Goal: Task Accomplishment & Management: Manage account settings

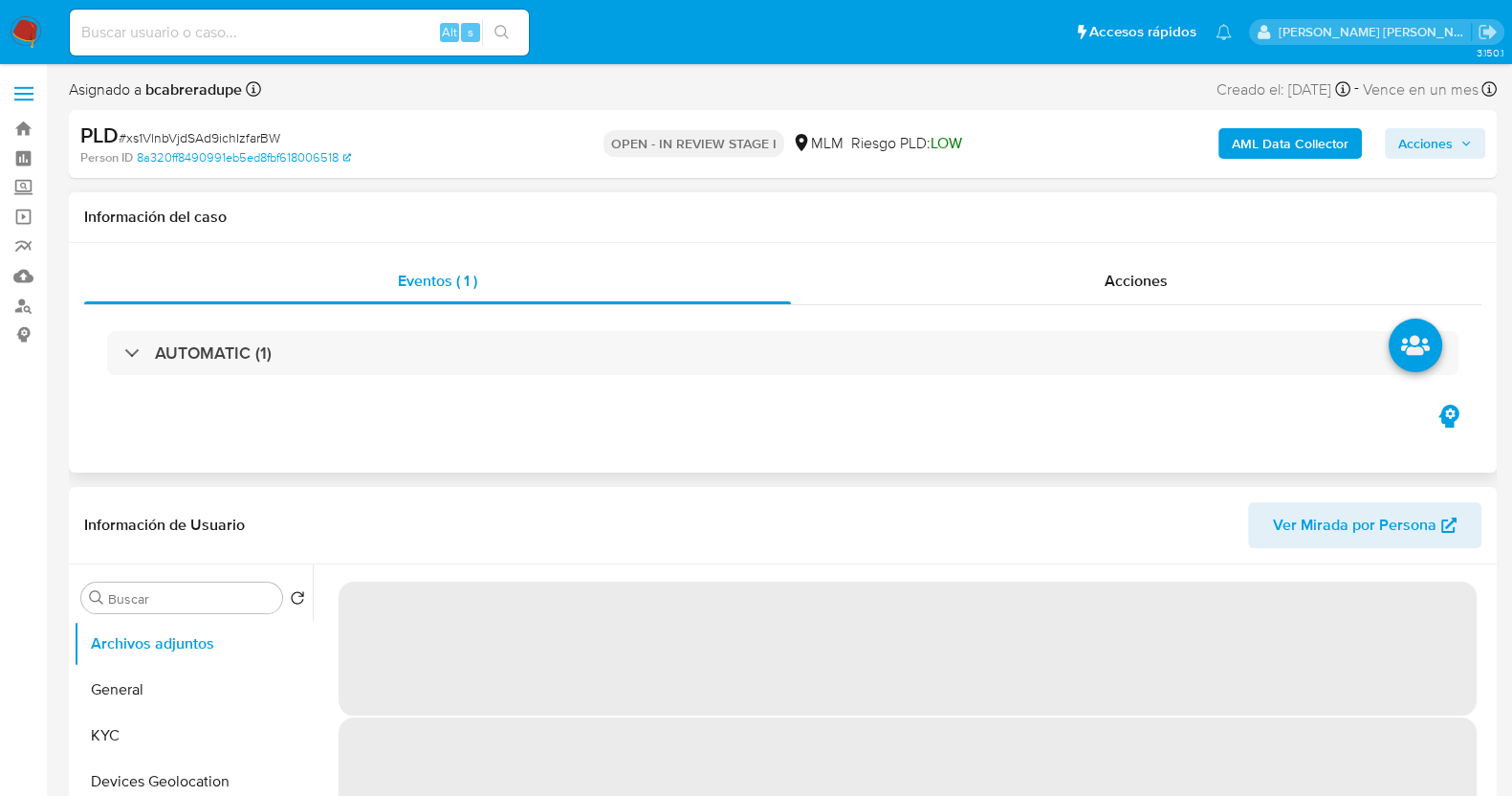
select select "10"
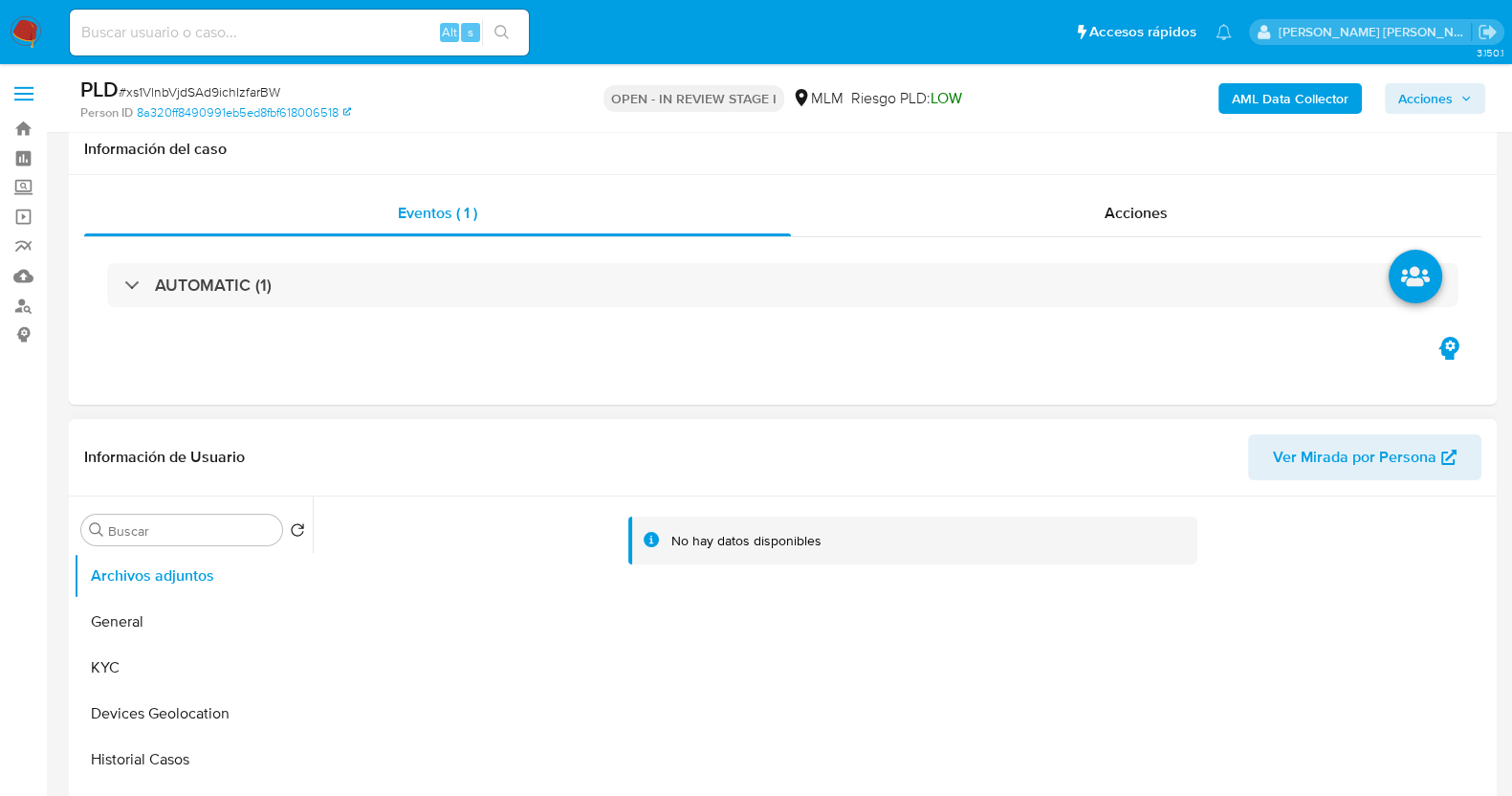
scroll to position [119, 0]
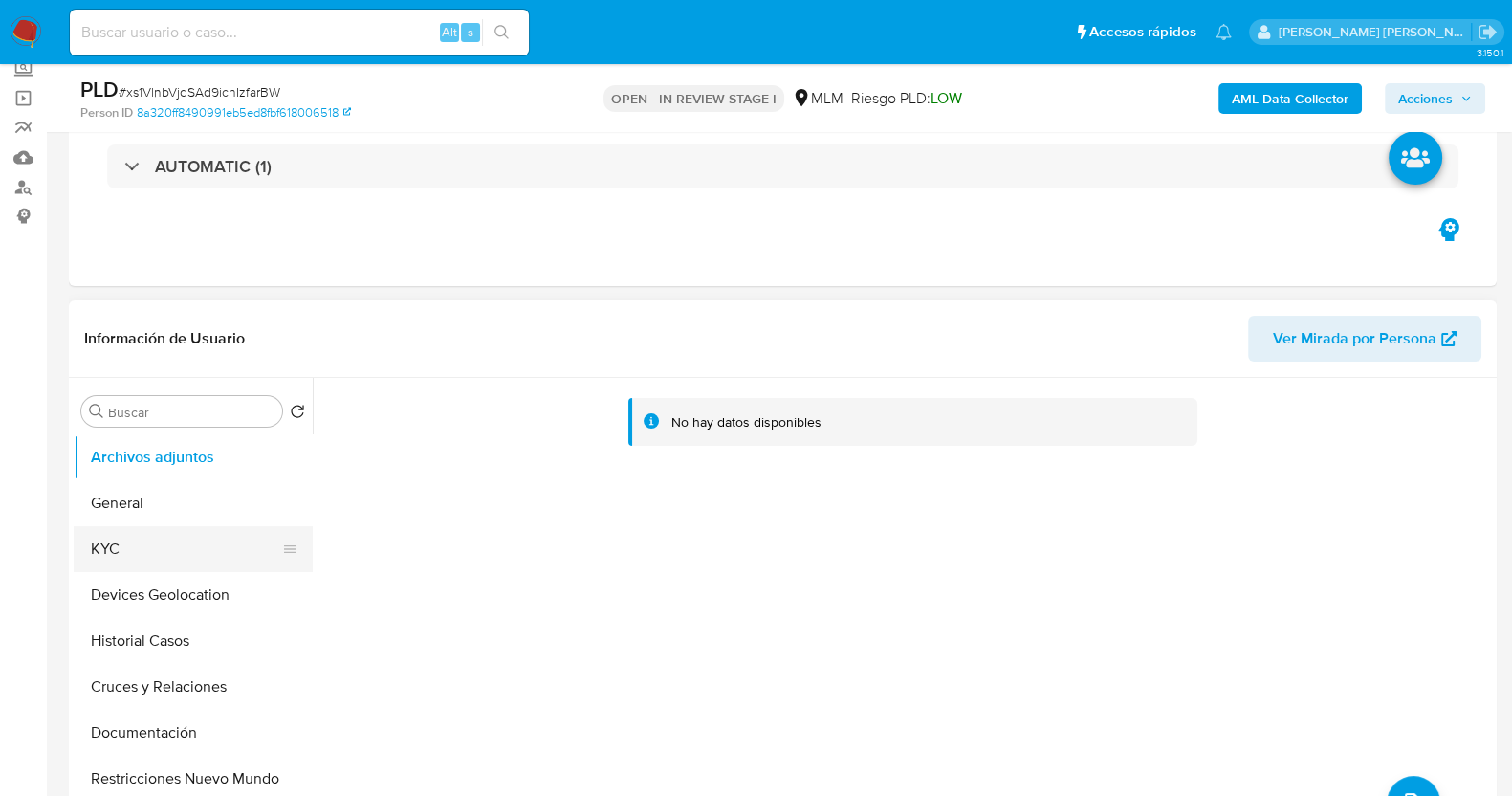
click at [178, 562] on button "KYC" at bounding box center [186, 549] width 224 height 45
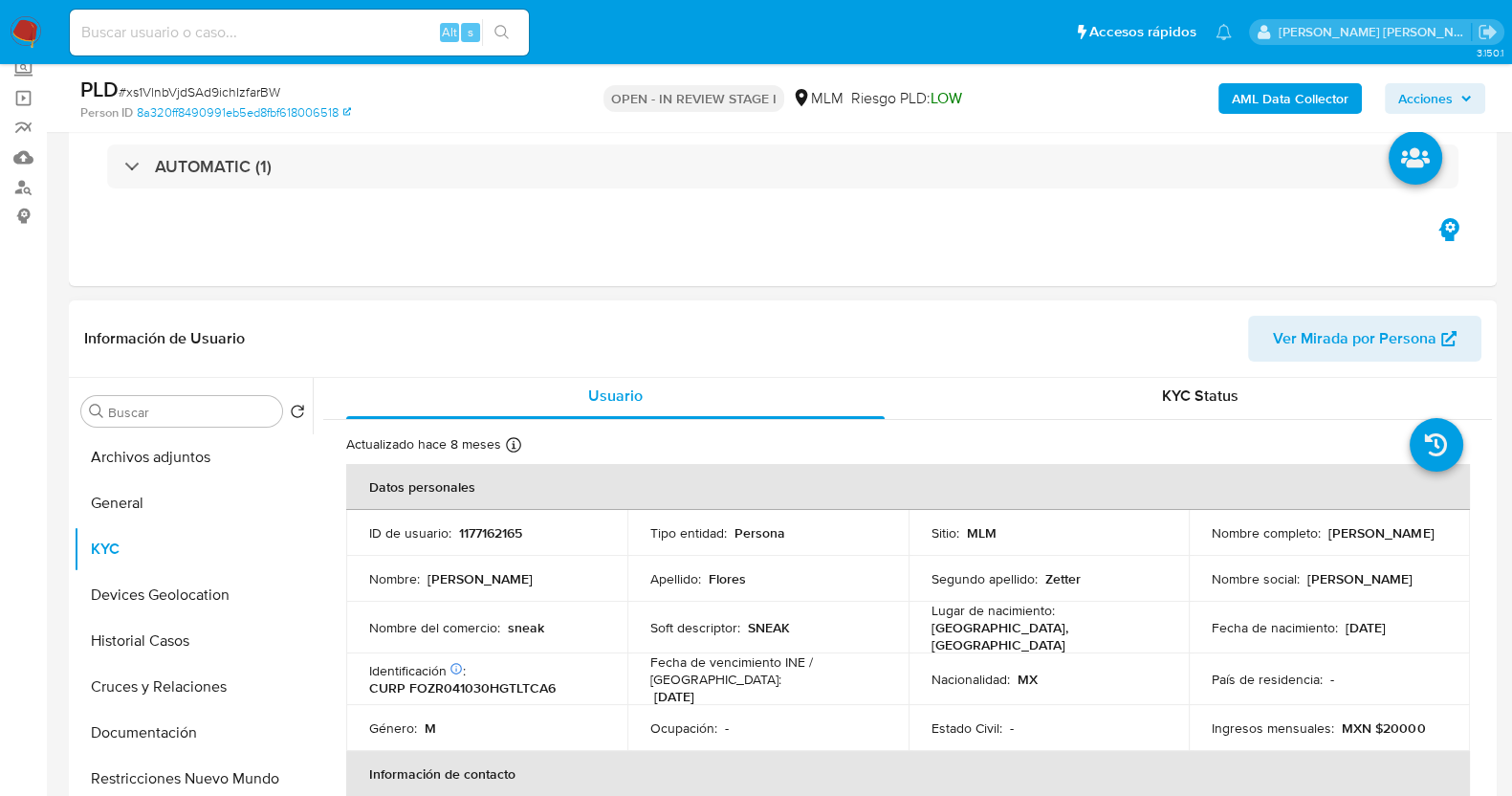
scroll to position [0, 0]
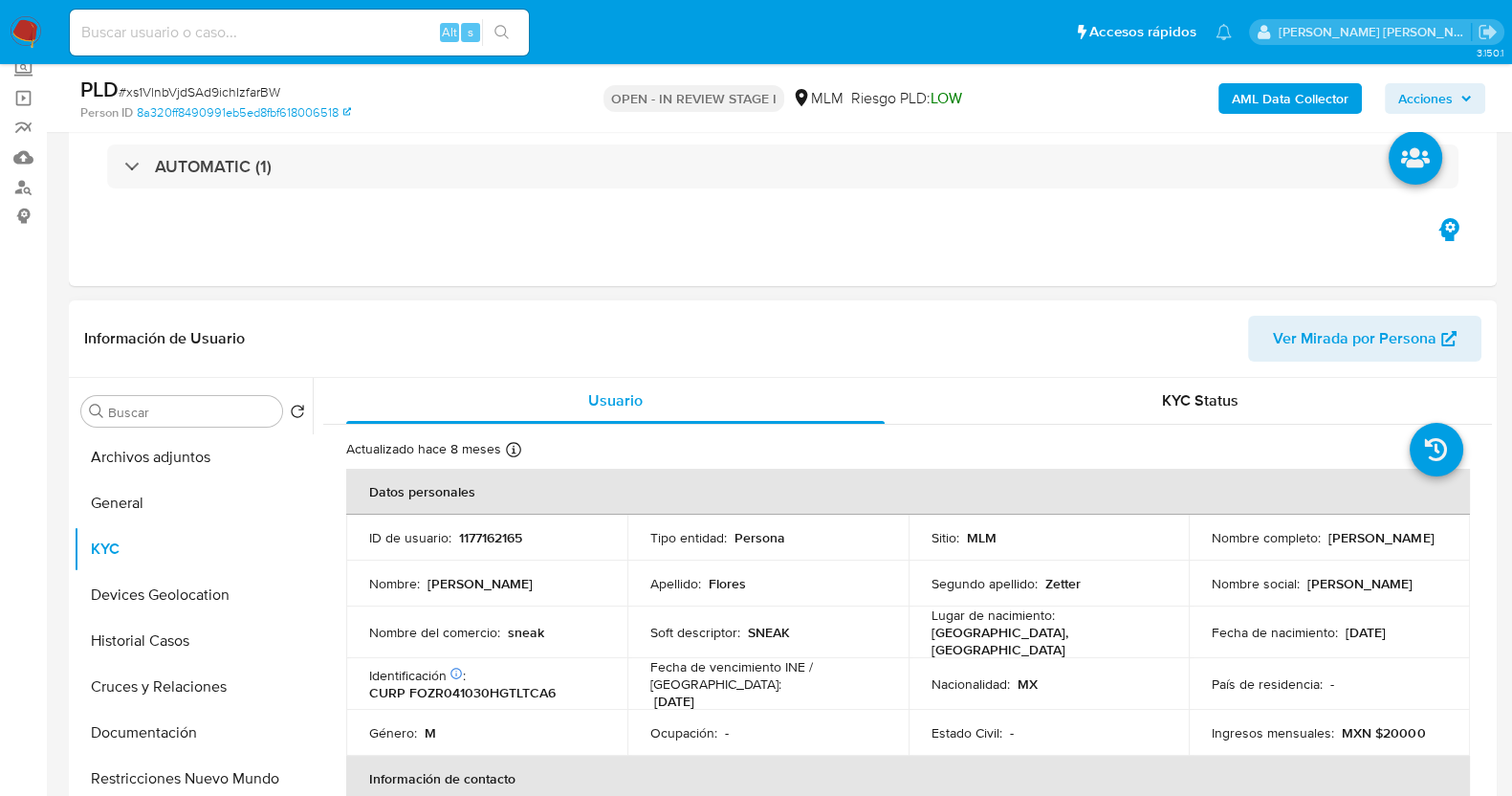
click at [760, 624] on p "SNEAK" at bounding box center [769, 632] width 42 height 17
copy p "SNEAK"
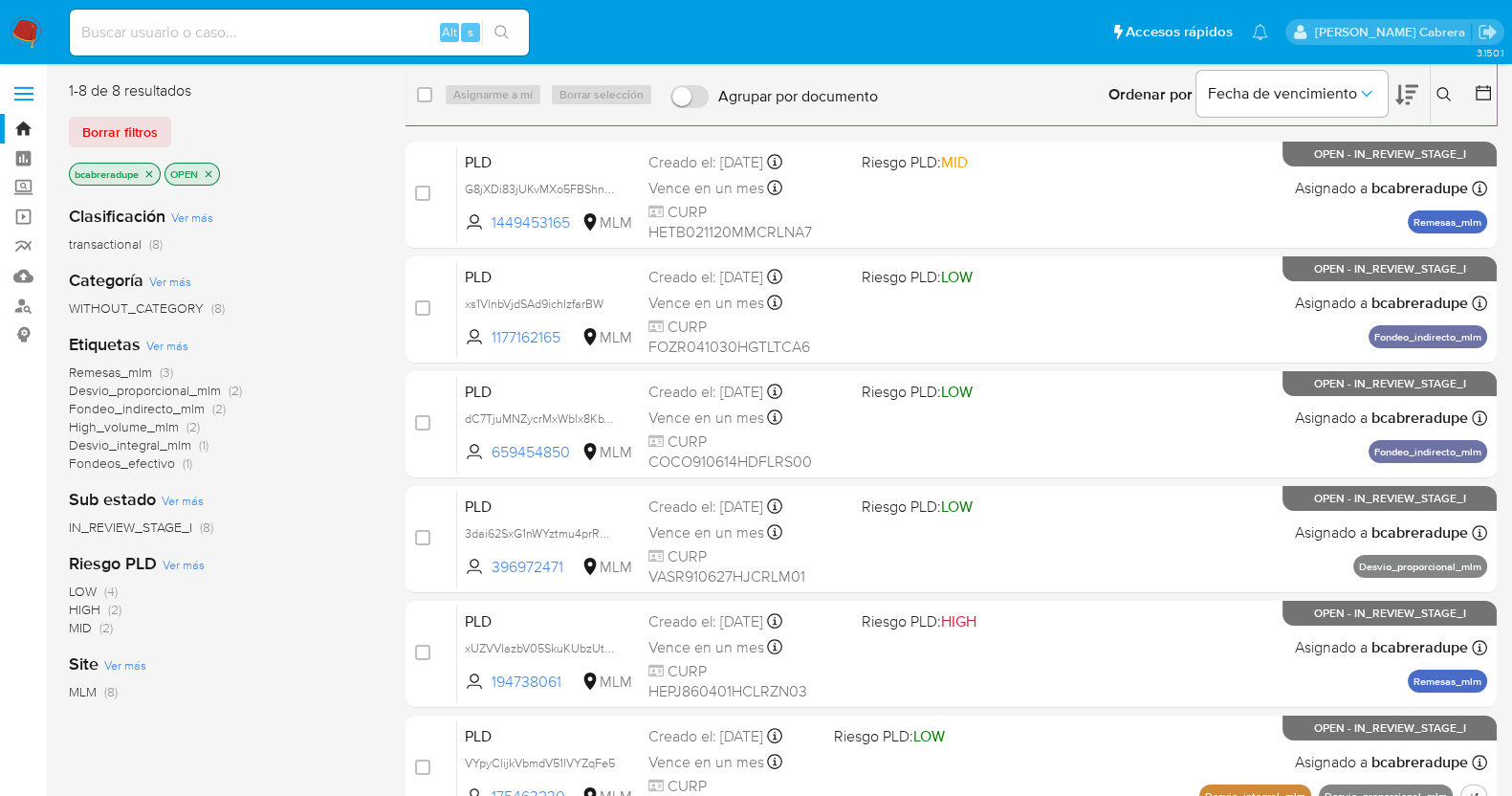
click at [300, 44] on input at bounding box center [299, 32] width 460 height 25
paste input "673667679"
type input "673667679"
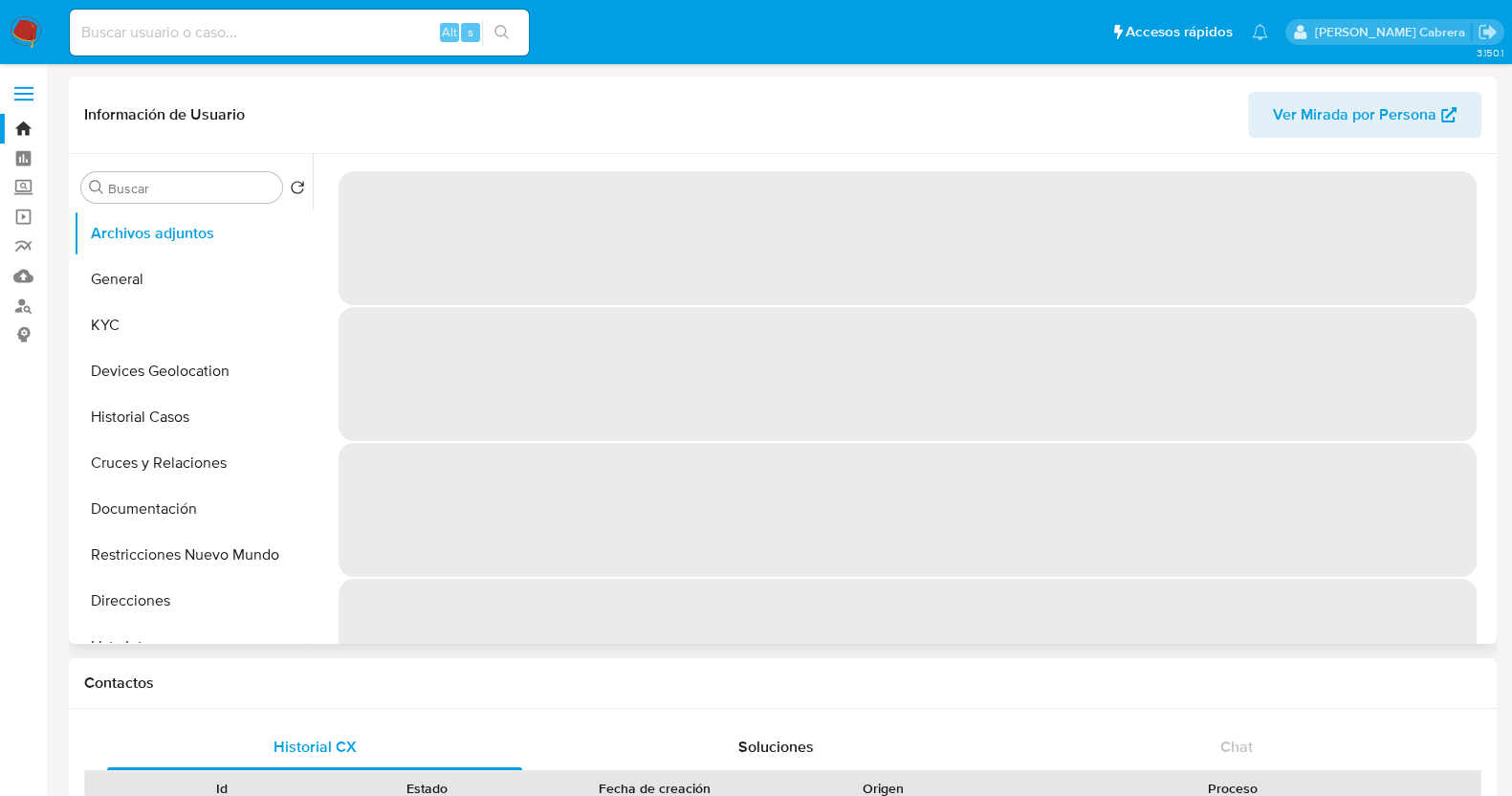
select select "10"
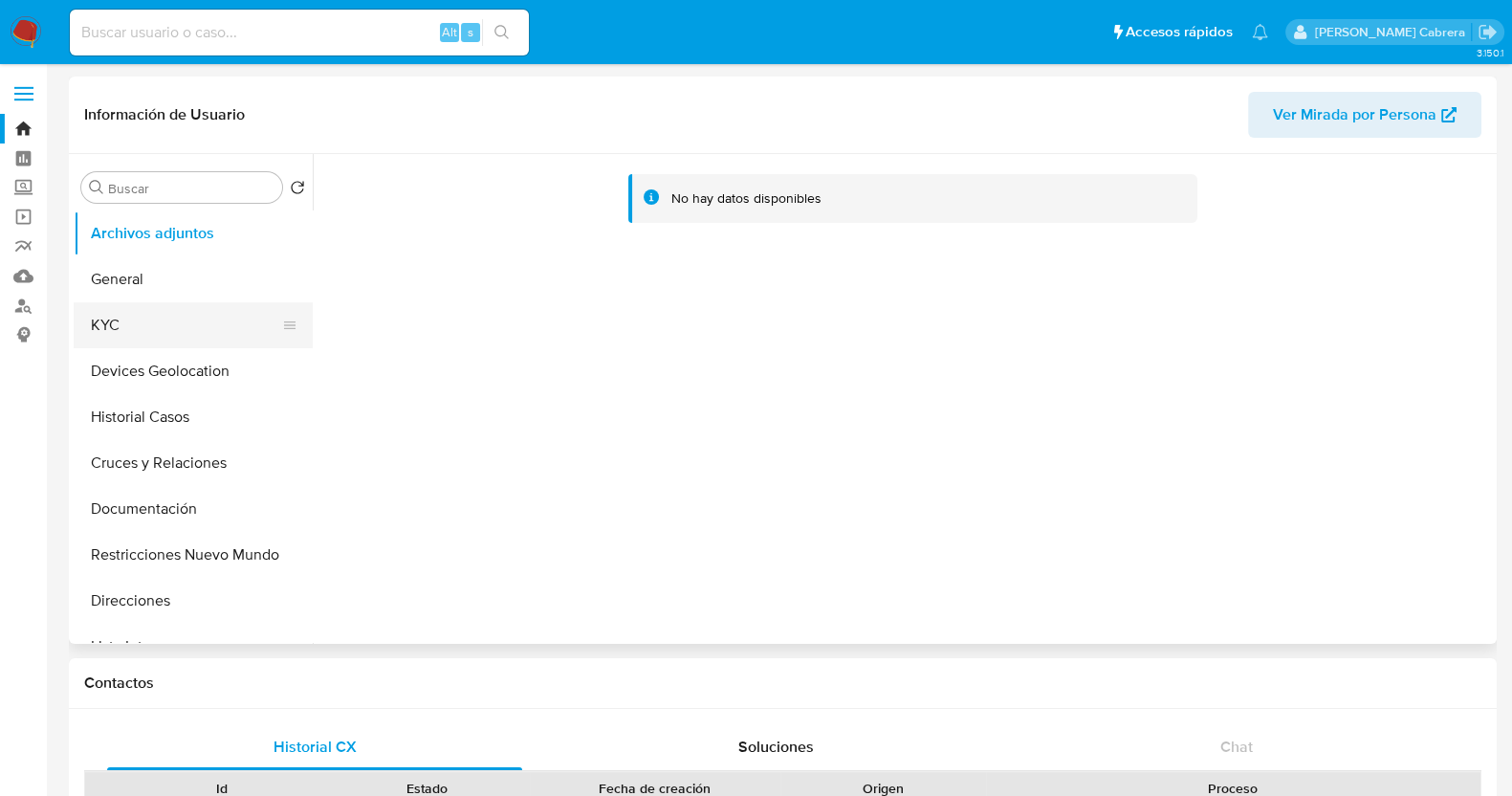
click at [129, 337] on button "KYC" at bounding box center [186, 325] width 224 height 45
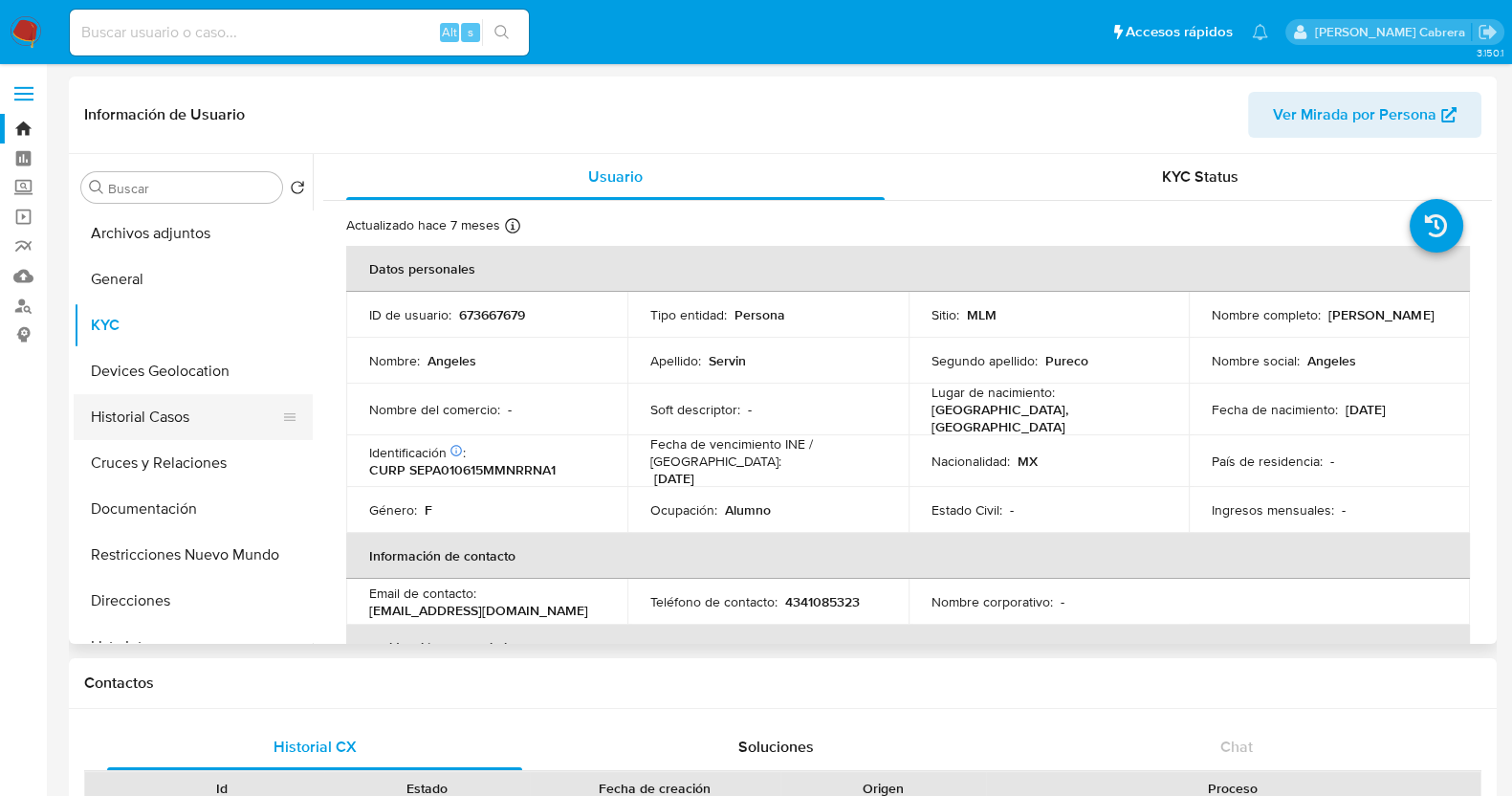
click at [143, 432] on button "Historial Casos" at bounding box center [186, 417] width 224 height 45
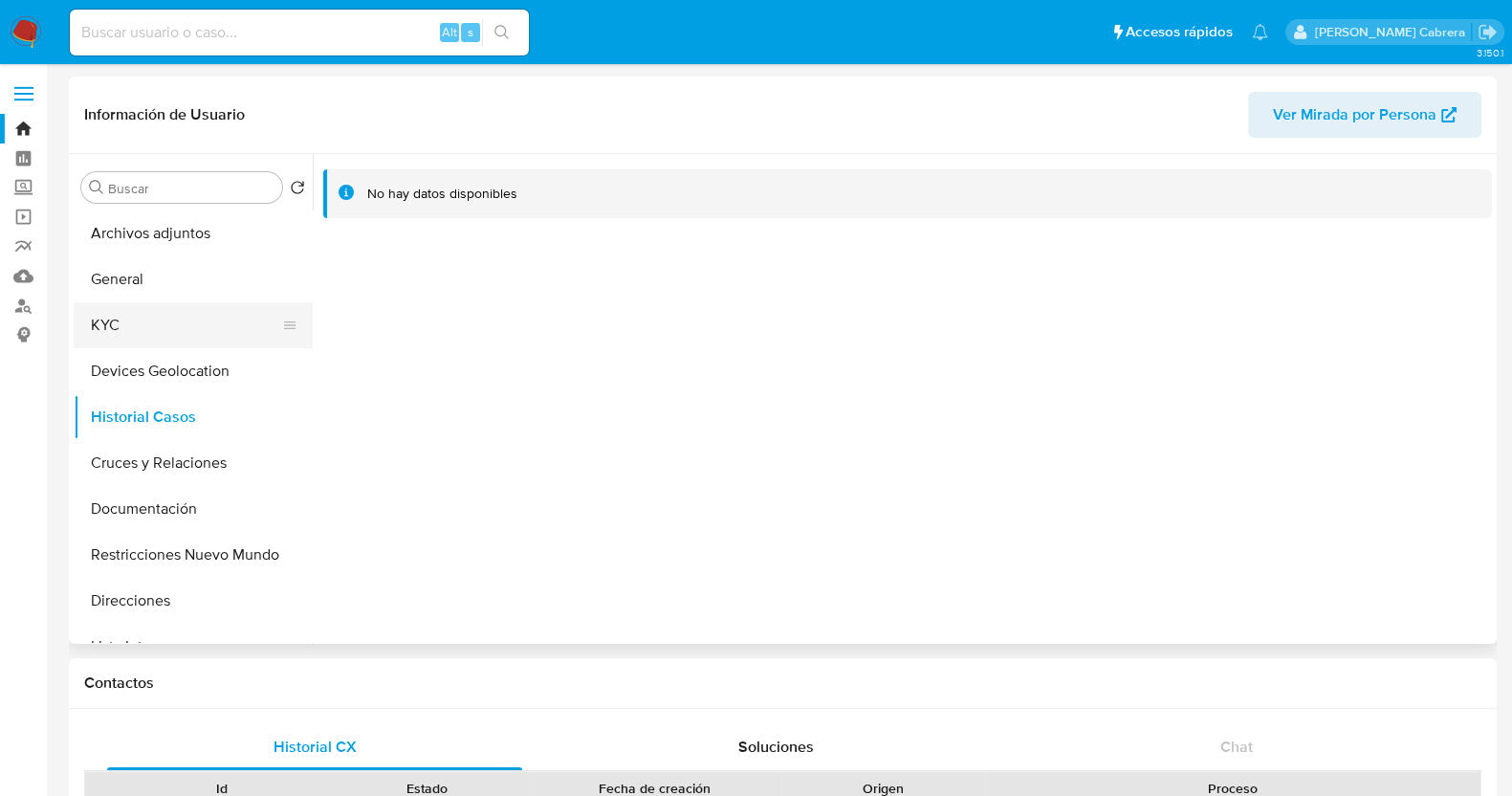
click at [143, 323] on button "KYC" at bounding box center [186, 325] width 224 height 45
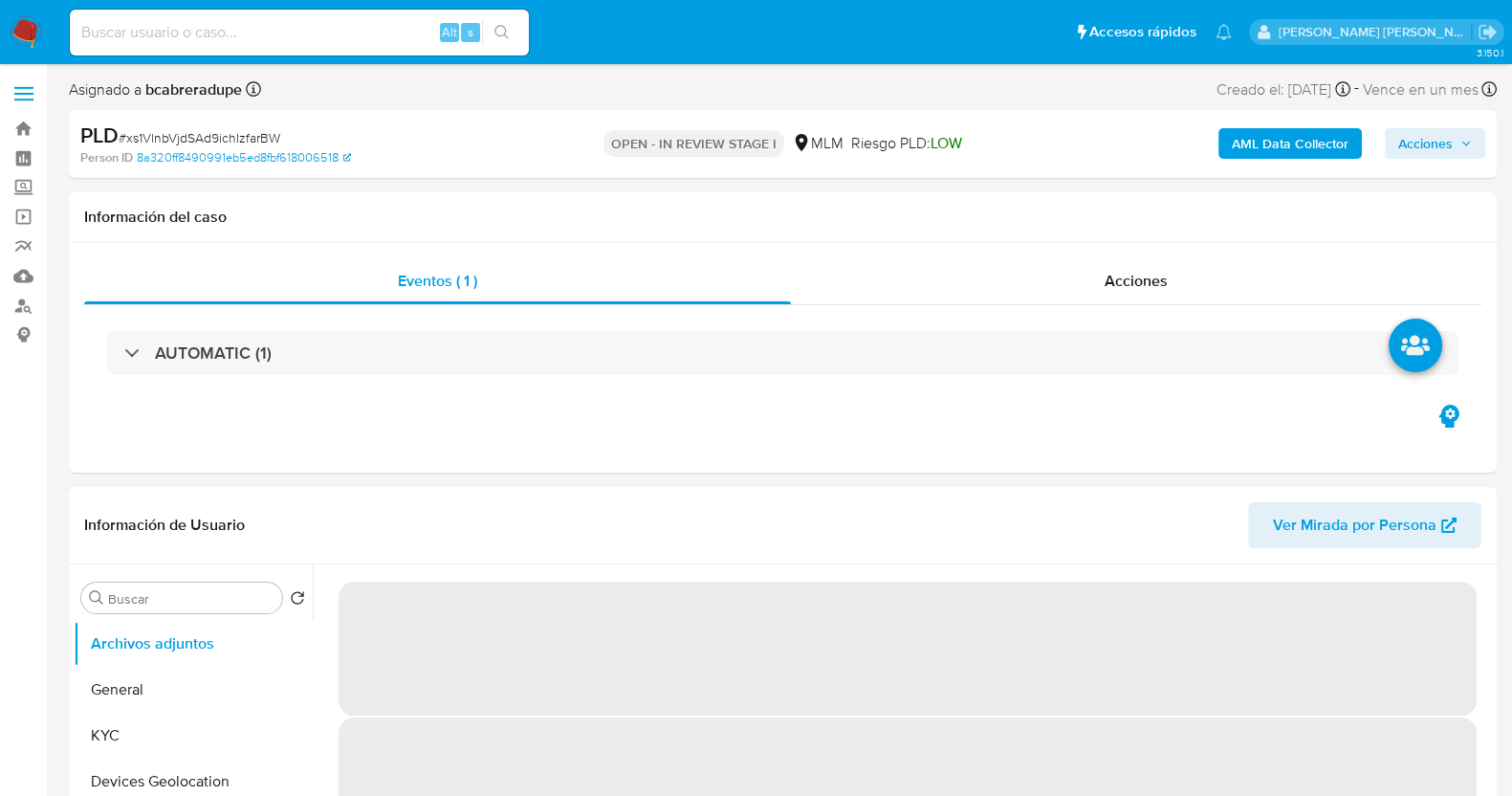
select select "10"
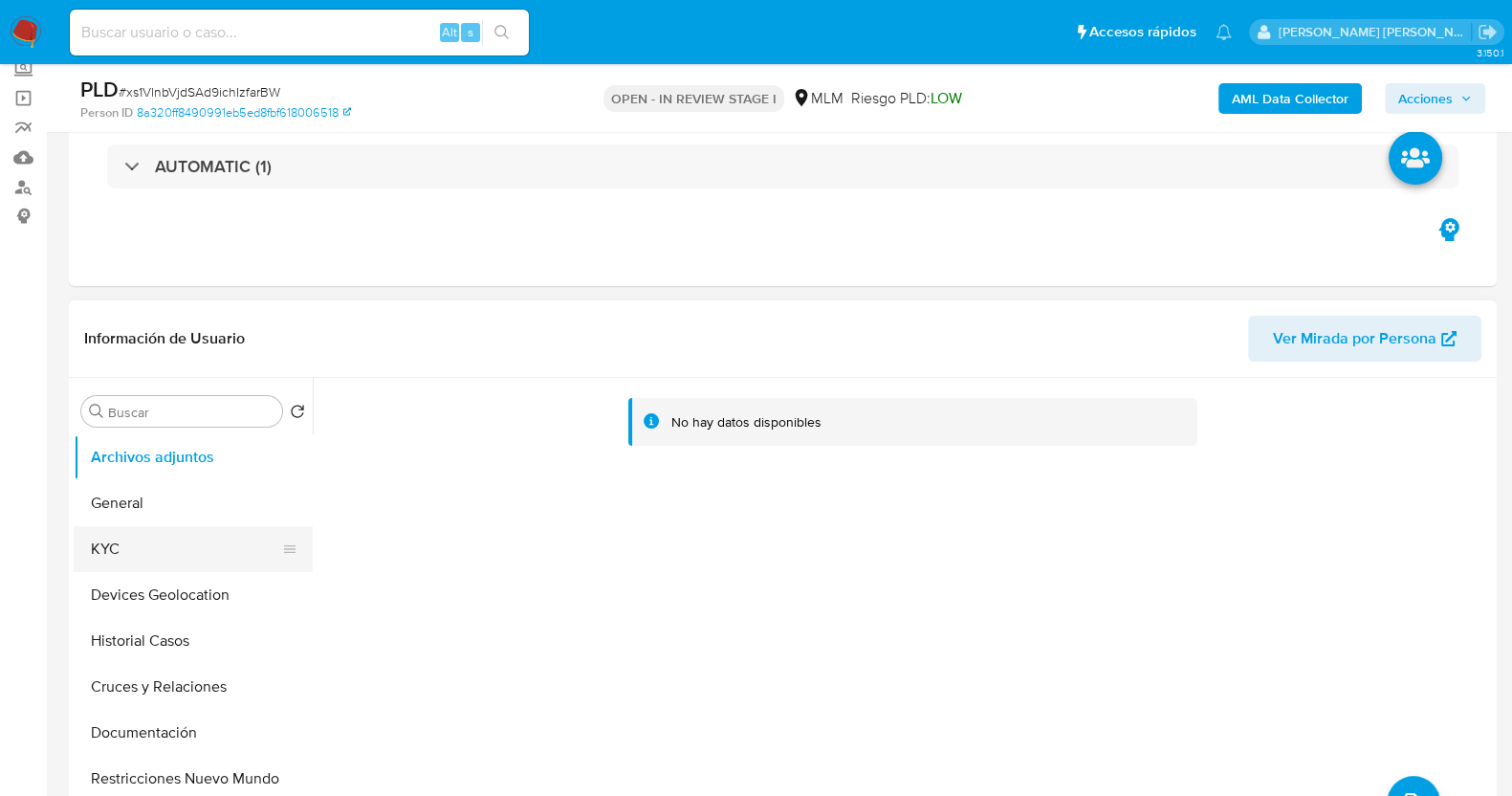
drag, startPoint x: 125, startPoint y: 553, endPoint x: 180, endPoint y: 546, distance: 55.4
click at [125, 553] on button "KYC" at bounding box center [186, 549] width 224 height 45
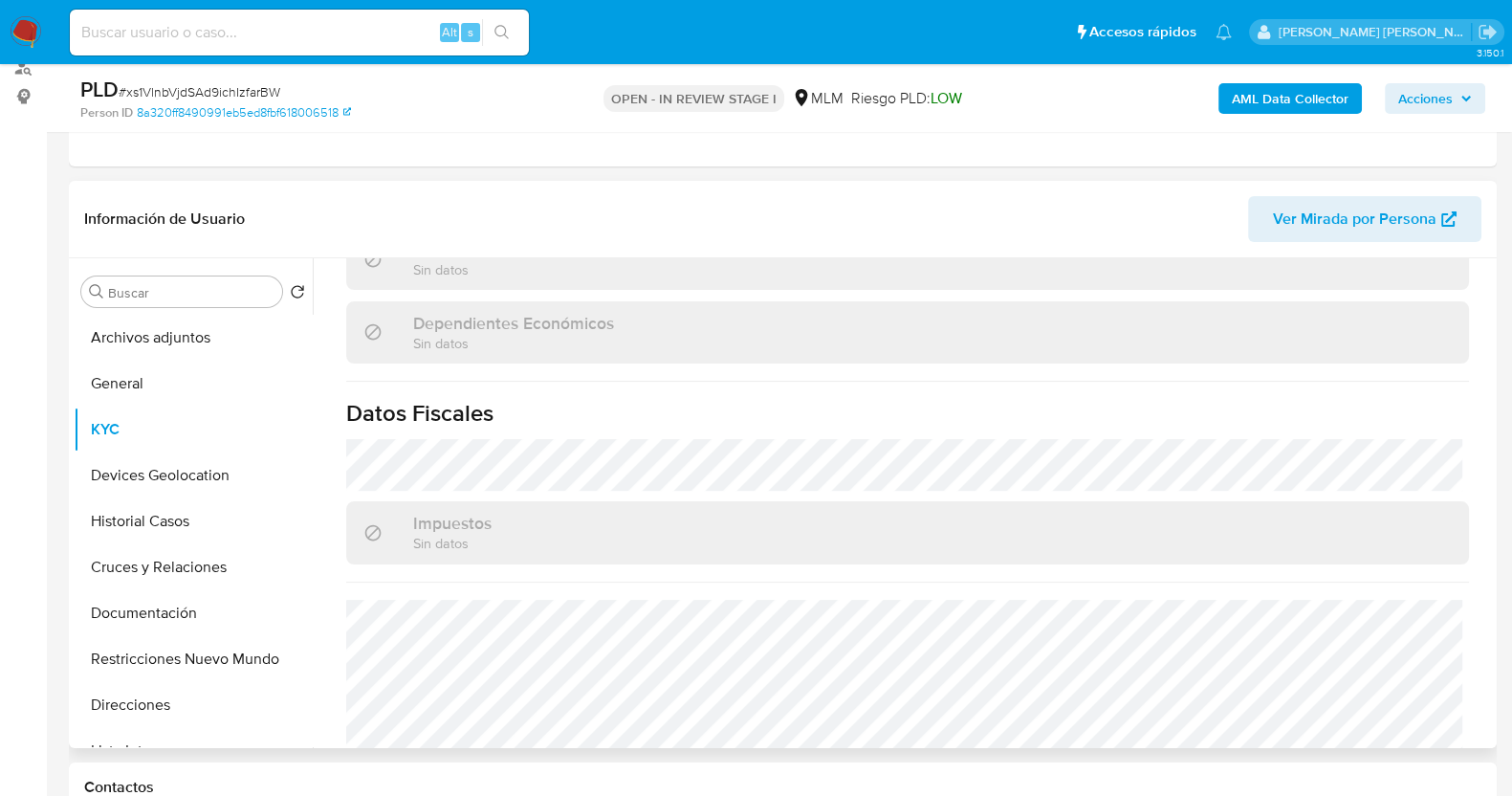
scroll to position [1184, 0]
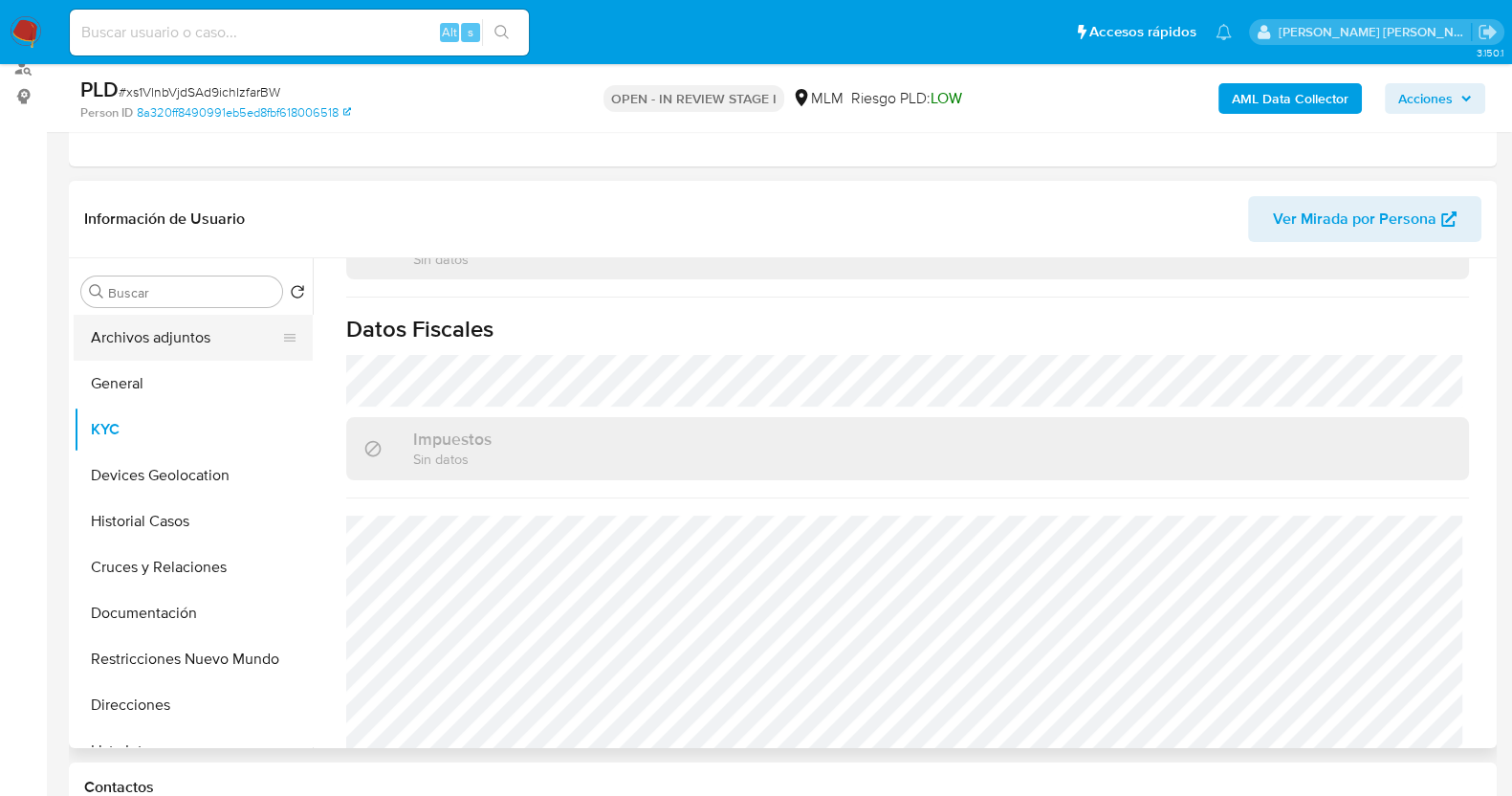
click at [202, 325] on button "Archivos adjuntos" at bounding box center [186, 337] width 224 height 45
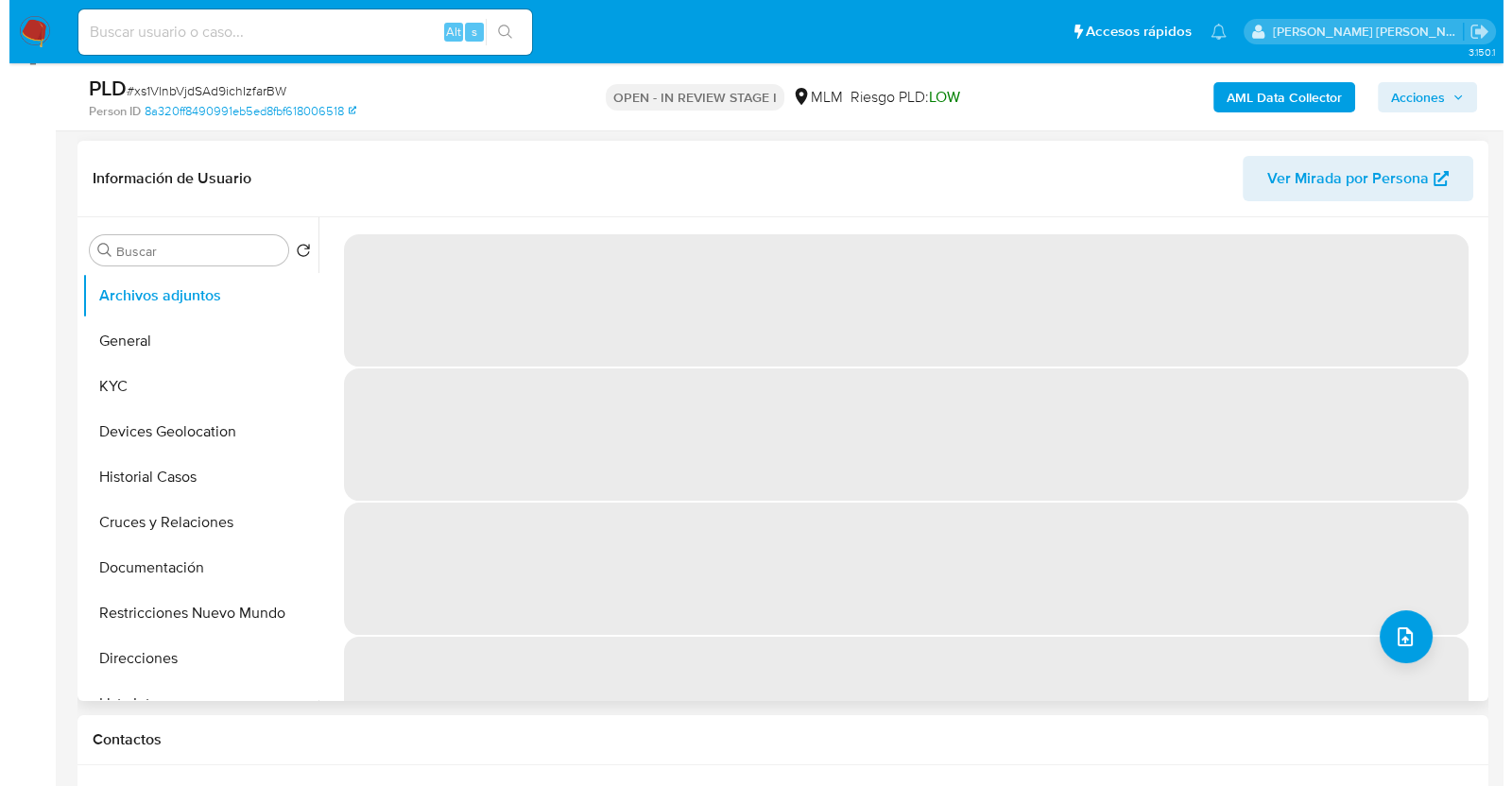
scroll to position [235, 0]
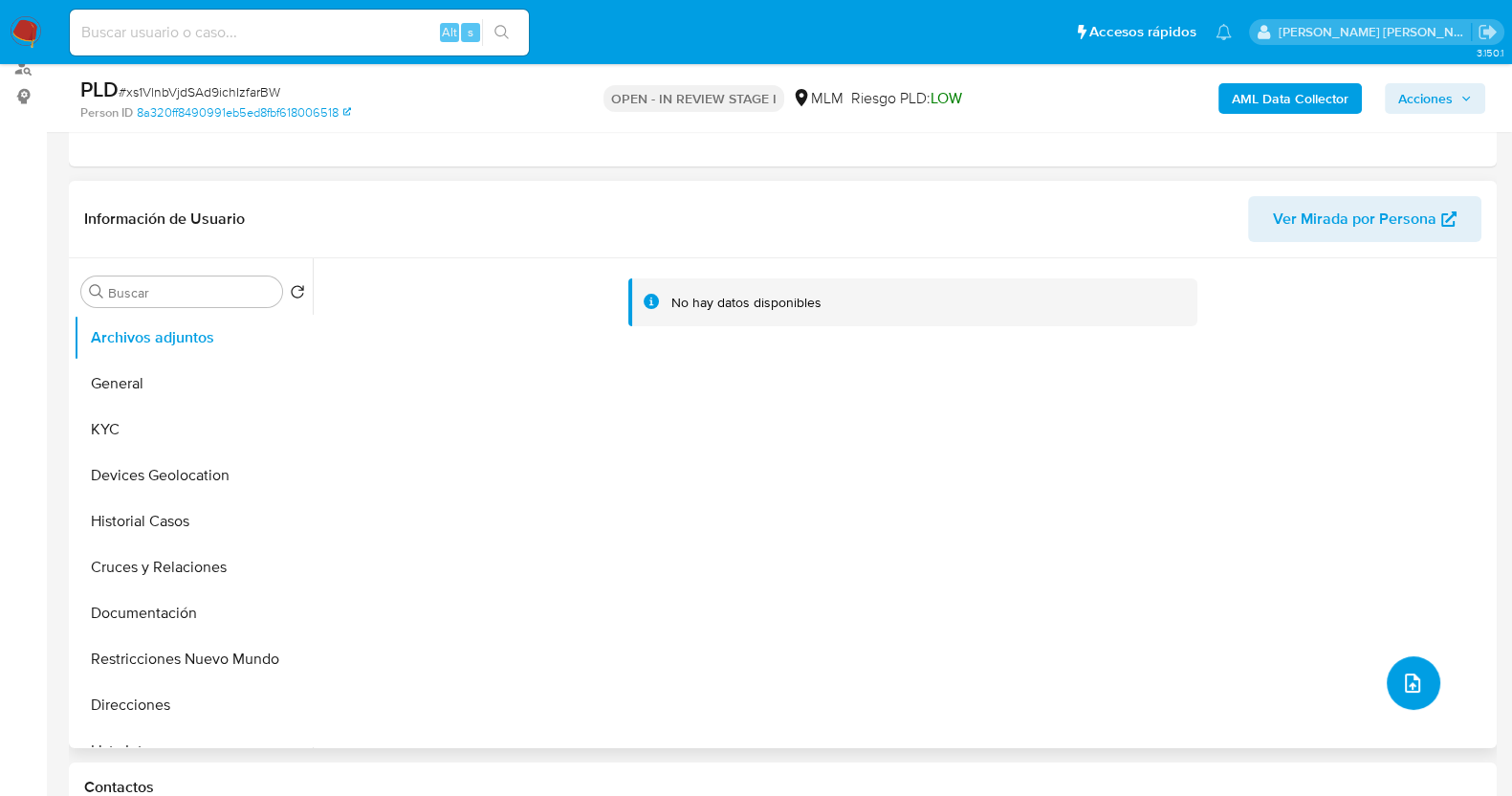
click at [1405, 675] on icon "upload-file" at bounding box center [1412, 682] width 15 height 19
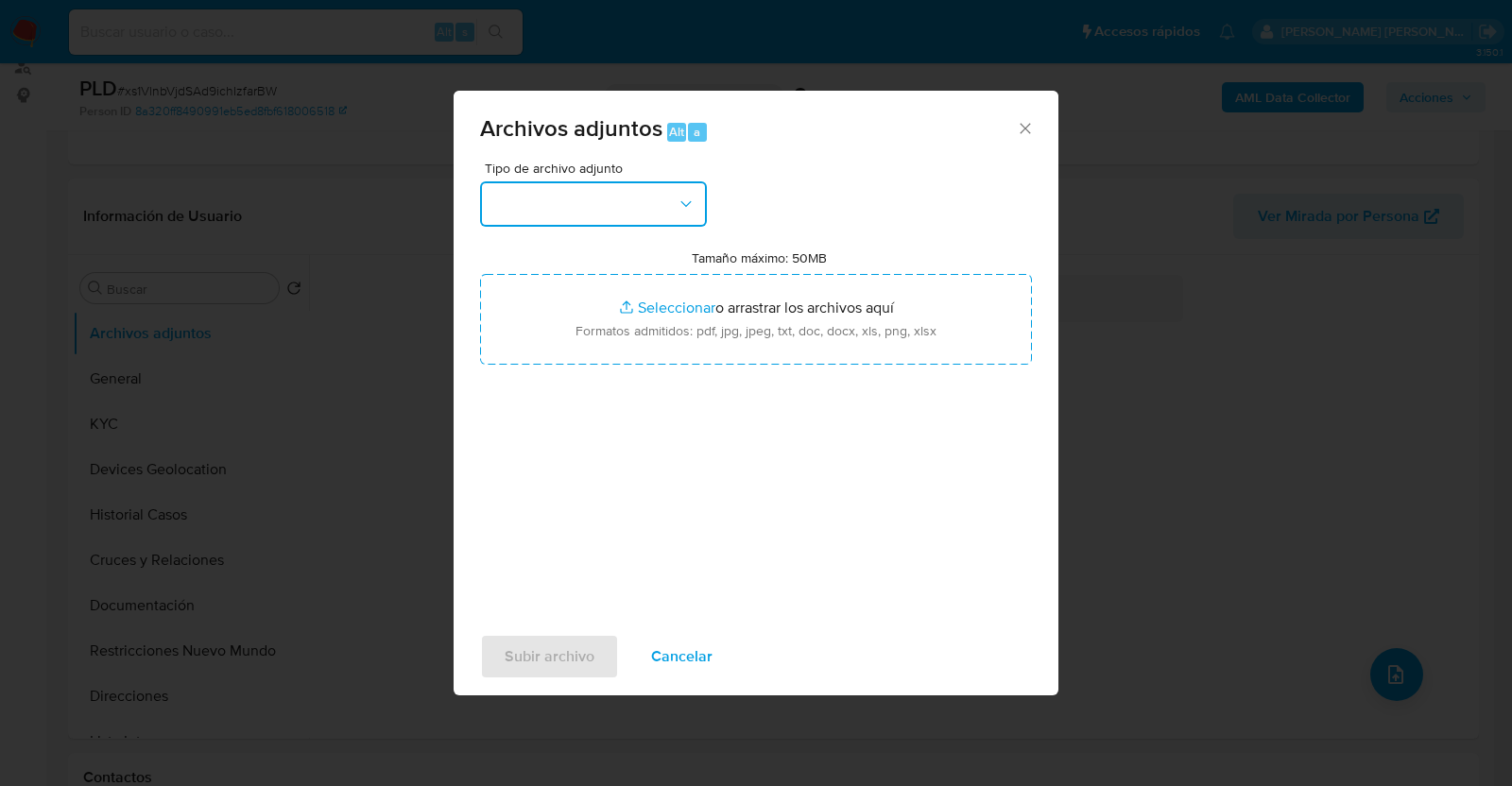
click at [650, 206] on button "button" at bounding box center [593, 204] width 226 height 45
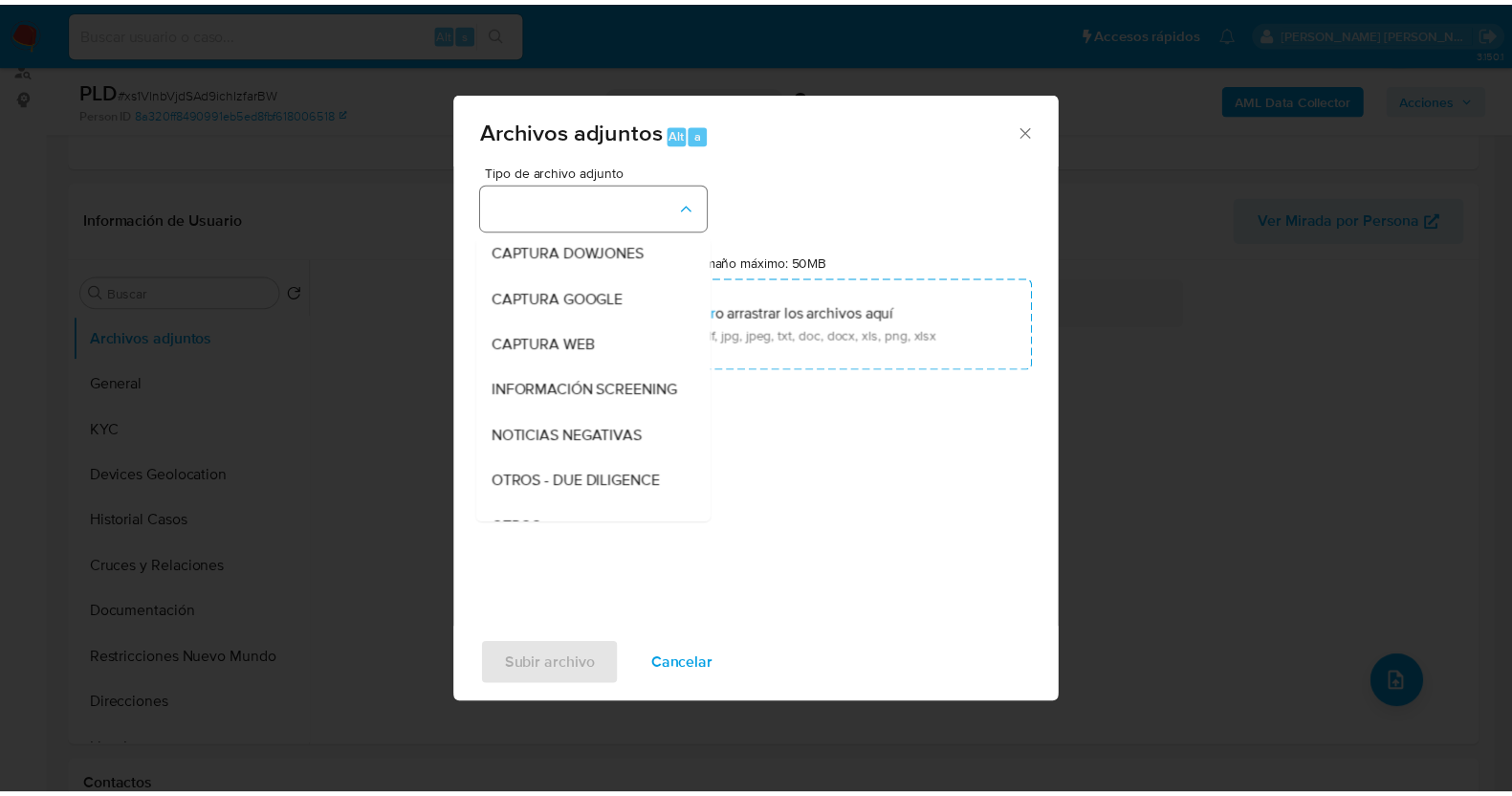
scroll to position [100, 0]
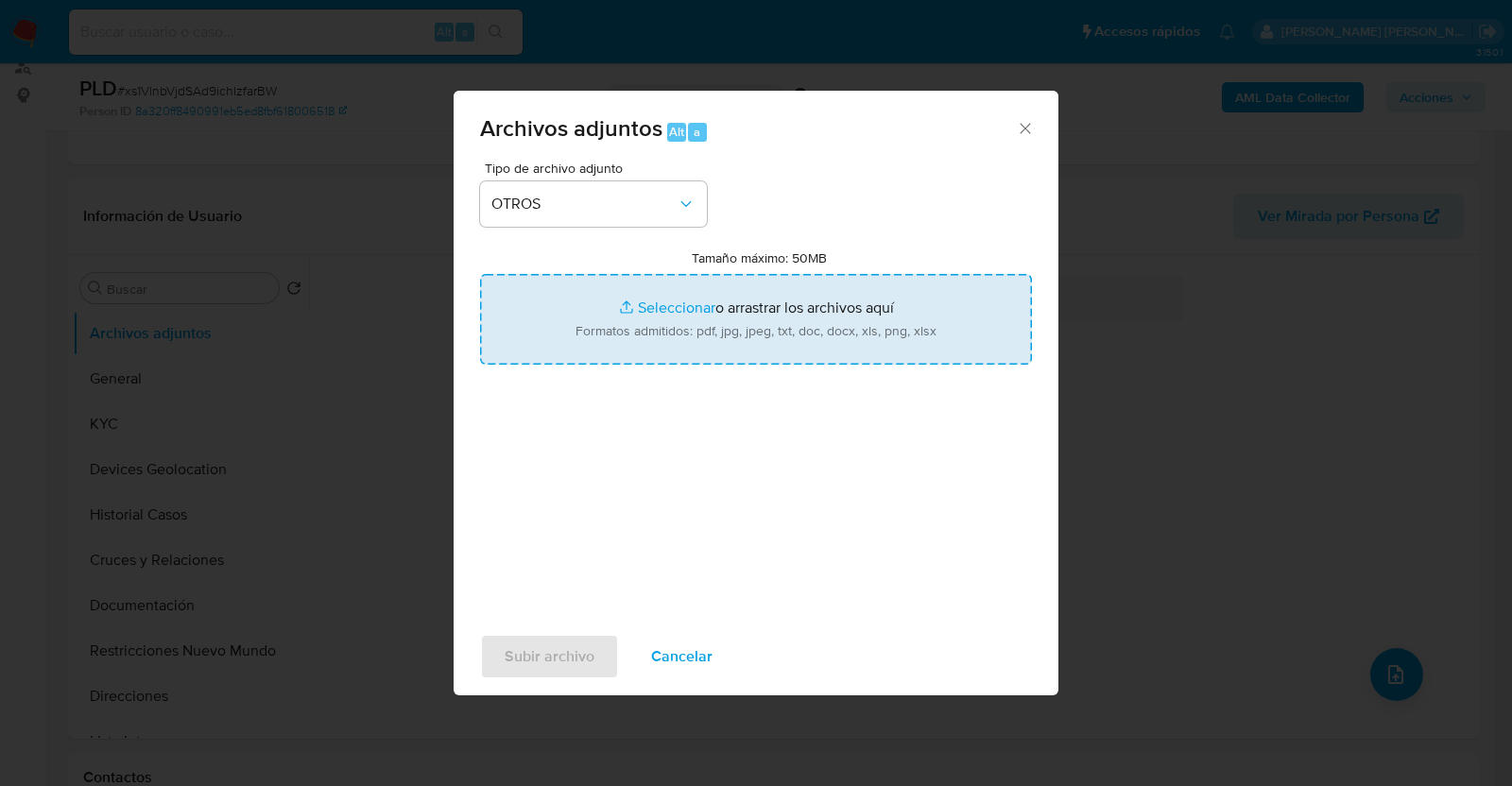
type input "C:\fakepath\1177162165_RICARDO FLORES_JUL2025.pdf"
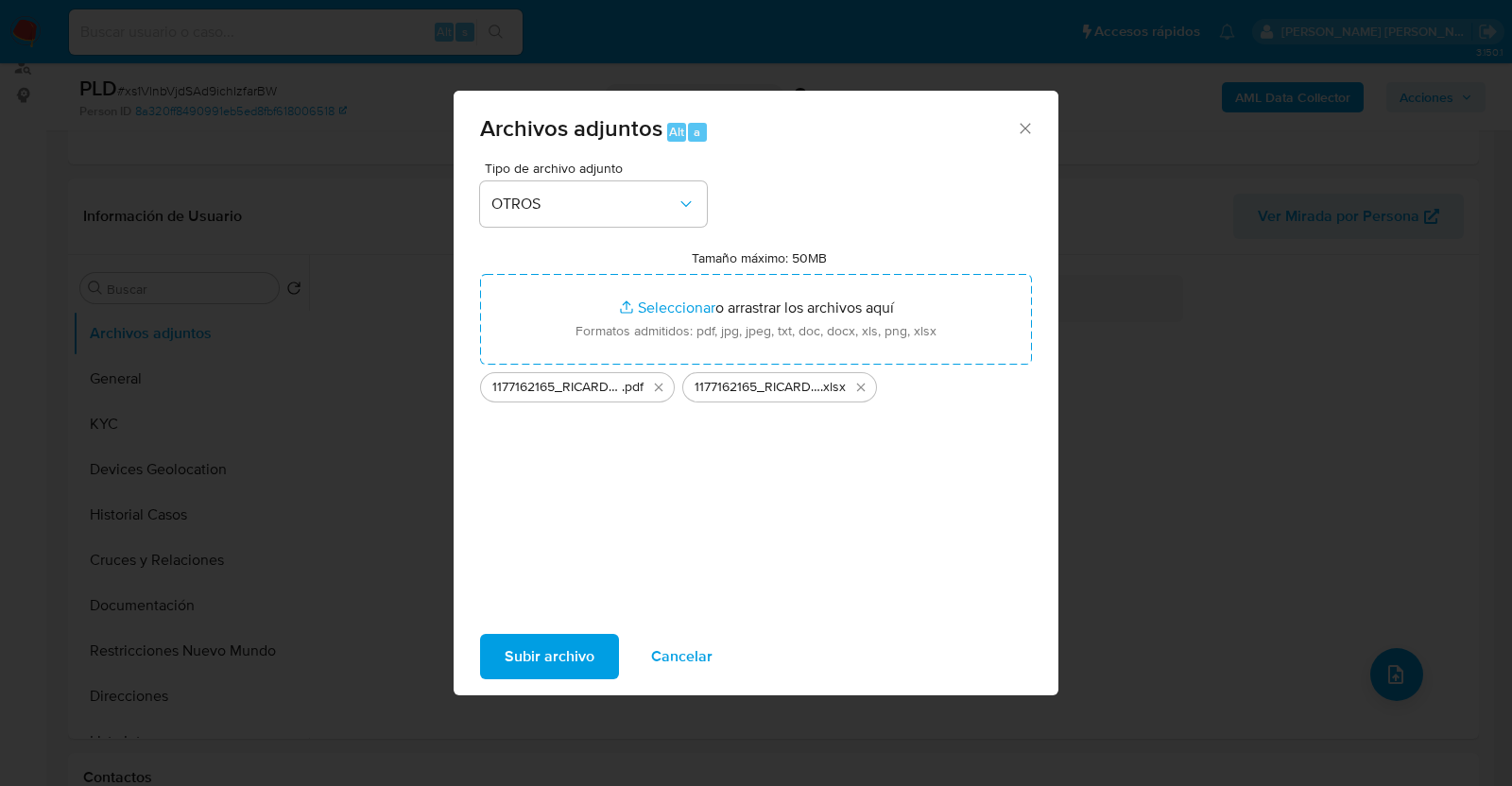
click at [550, 652] on span "Subir archivo" at bounding box center [550, 656] width 90 height 42
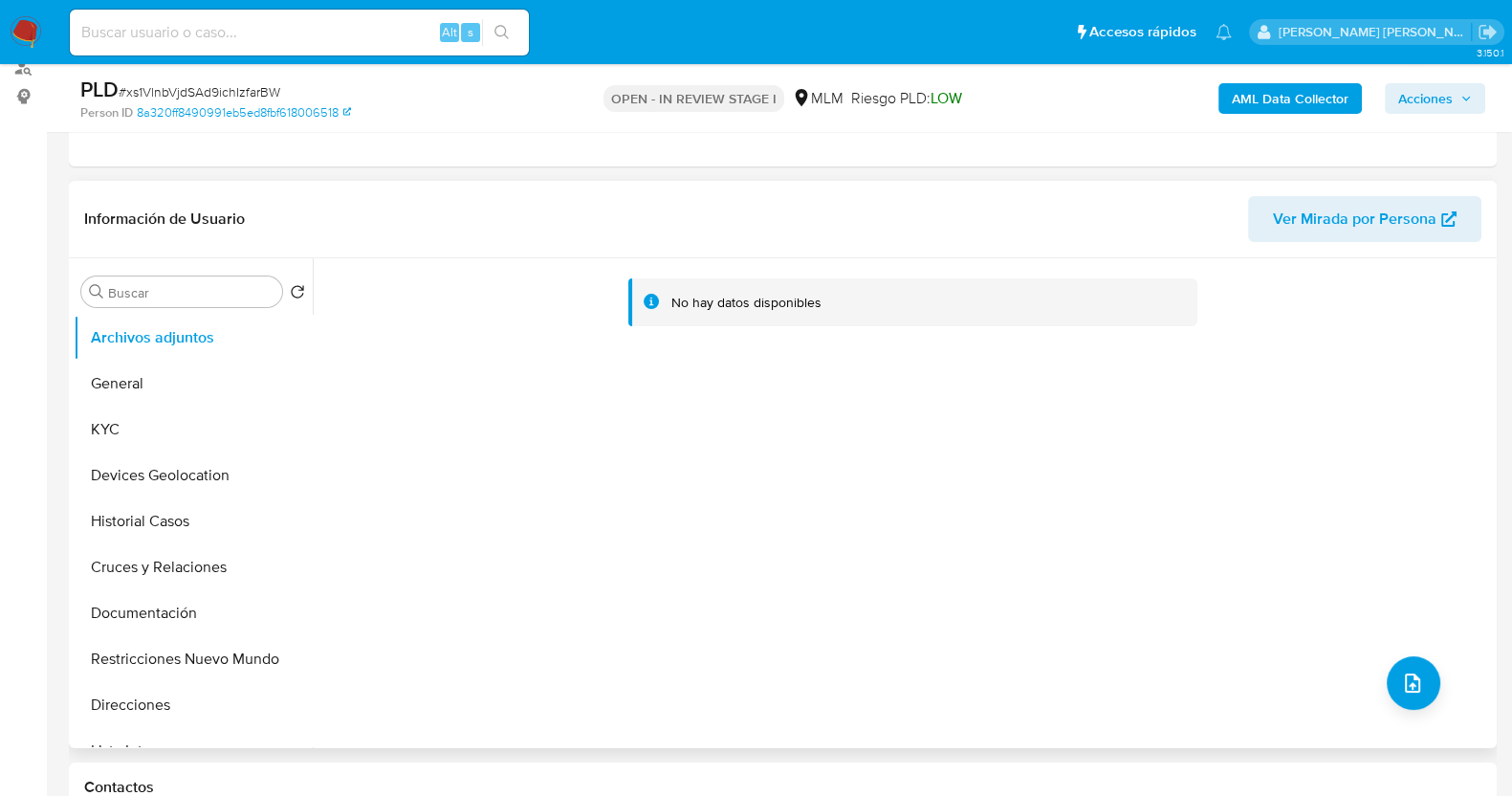
drag, startPoint x: 410, startPoint y: 412, endPoint x: 422, endPoint y: 408, distance: 12.6
click at [410, 412] on div "No hay datos disponibles" at bounding box center [903, 503] width 1180 height 490
click at [177, 91] on span "# xs1VlnbVjdSAd9ichIzfarBW" at bounding box center [200, 91] width 162 height 19
copy span "xs1VlnbVjdSAd9ichIzfarBW"
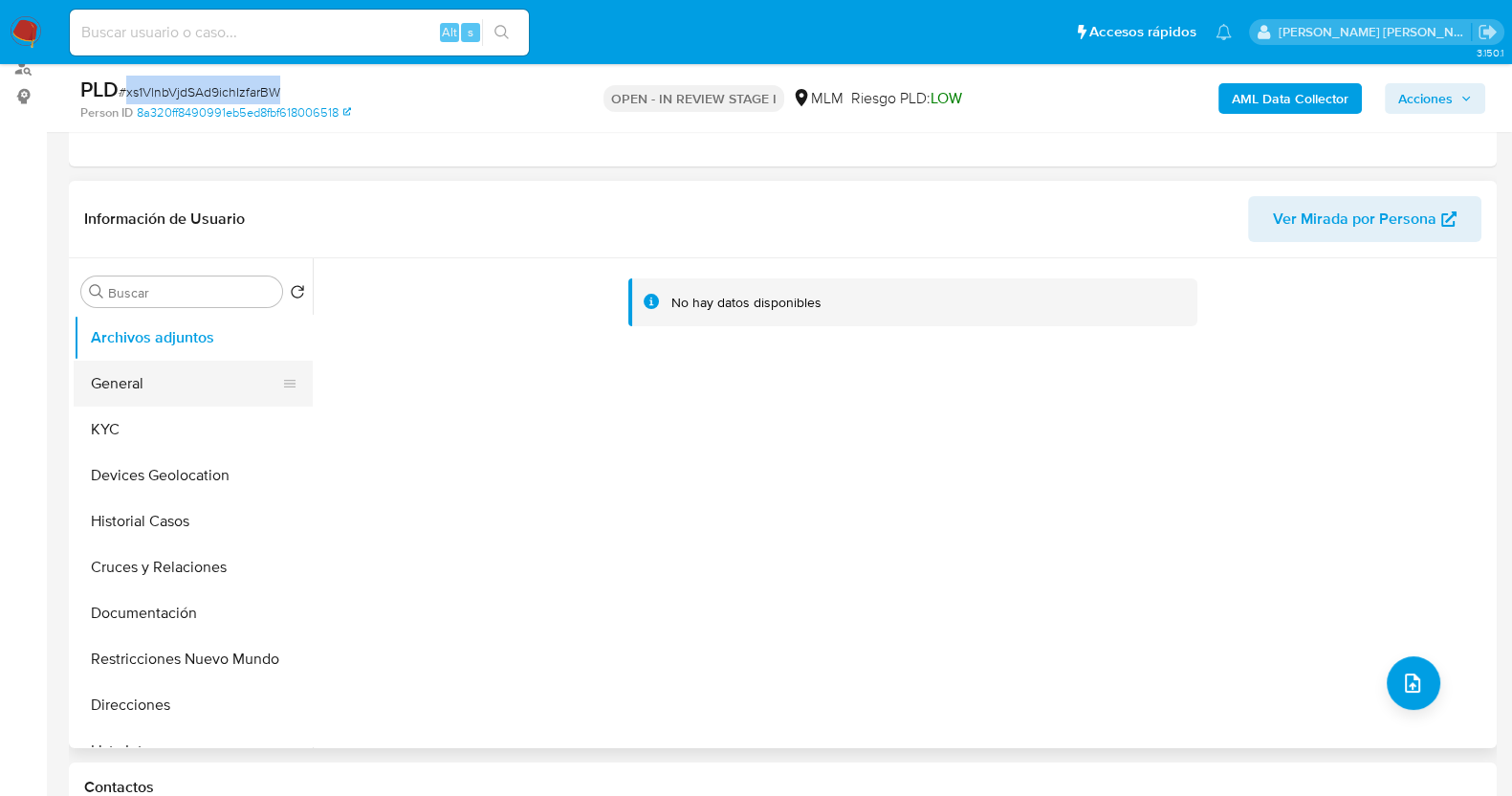
drag, startPoint x: 148, startPoint y: 387, endPoint x: 158, endPoint y: 366, distance: 23.3
click at [148, 387] on button "General" at bounding box center [186, 384] width 224 height 45
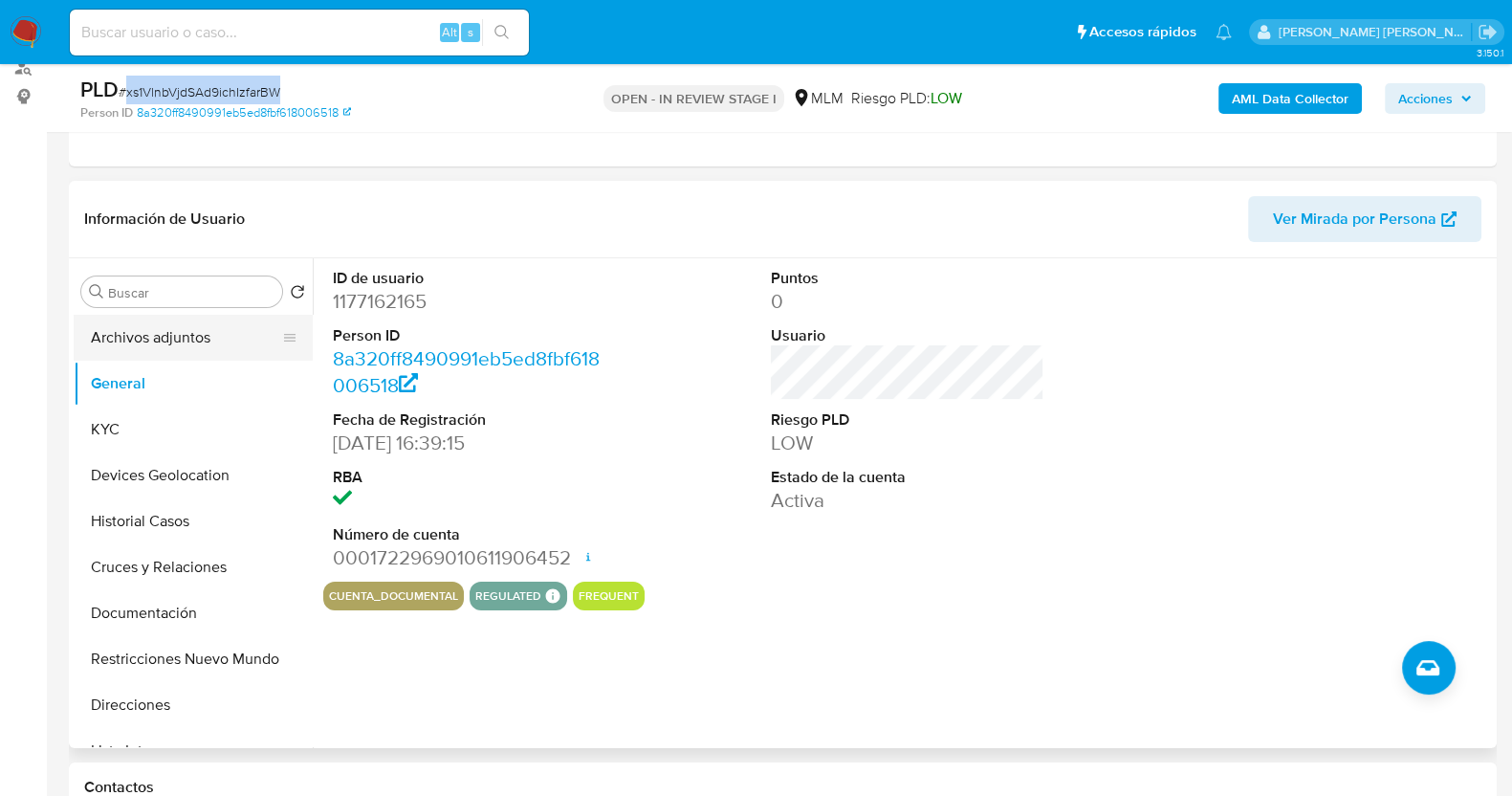
click at [169, 327] on button "Archivos adjuntos" at bounding box center [186, 337] width 224 height 45
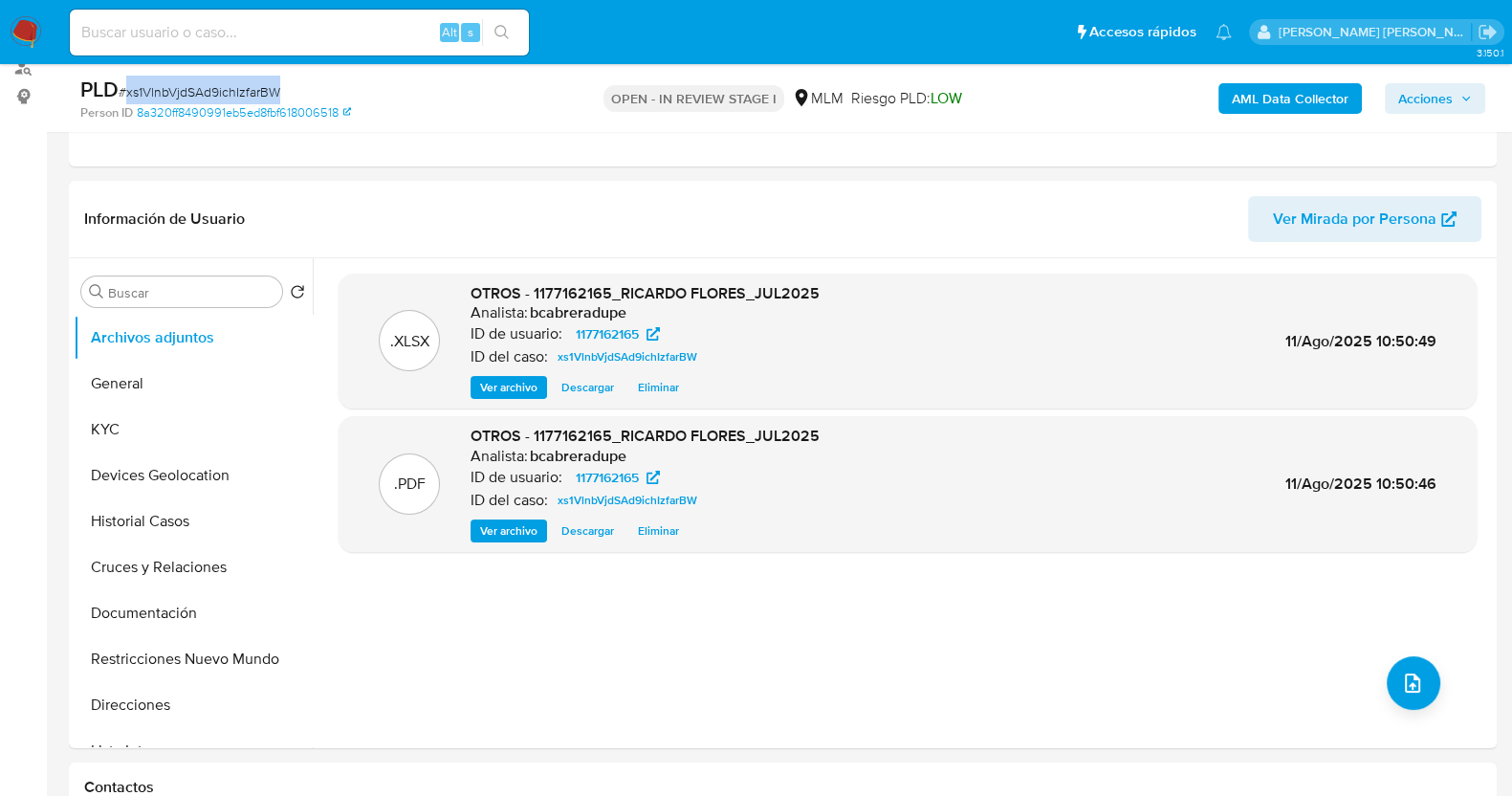
click at [1435, 93] on span "Acciones" at bounding box center [1425, 98] width 54 height 31
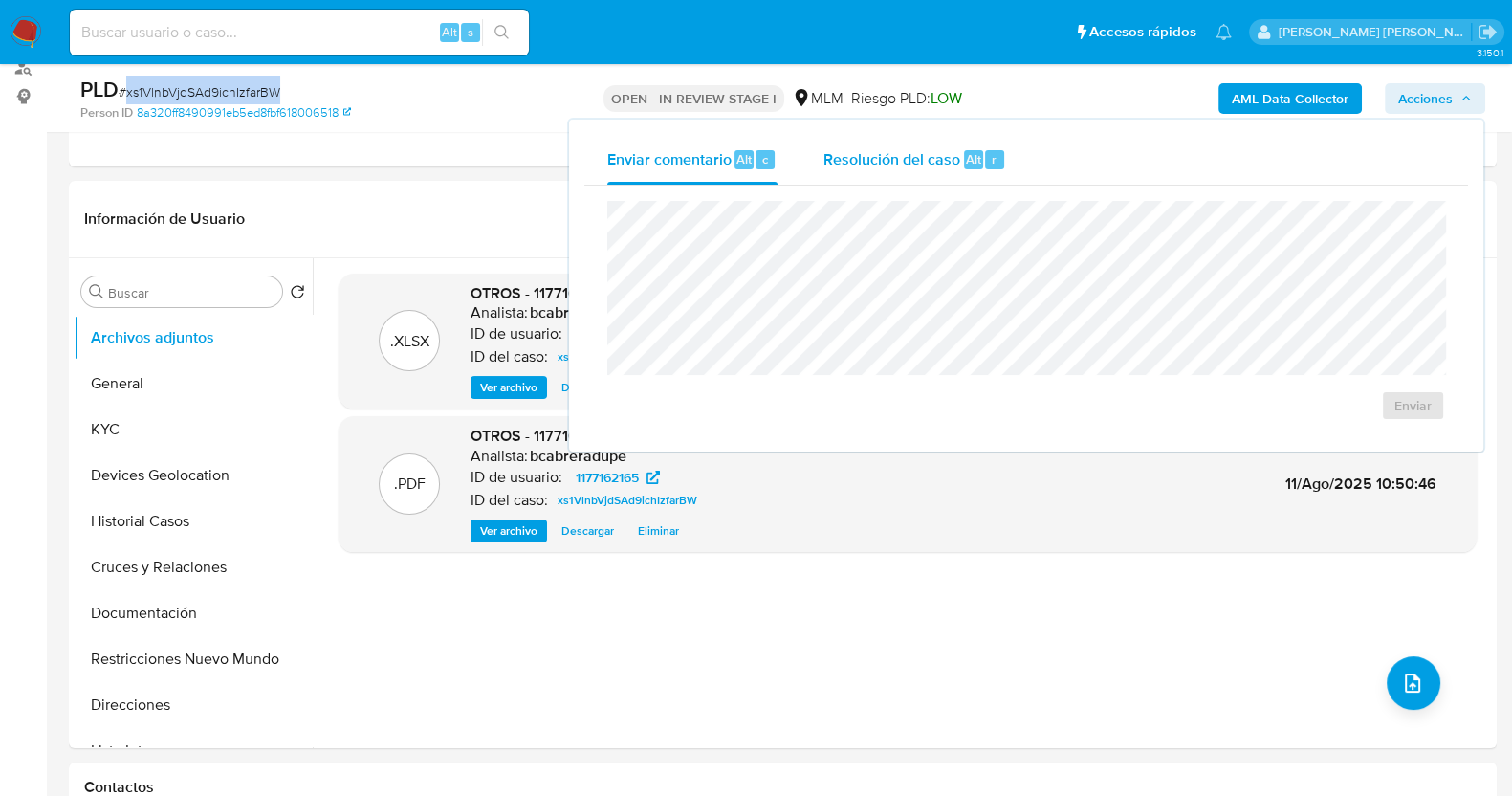
click at [855, 142] on div "Resolución del caso Alt r" at bounding box center [914, 159] width 183 height 49
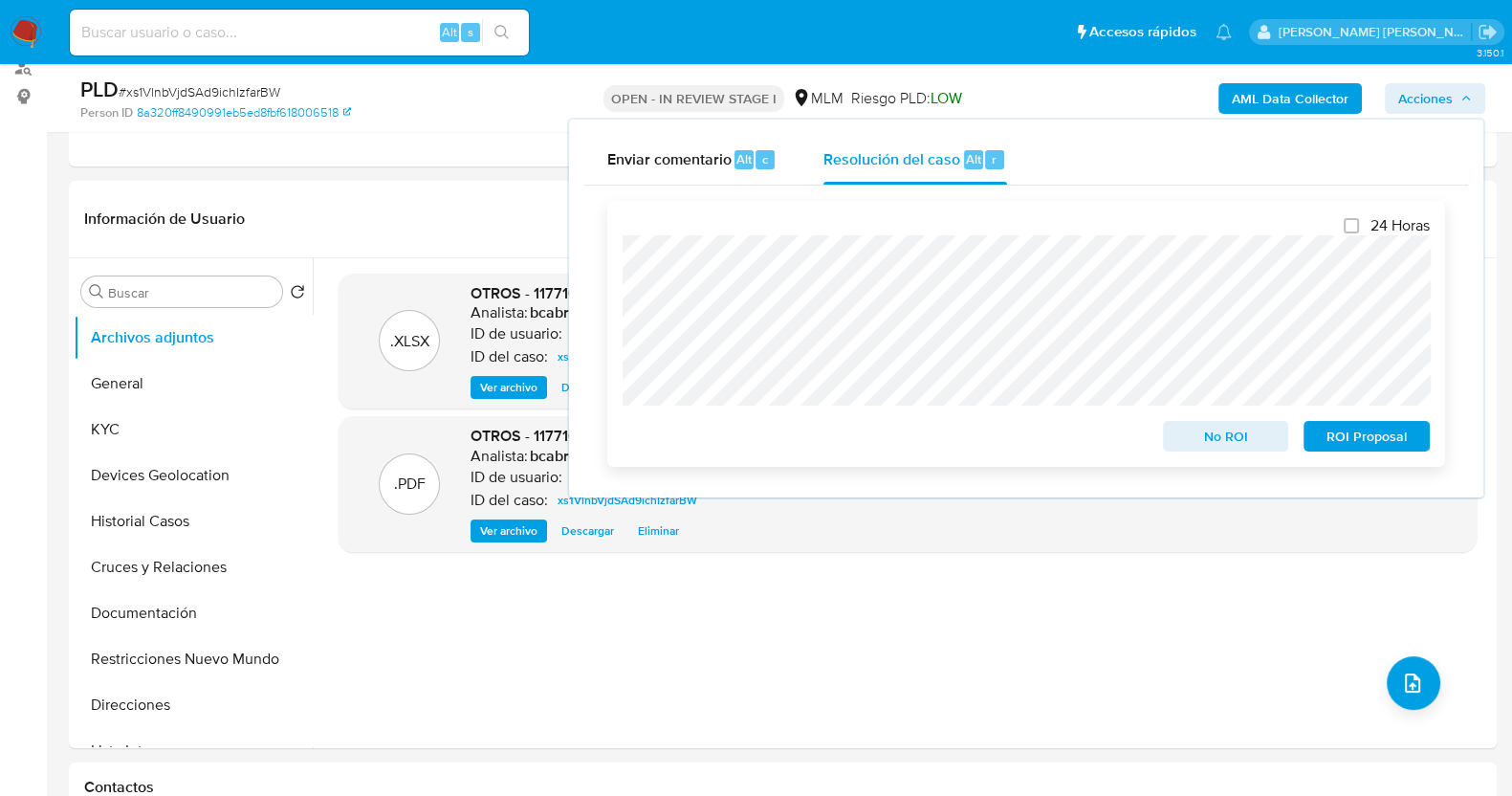
click at [1217, 429] on span "No ROI" at bounding box center [1226, 436] width 100 height 27
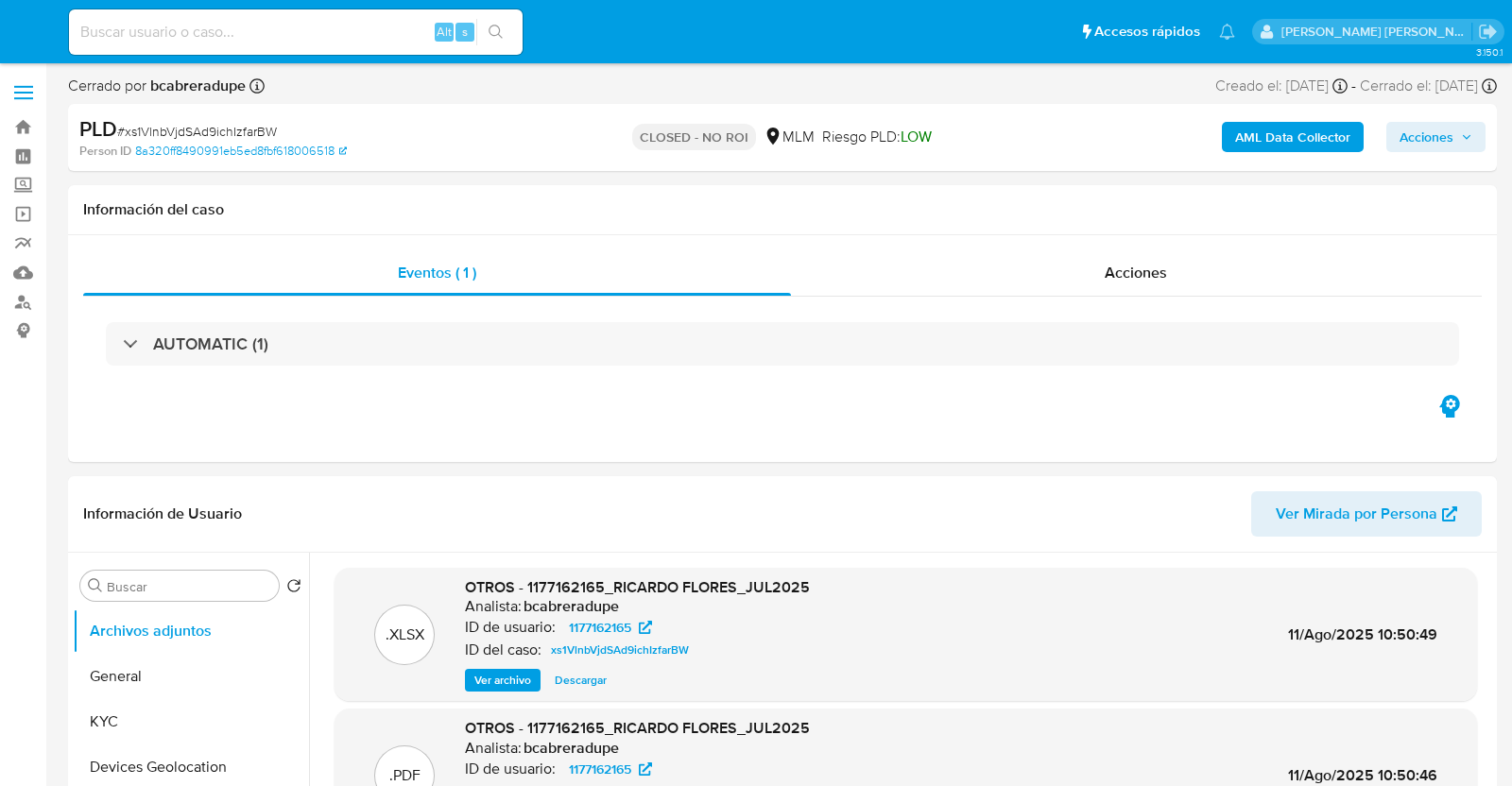
select select "10"
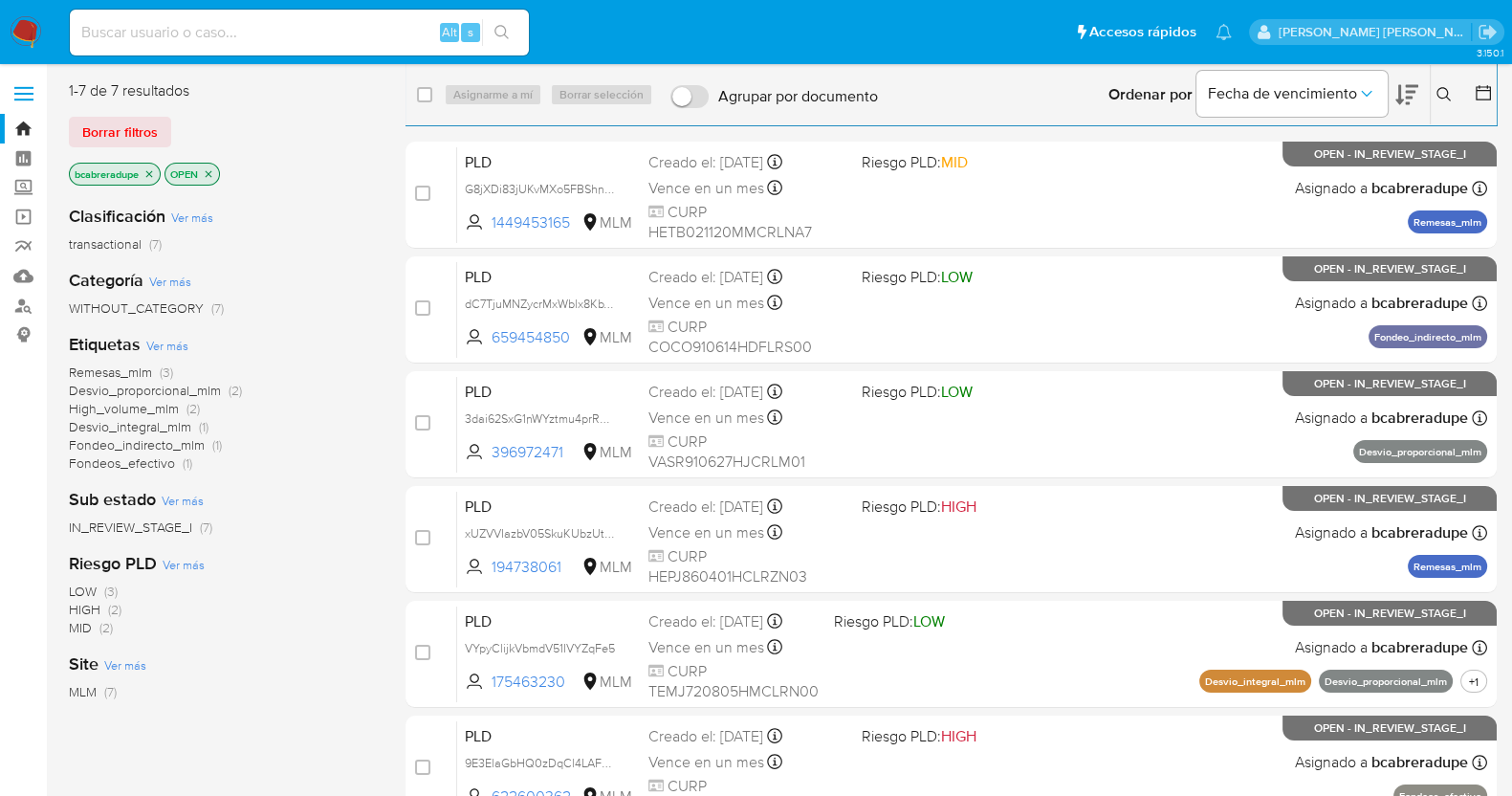
click at [153, 169] on icon "close-filter" at bounding box center [149, 174] width 12 height 12
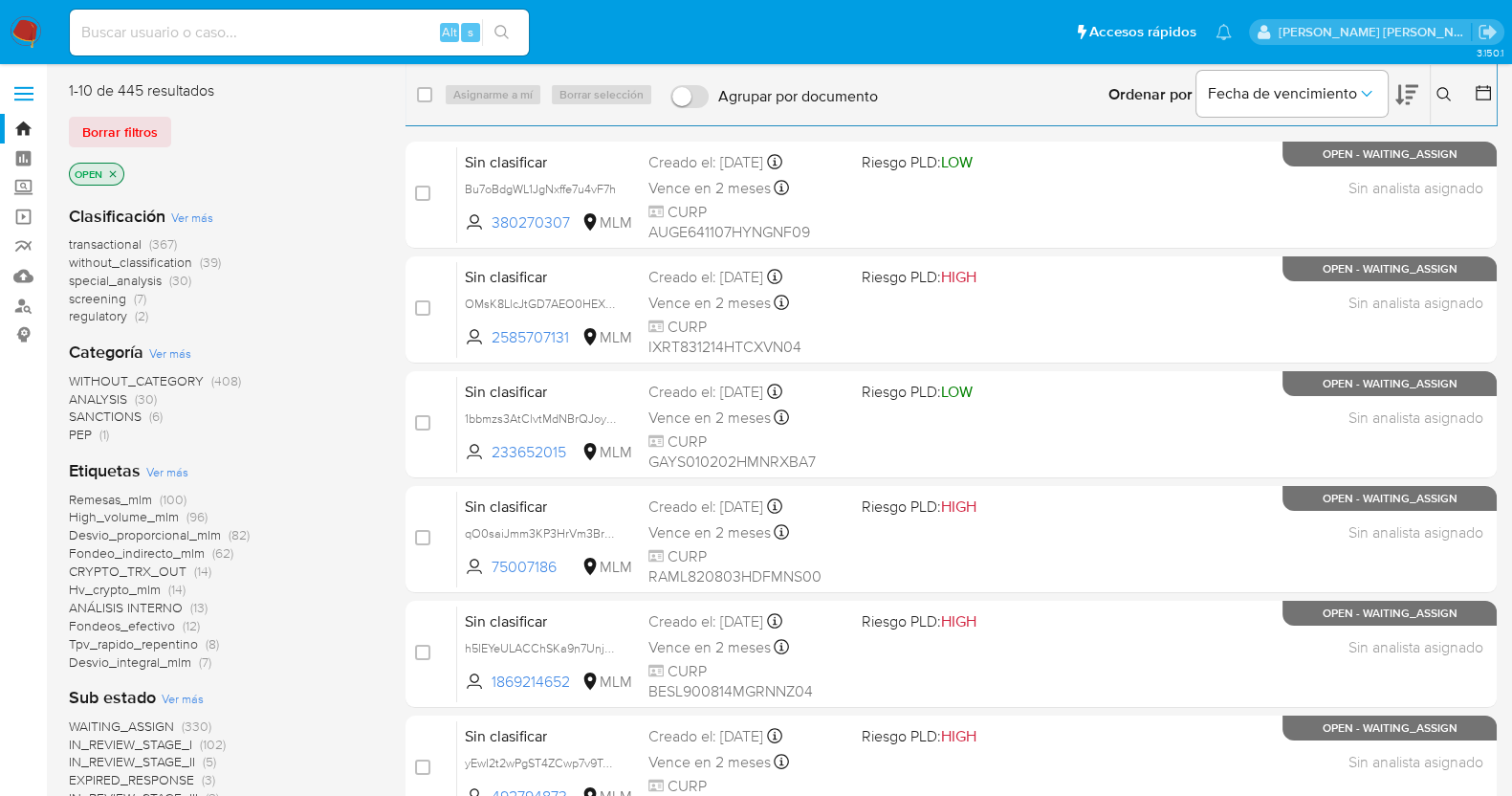
click at [1437, 90] on icon at bounding box center [1444, 94] width 15 height 15
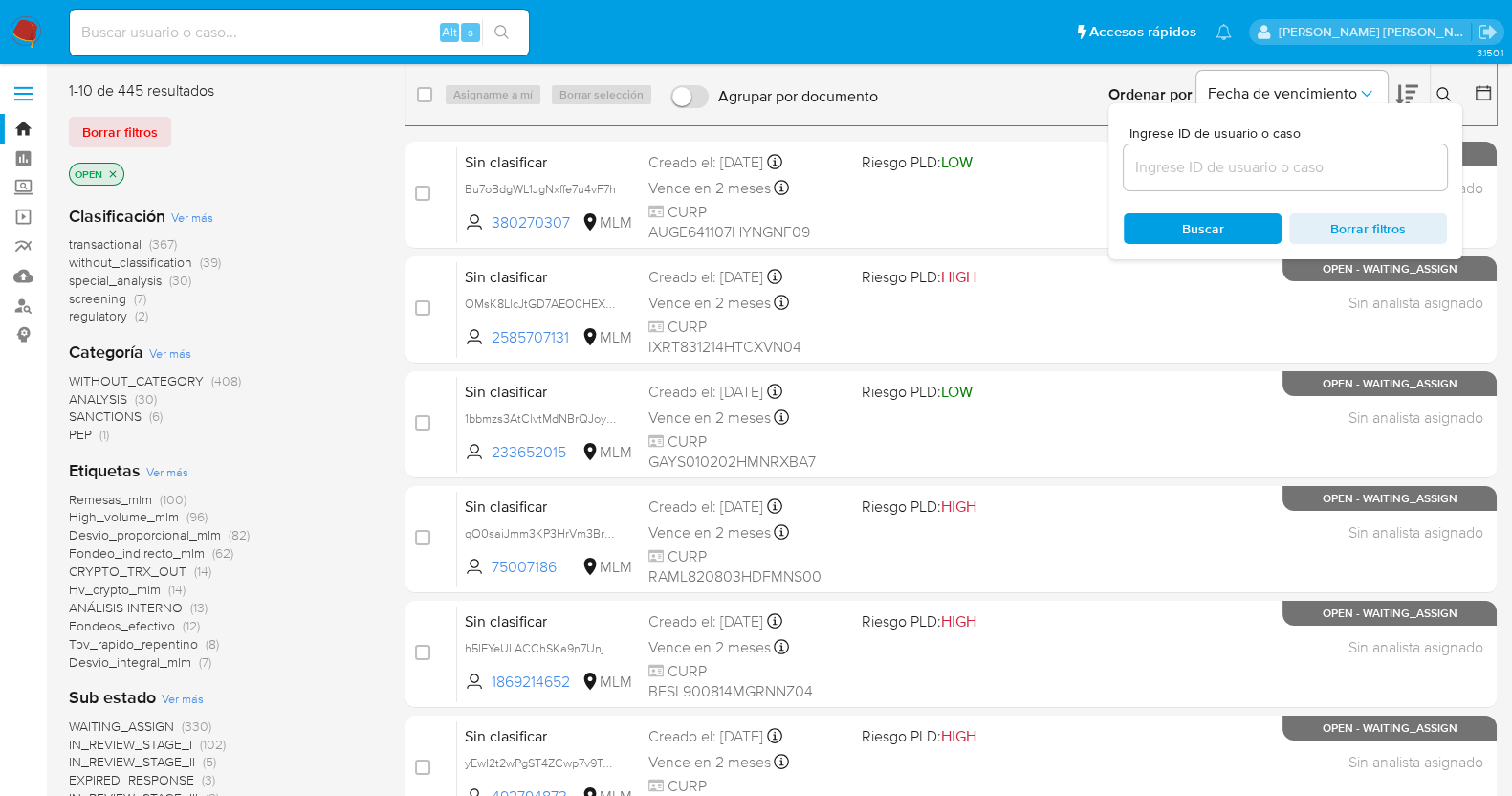
click at [1252, 174] on input at bounding box center [1285, 167] width 323 height 25
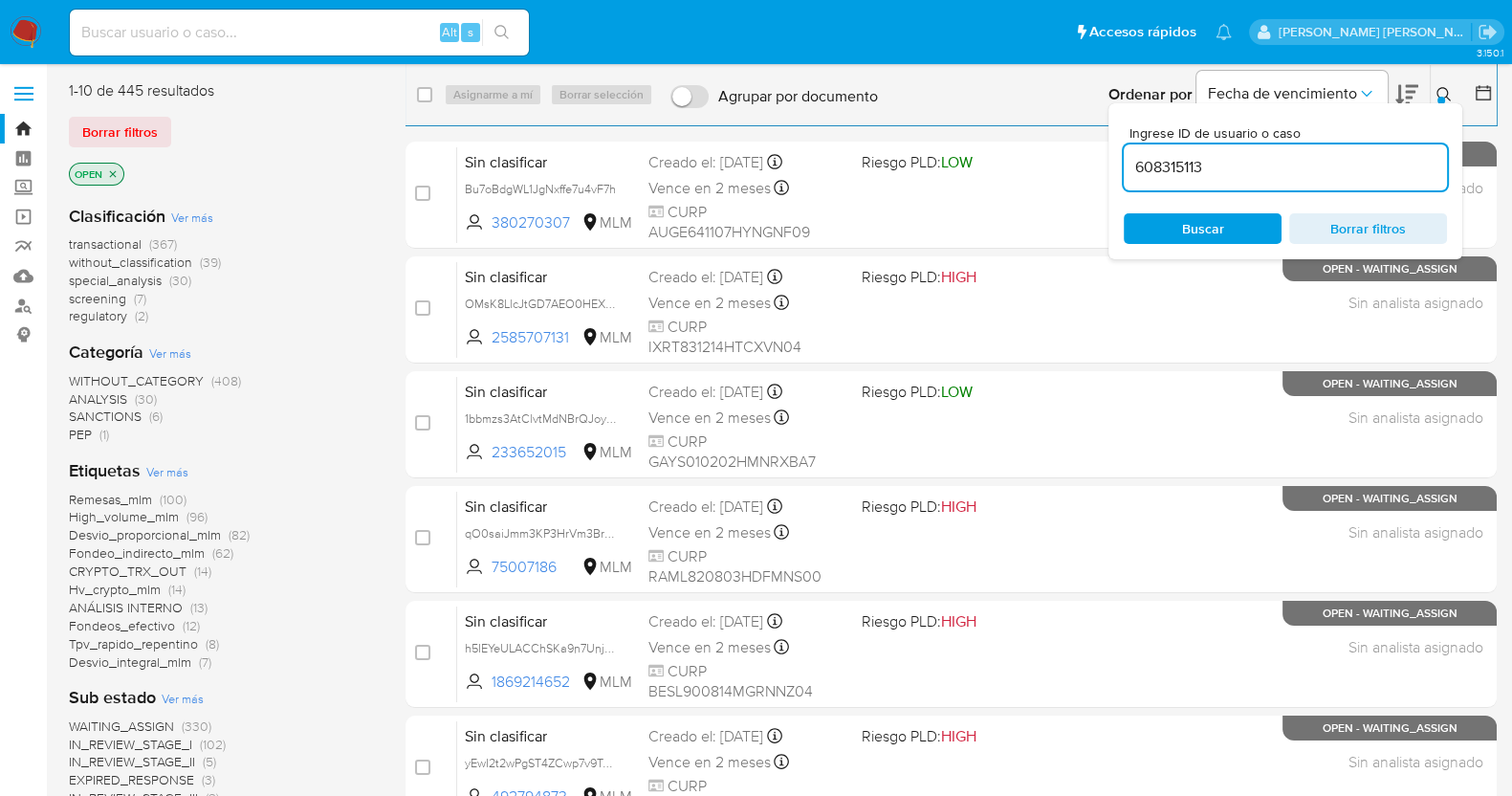
type input "608315113"
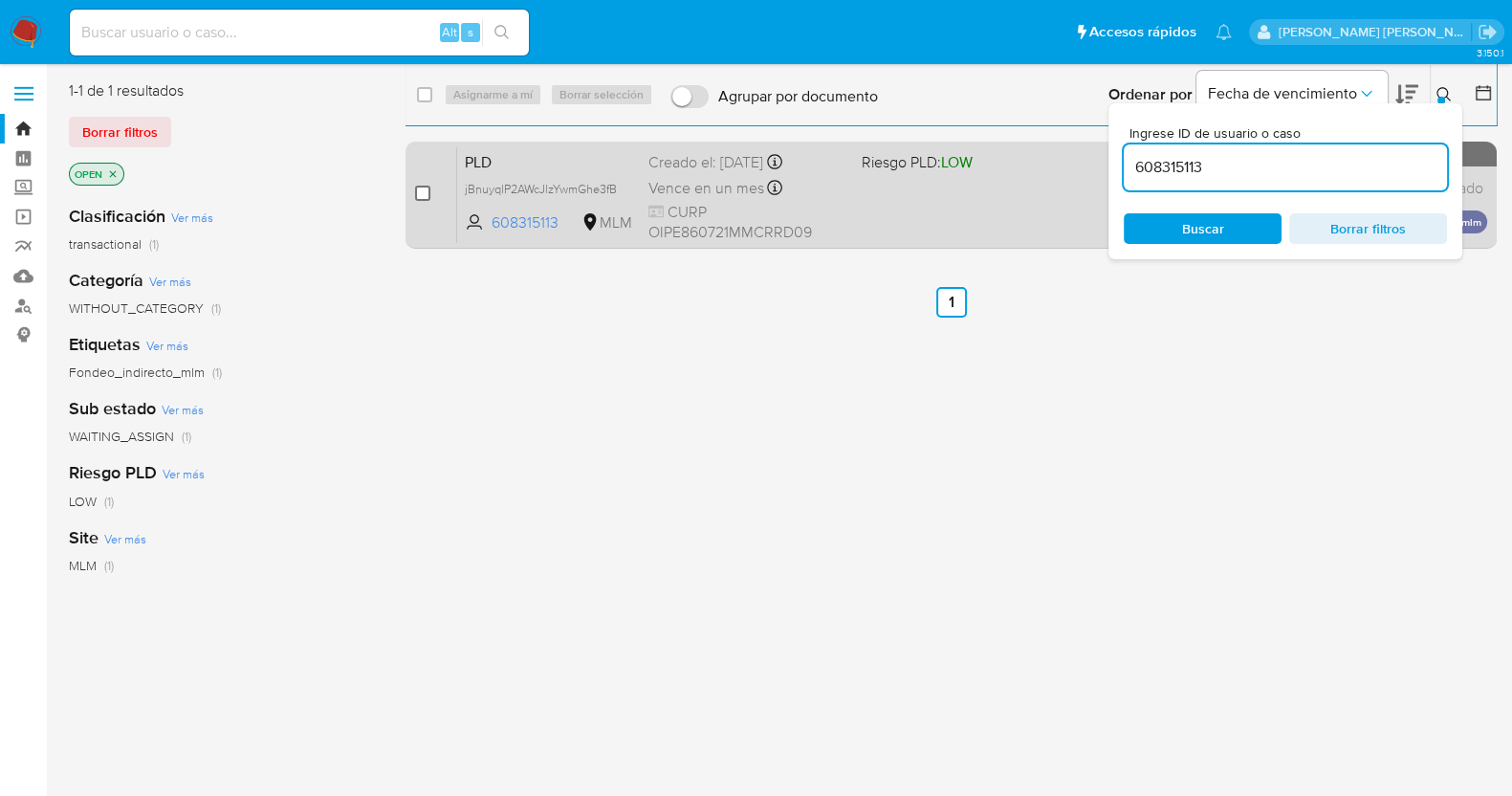
click at [421, 191] on input "checkbox" at bounding box center [422, 193] width 15 height 15
checkbox input "true"
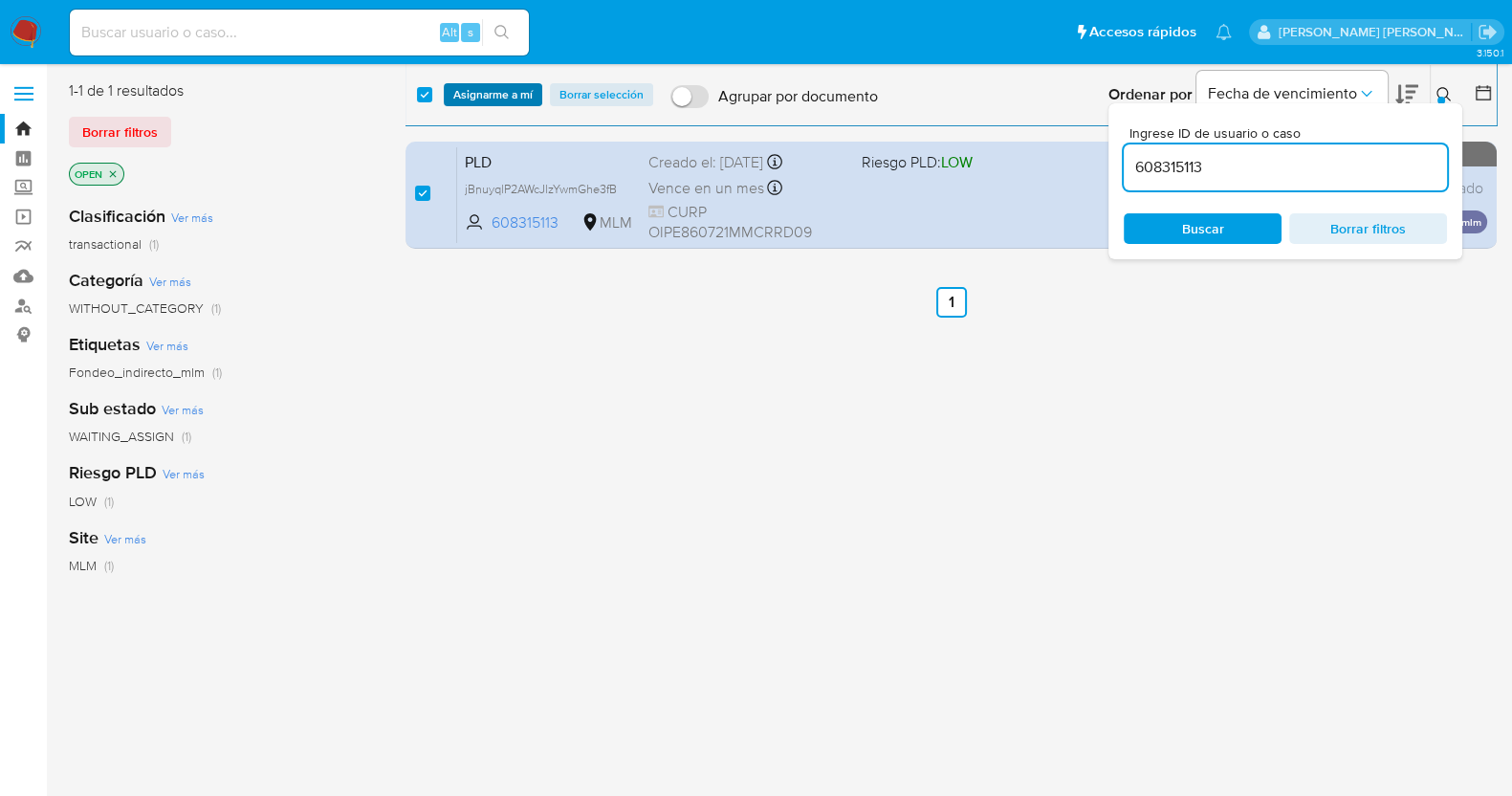
click at [521, 92] on span "Asignarme a mí" at bounding box center [493, 94] width 79 height 19
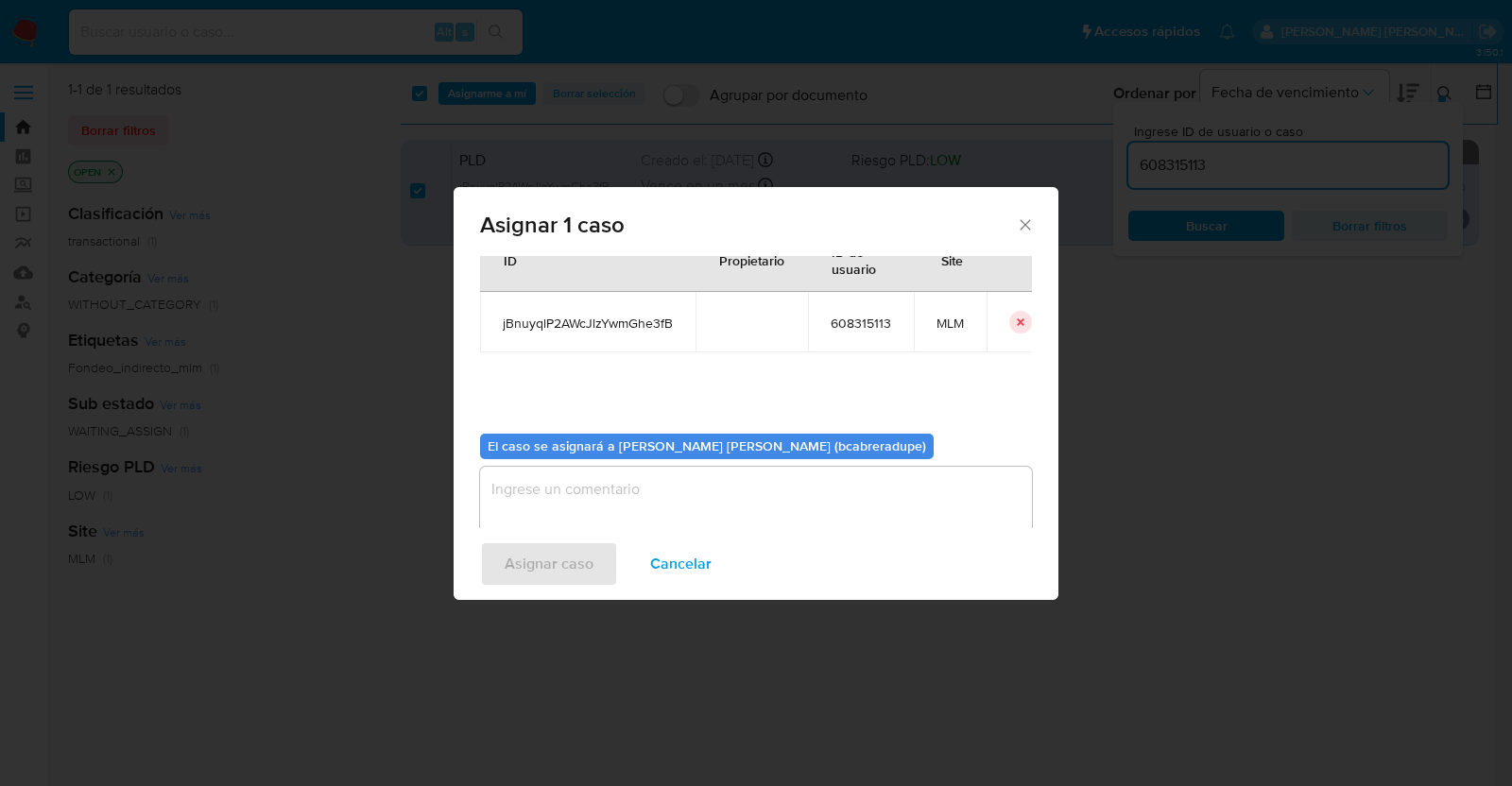
scroll to position [98, 0]
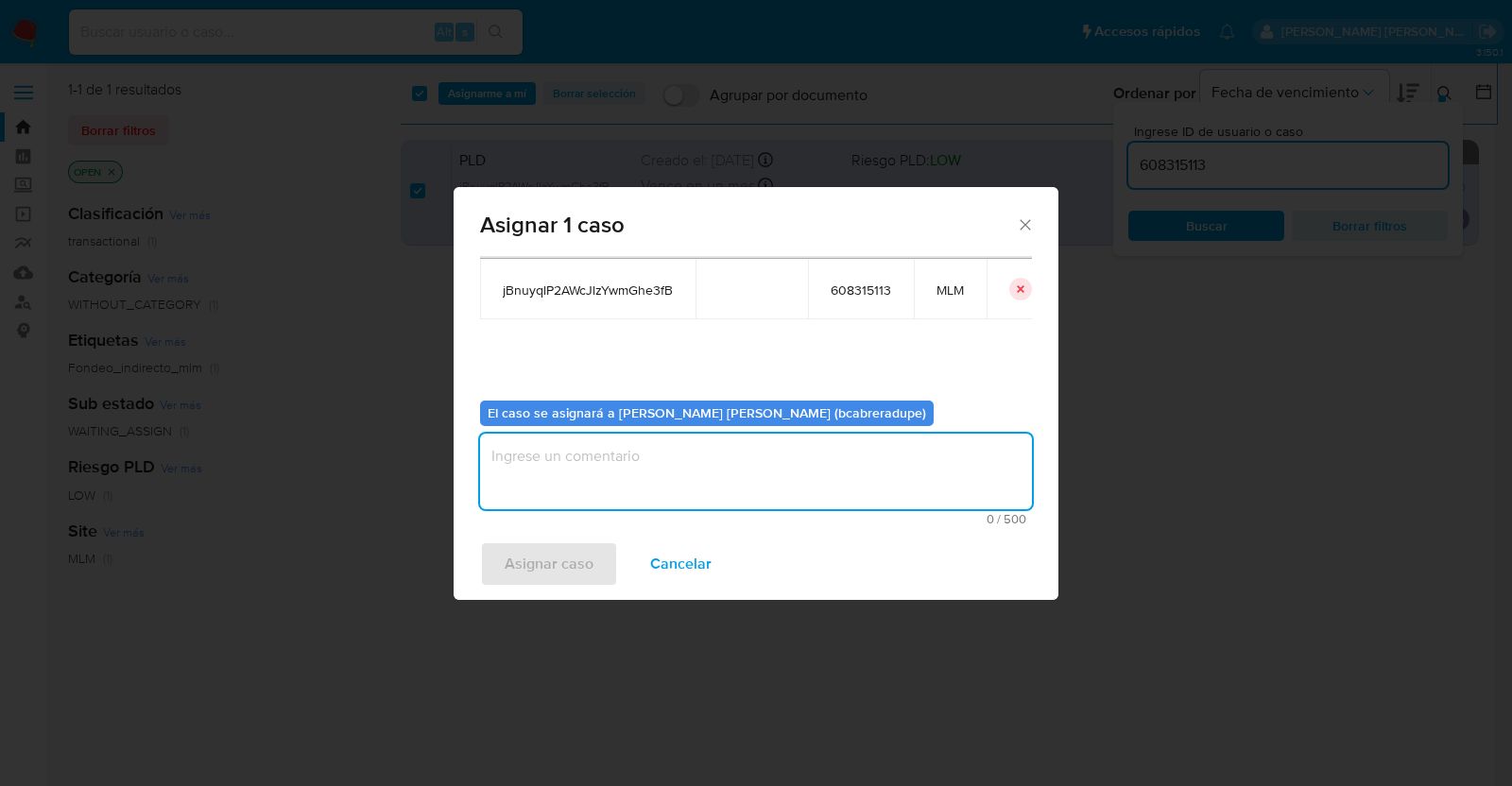
click at [781, 475] on textarea "assign-modal" at bounding box center [756, 471] width 552 height 75
type textarea "BJCD"
click at [560, 555] on span "Asignar caso" at bounding box center [549, 564] width 89 height 42
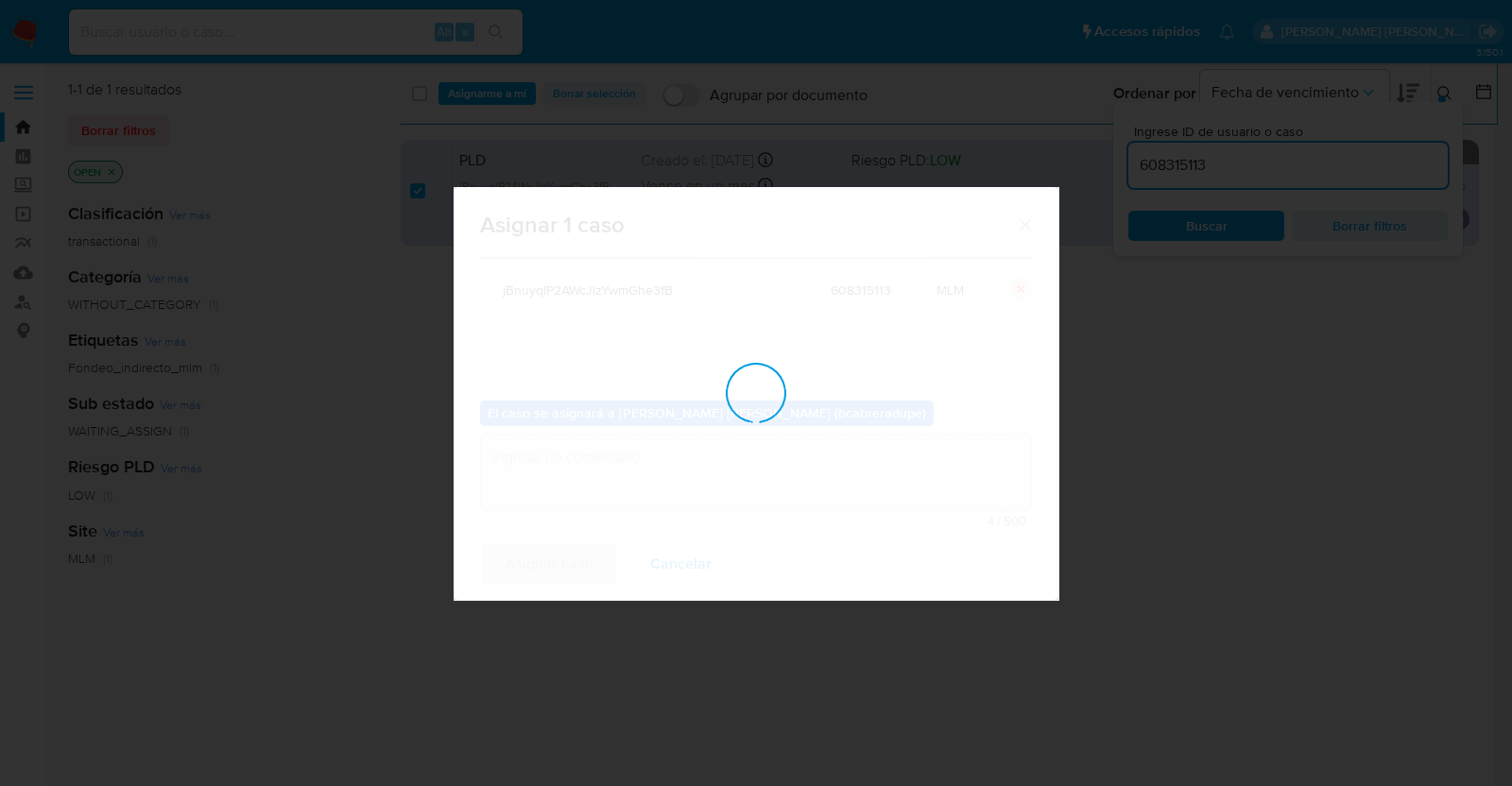
checkbox input "false"
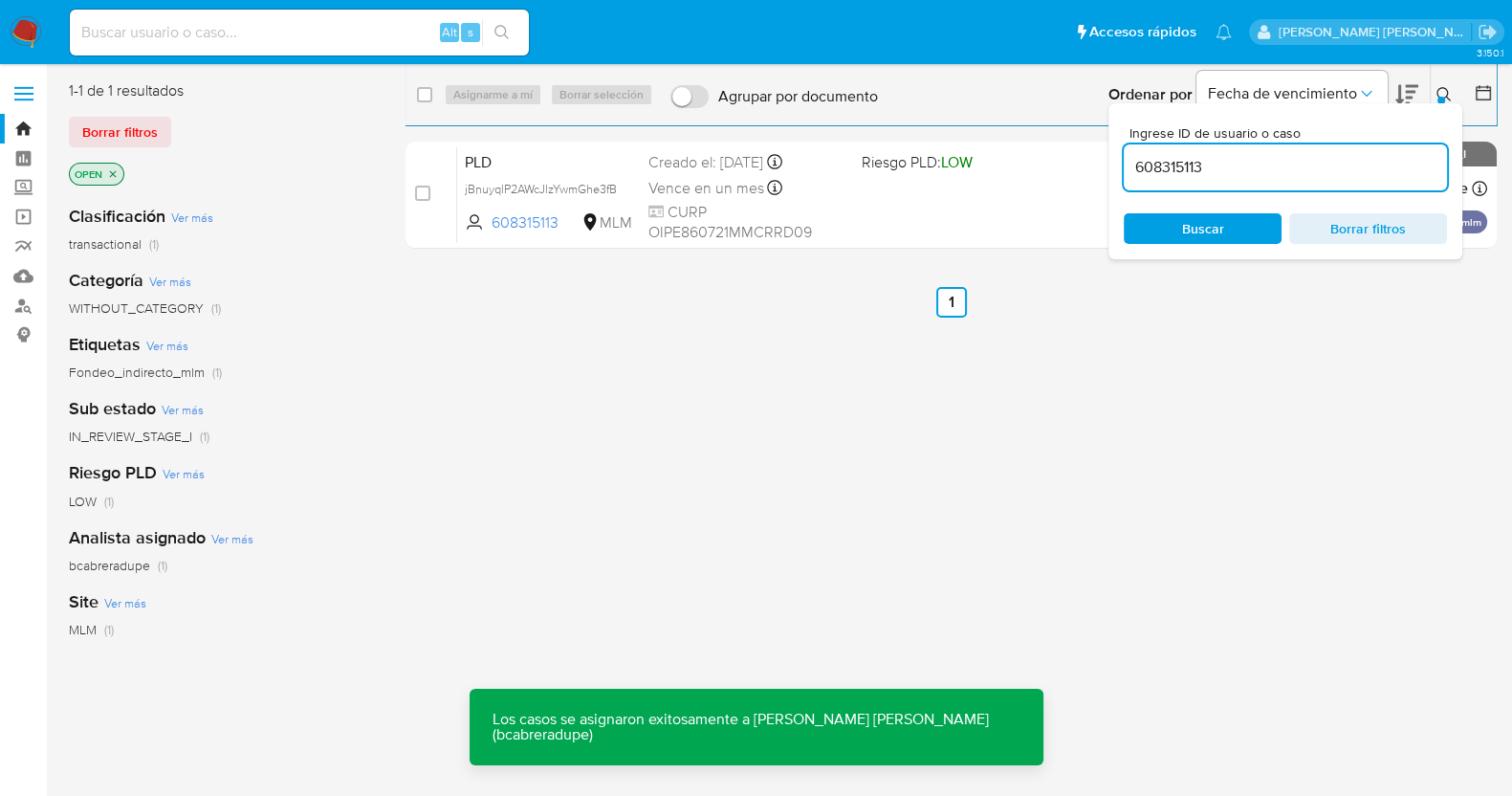
click at [1169, 176] on input "608315113" at bounding box center [1285, 167] width 323 height 25
paste input "302413150"
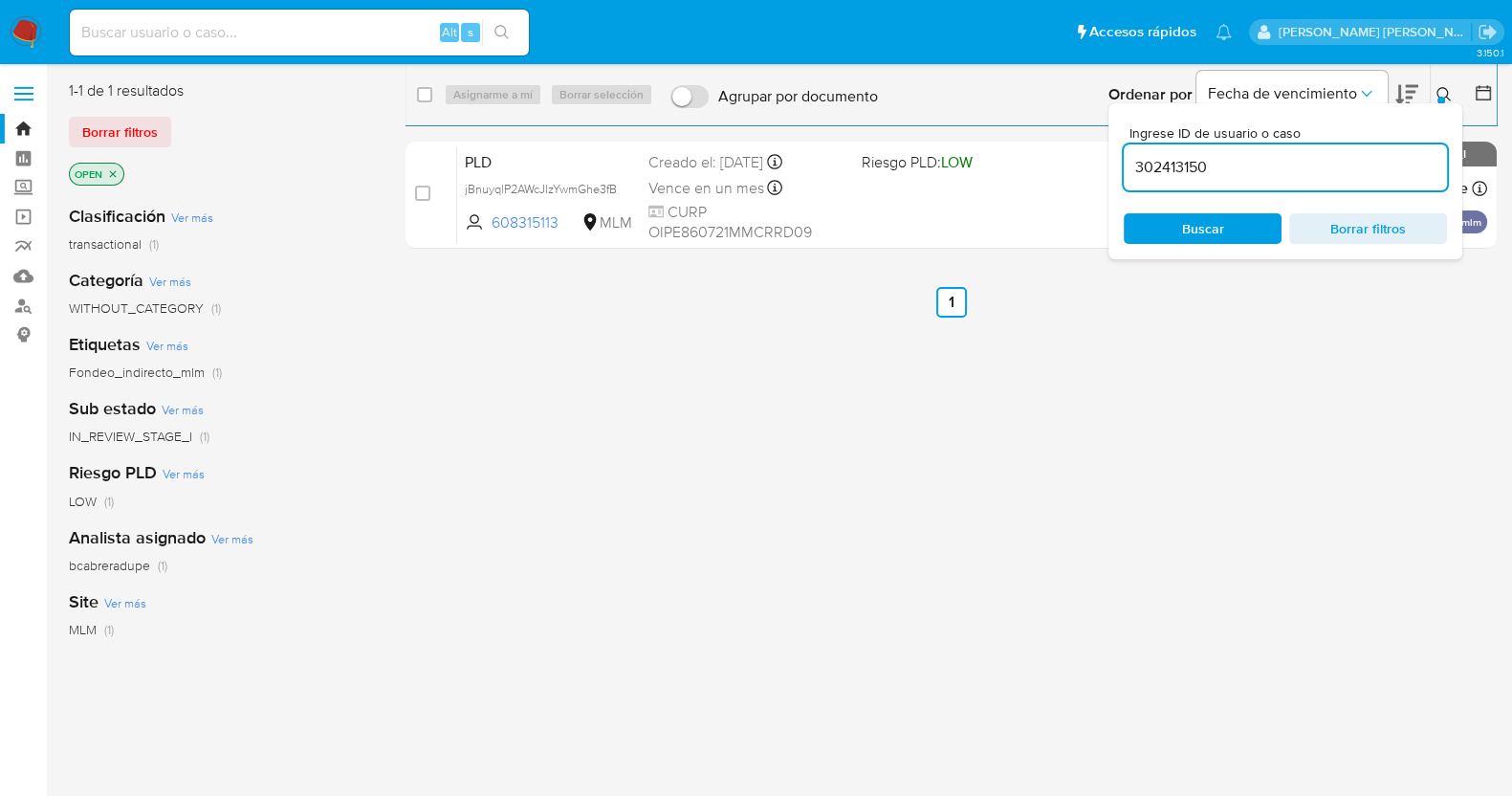
type input "302413150"
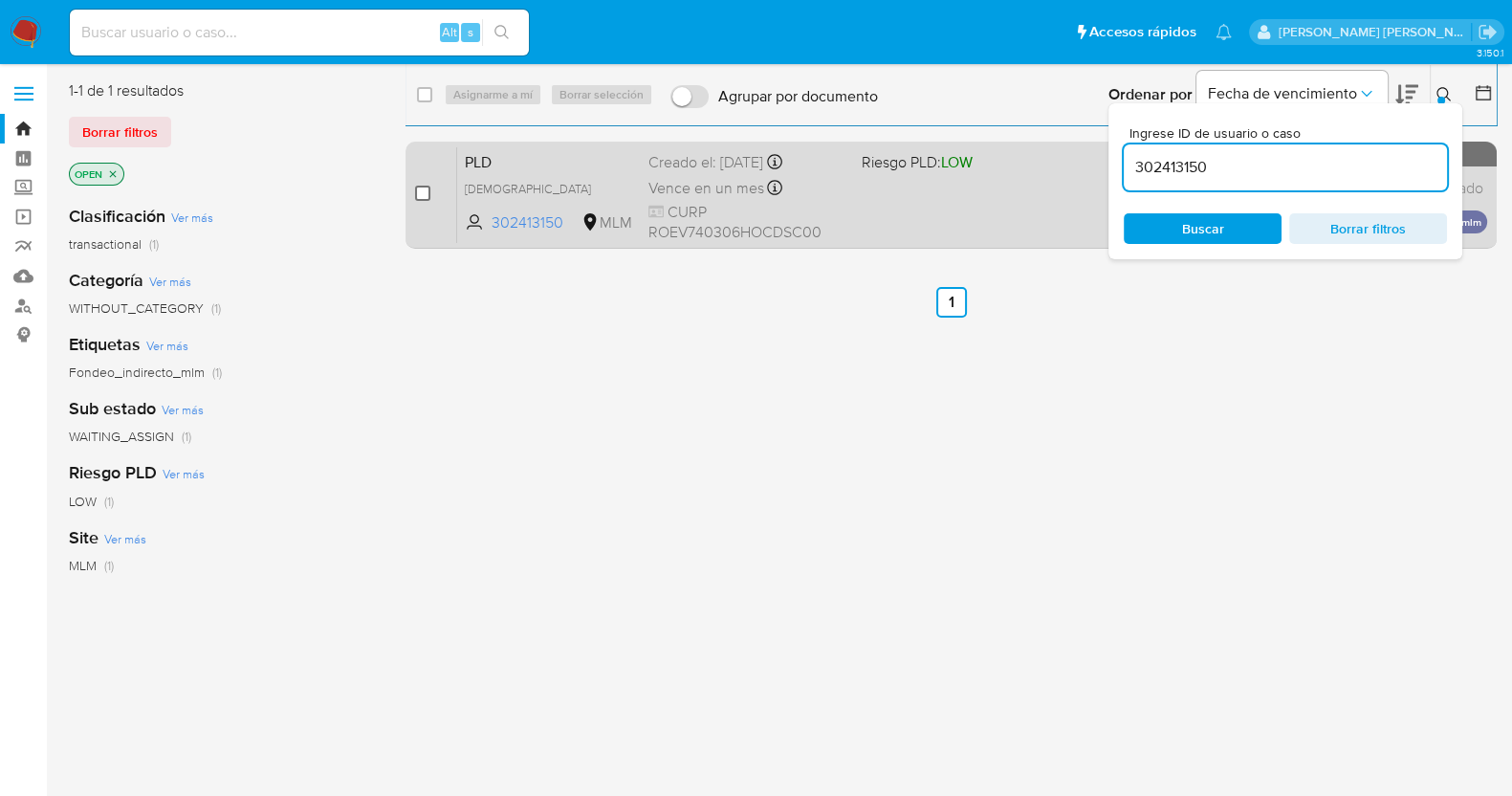
click at [418, 196] on input "checkbox" at bounding box center [422, 193] width 15 height 15
checkbox input "true"
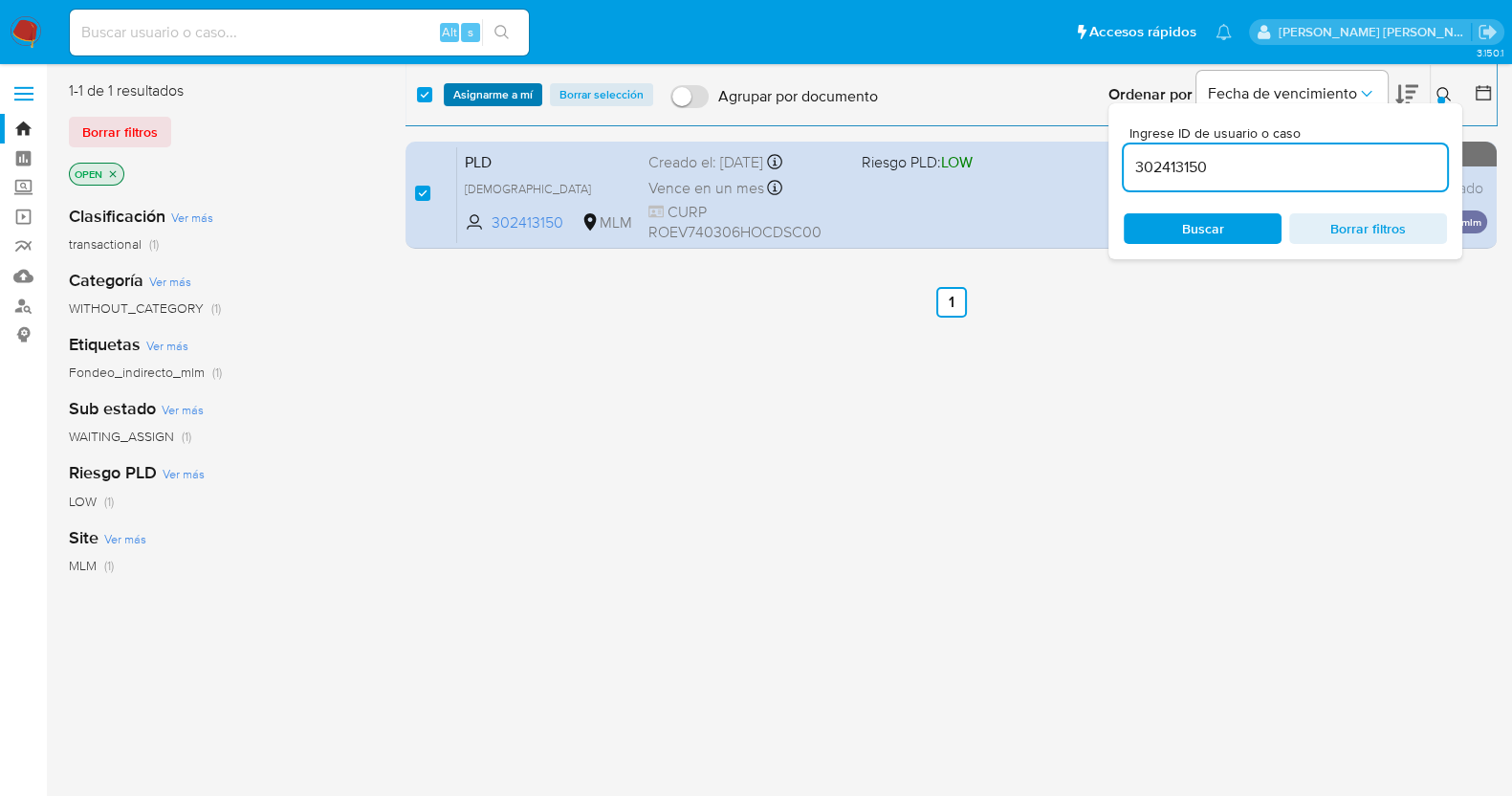
click at [516, 103] on span "Asignarme a mí" at bounding box center [493, 94] width 79 height 19
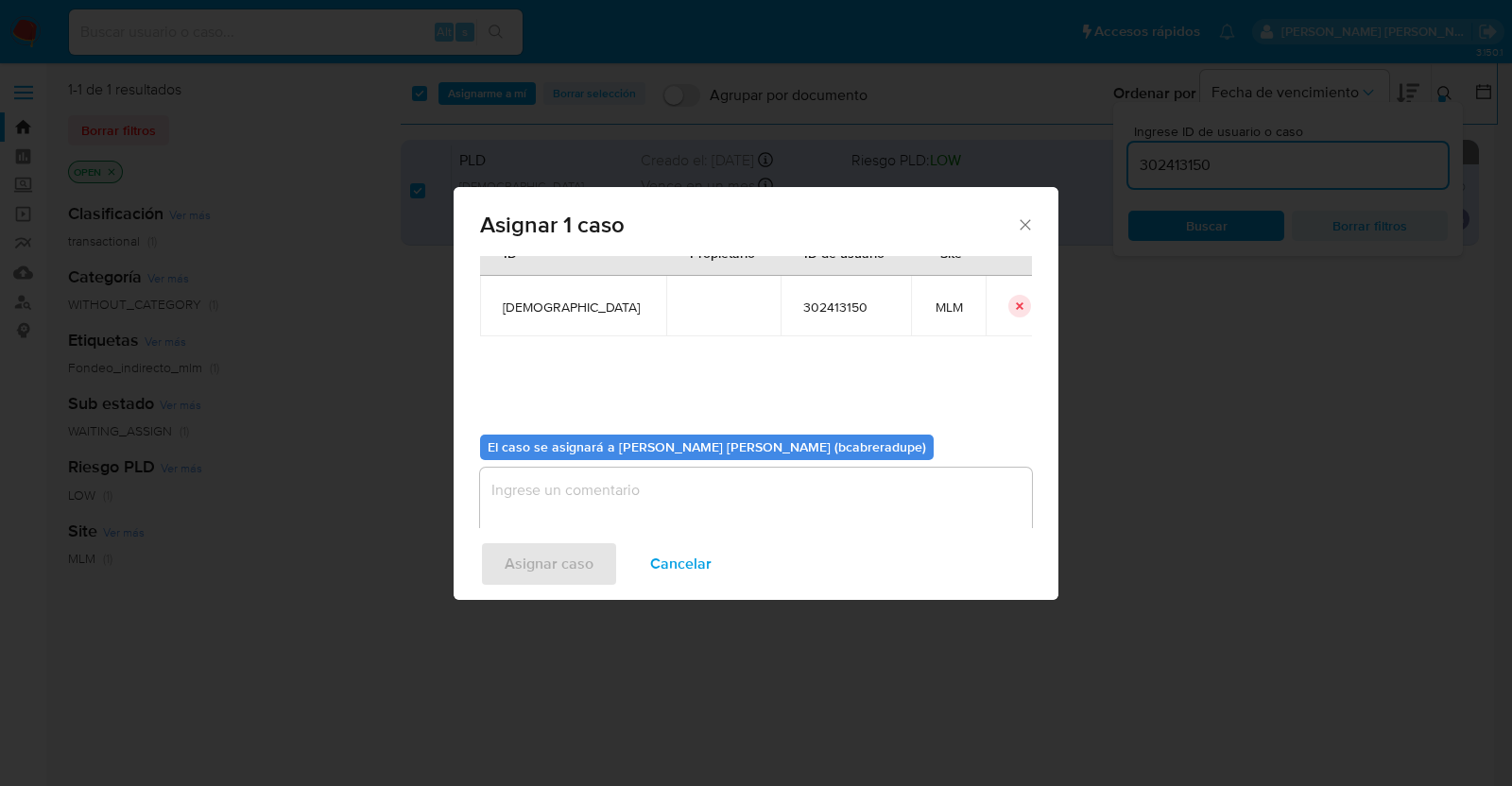
scroll to position [98, 0]
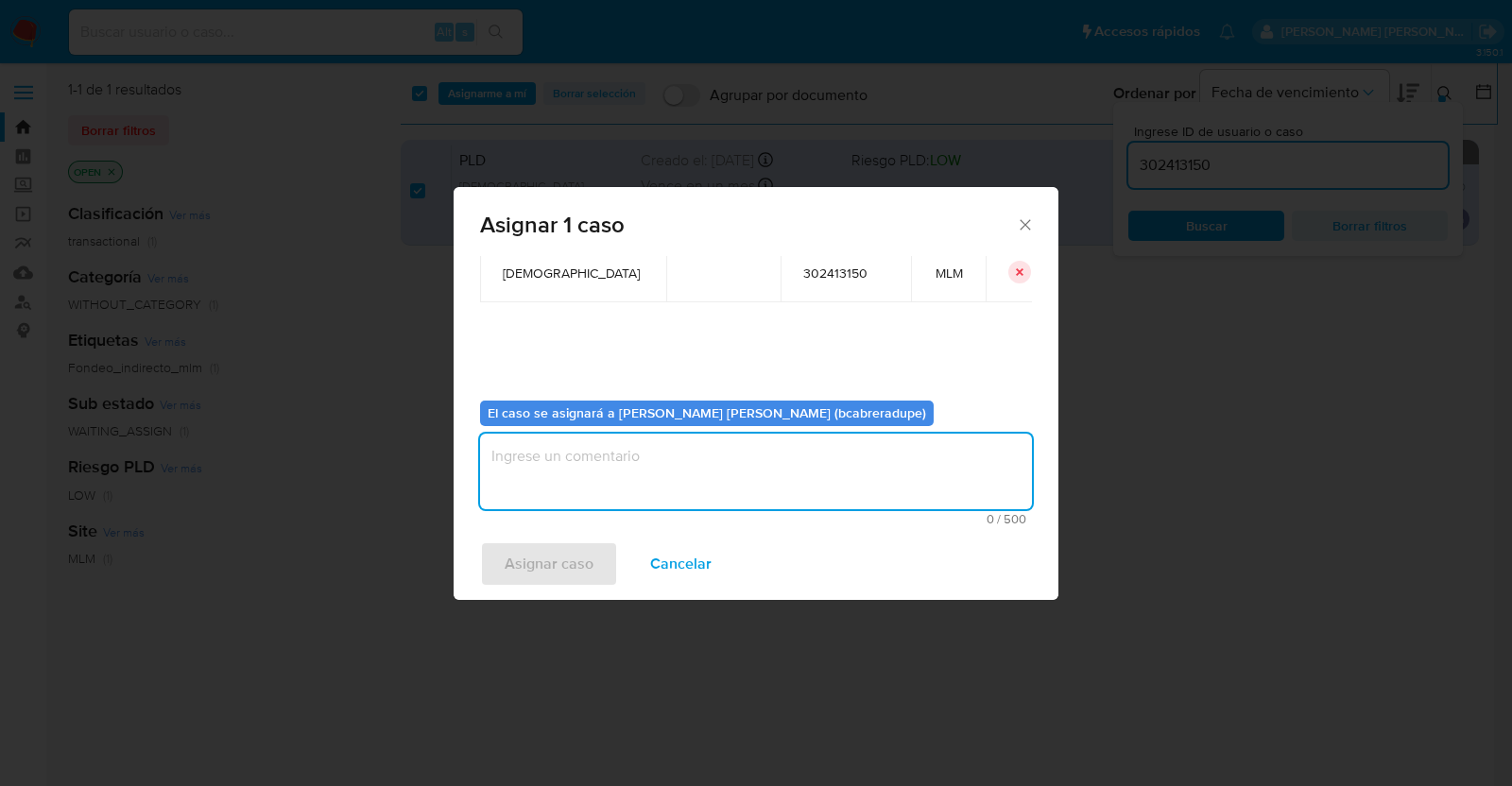
click at [785, 489] on textarea "assign-modal" at bounding box center [756, 471] width 552 height 75
type textarea "BJCD"
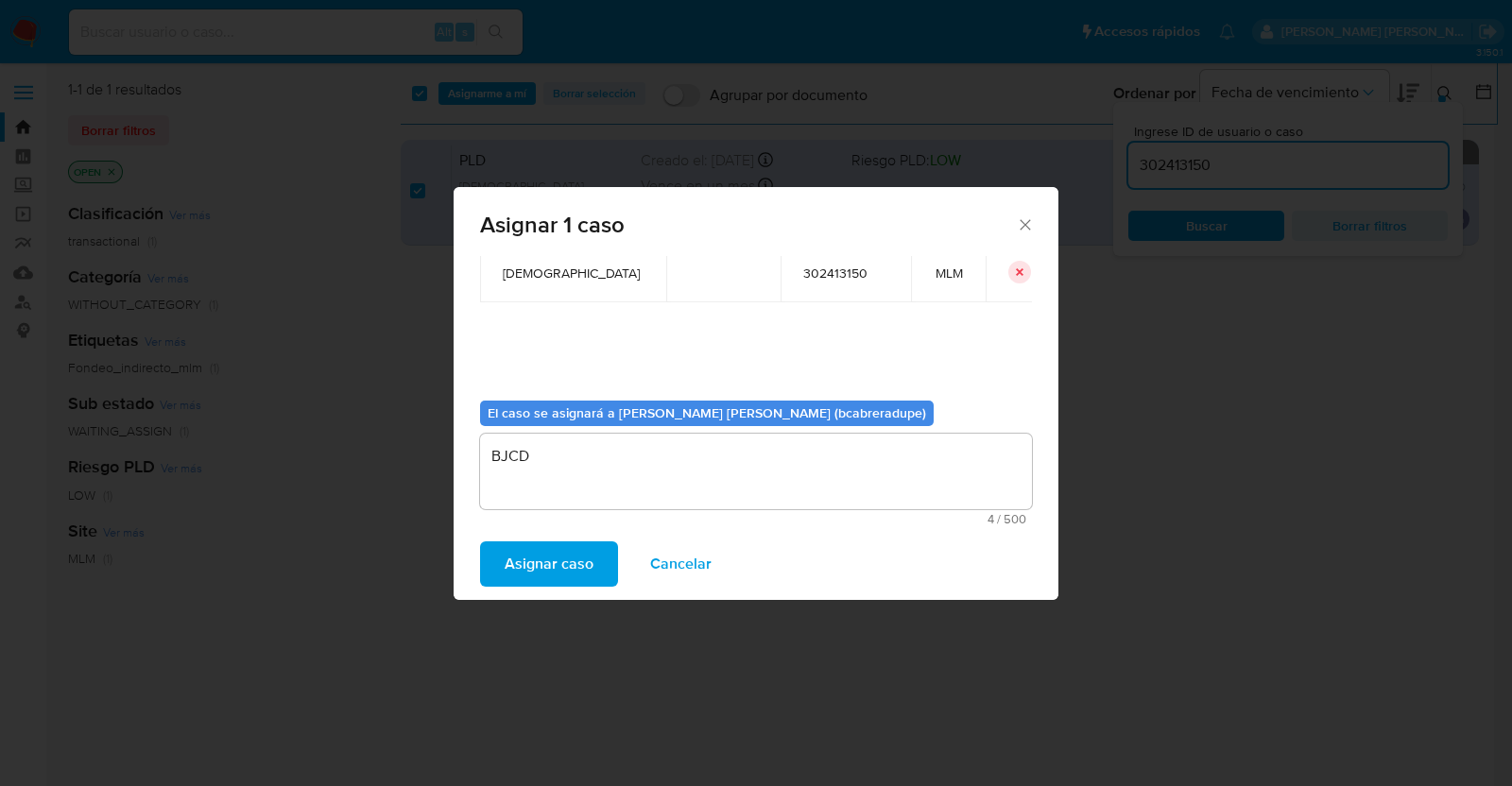
click at [547, 564] on span "Asignar caso" at bounding box center [549, 564] width 89 height 42
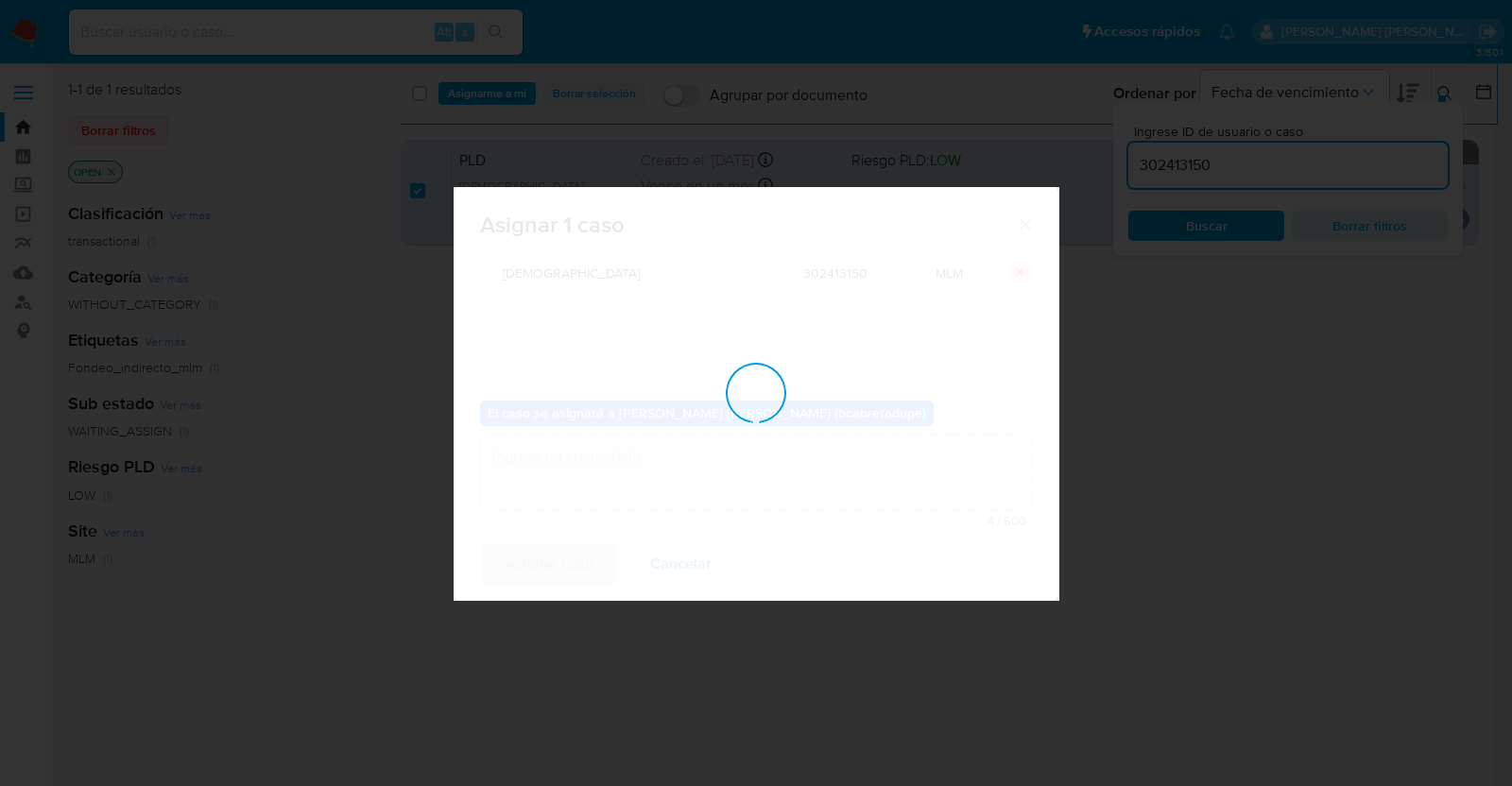
checkbox input "false"
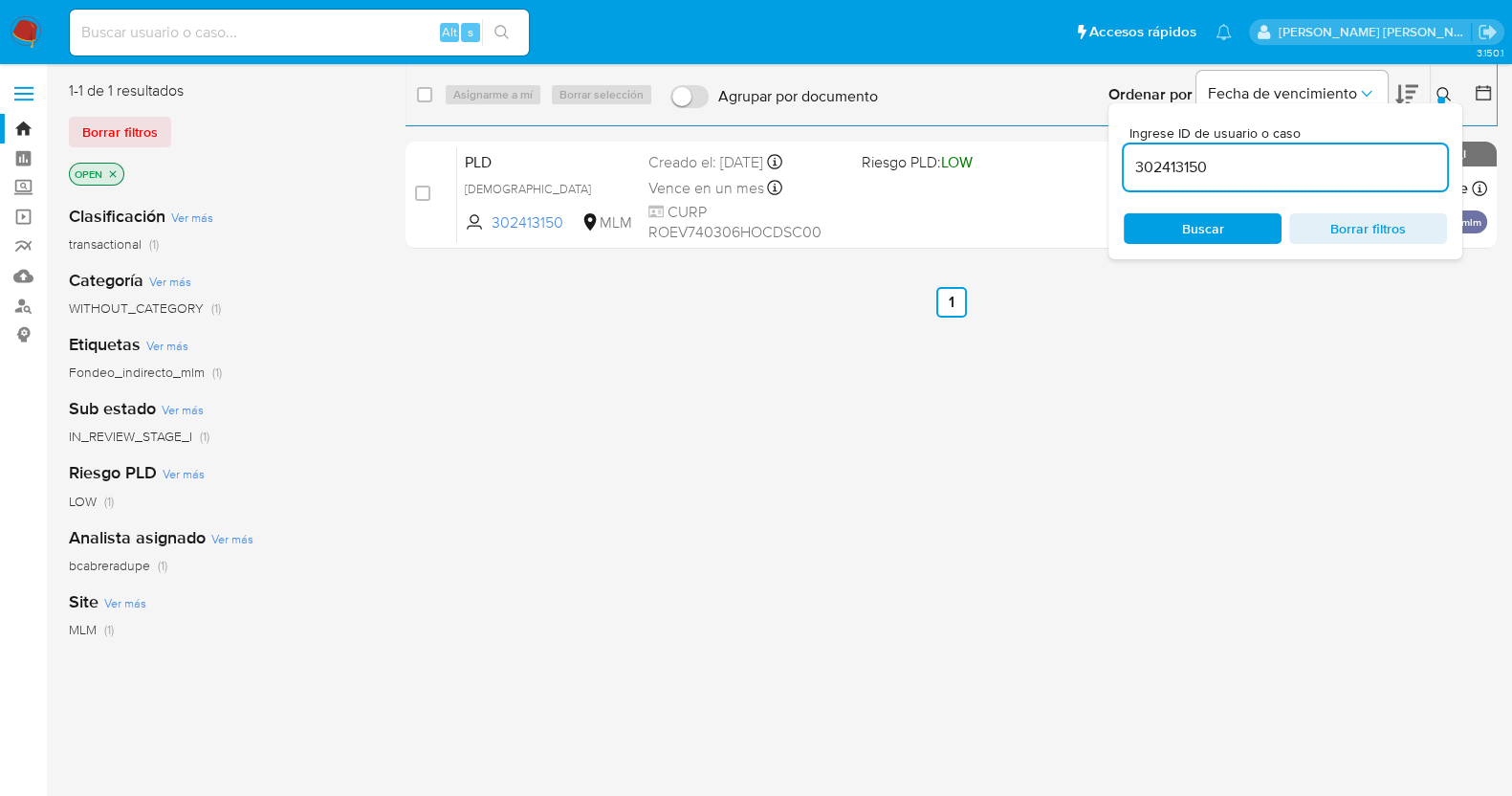
click at [1165, 169] on input "302413150" at bounding box center [1285, 167] width 323 height 25
paste input "1415686664"
type input "1415686664"
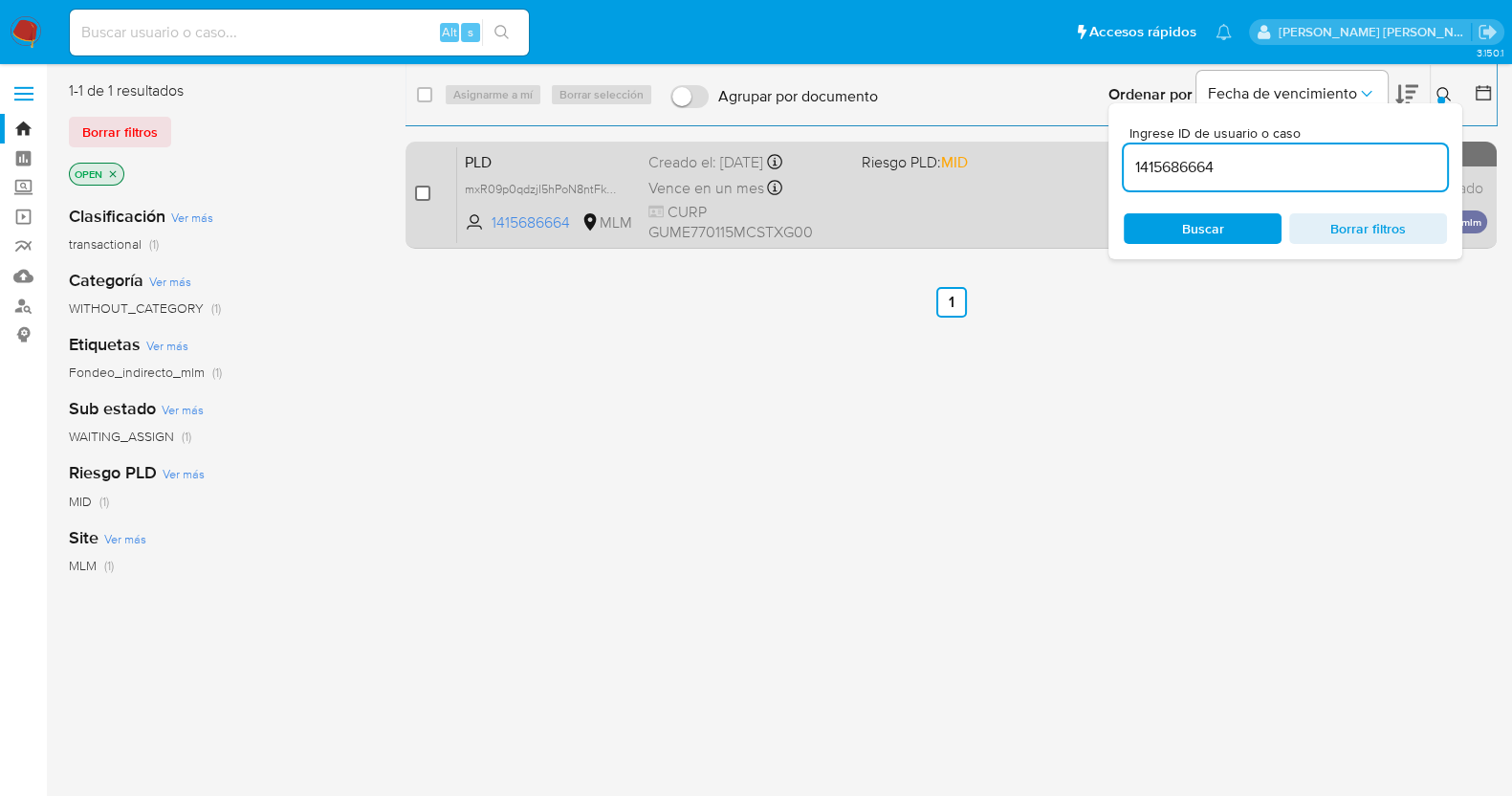
click at [417, 194] on input "checkbox" at bounding box center [422, 193] width 15 height 15
checkbox input "true"
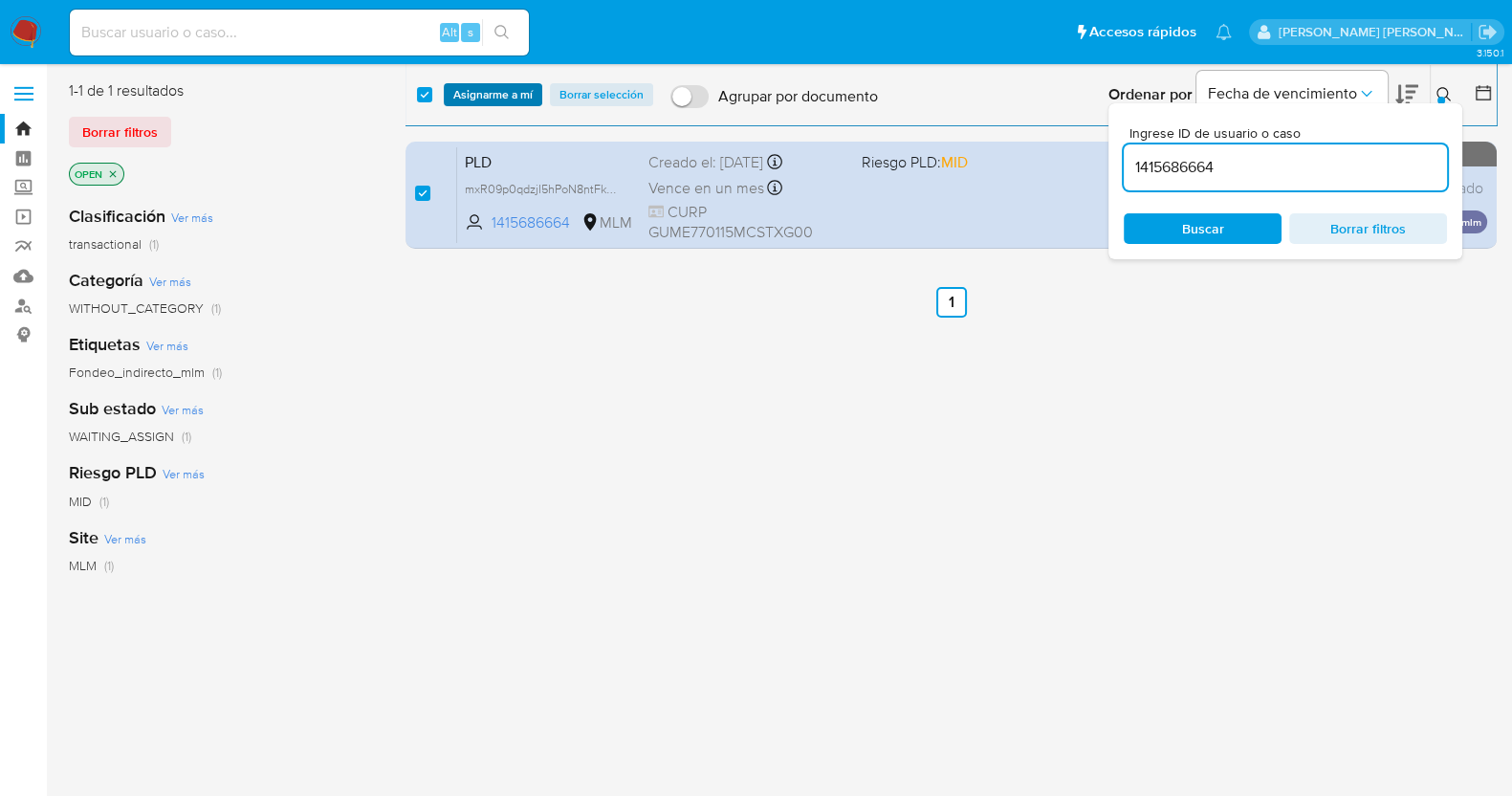
click at [514, 98] on span "Asignarme a mí" at bounding box center [493, 94] width 79 height 19
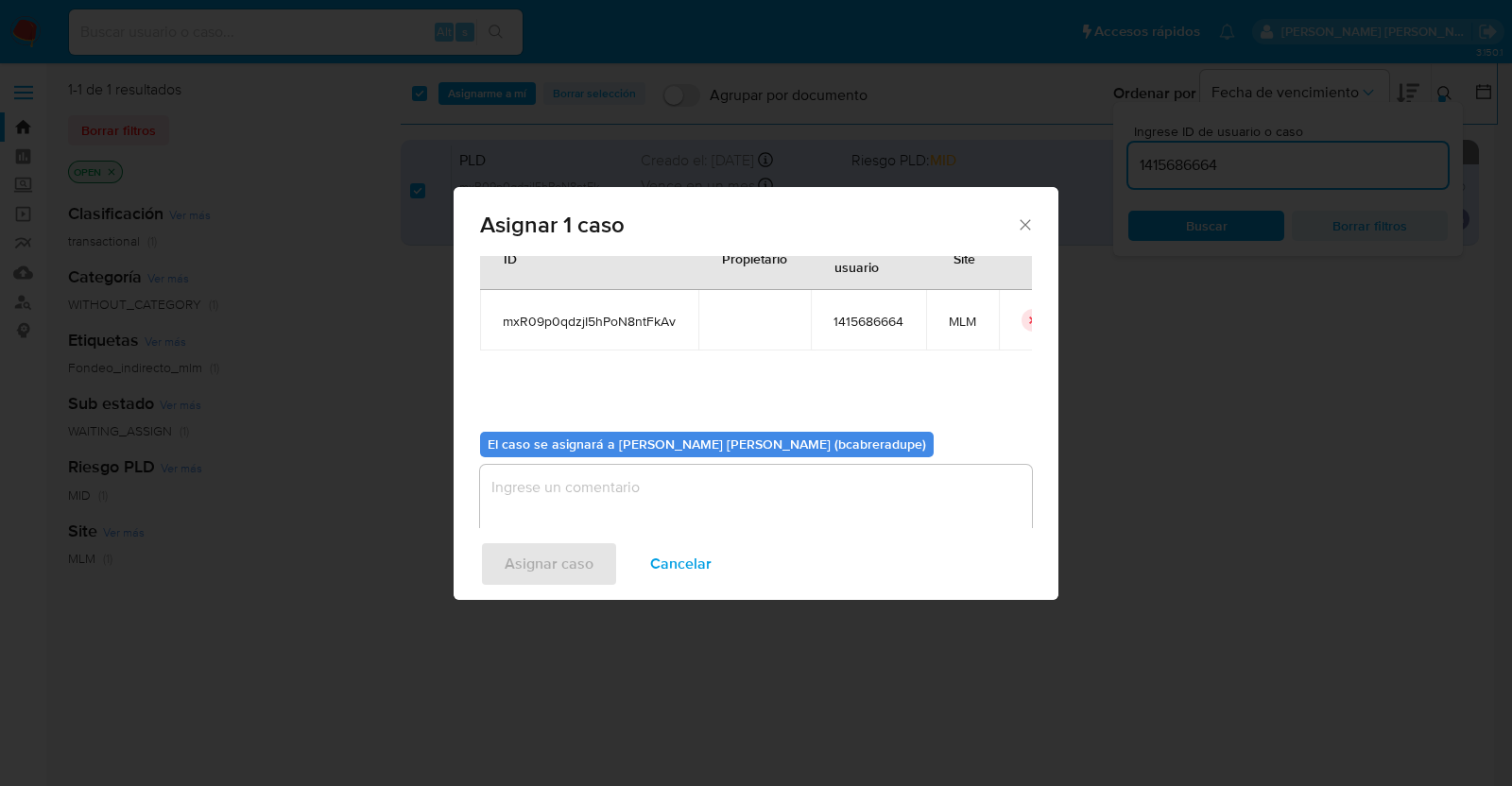
scroll to position [98, 0]
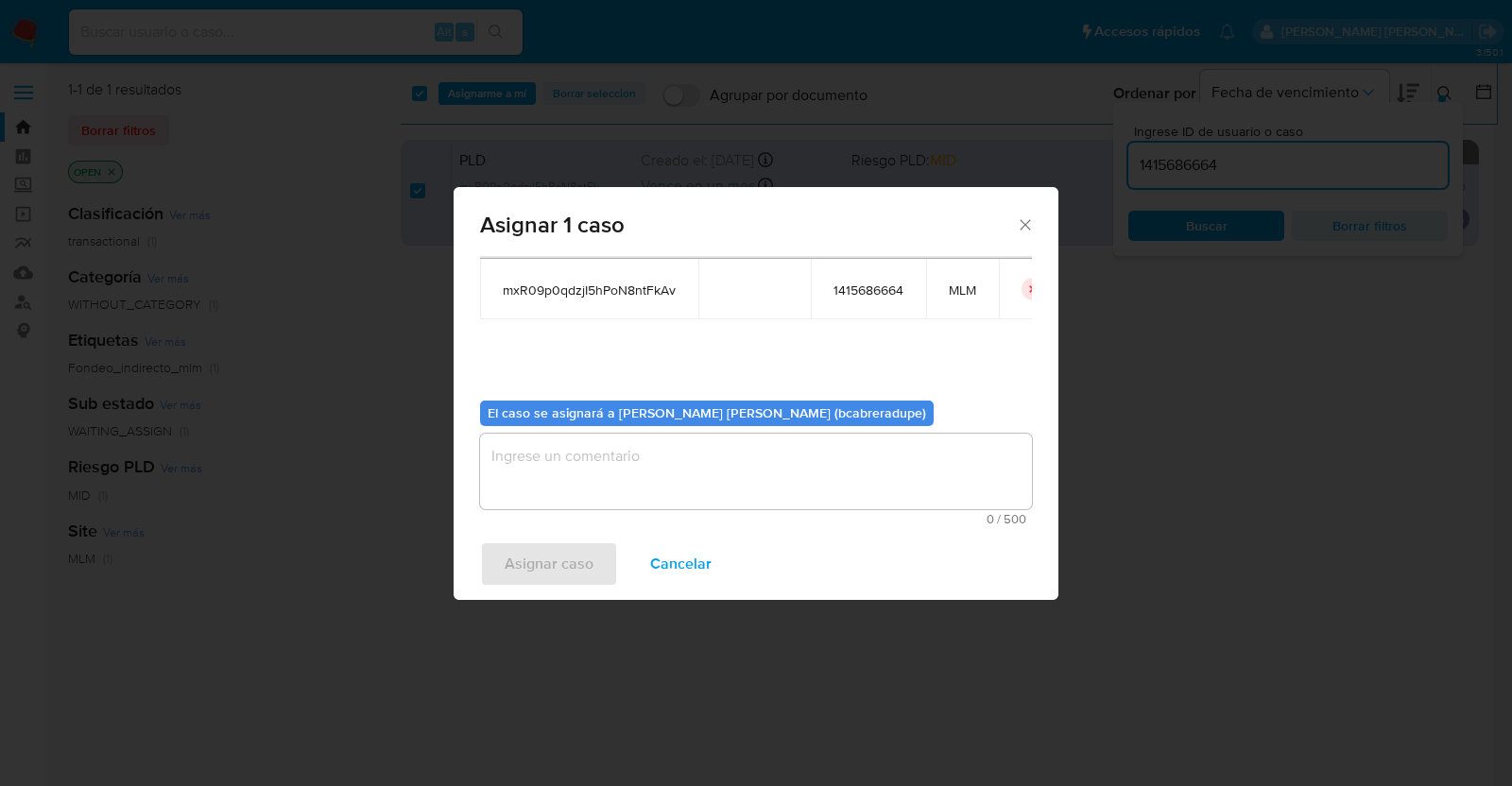
click at [799, 475] on textarea "assign-modal" at bounding box center [756, 471] width 552 height 75
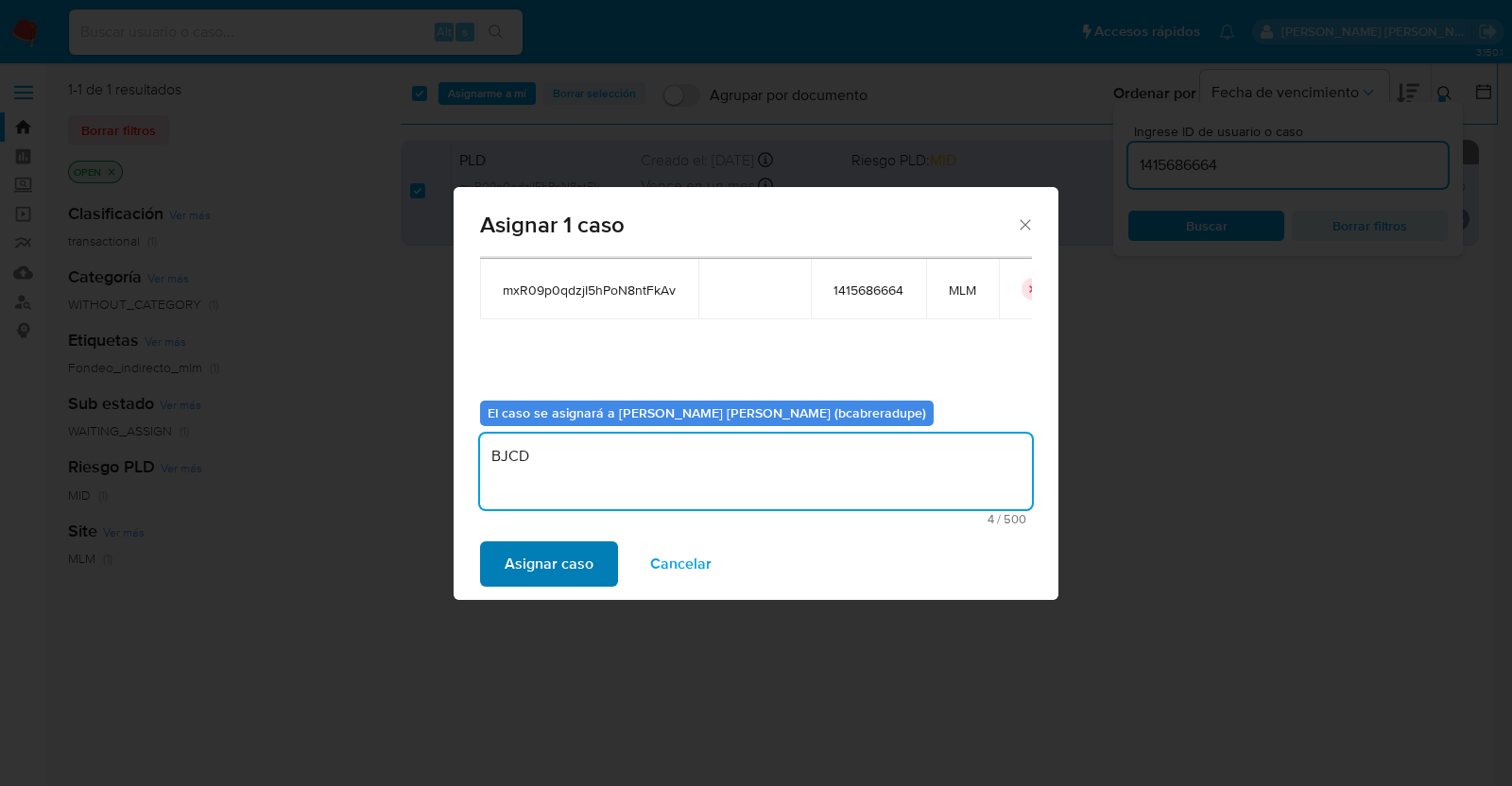
type textarea "BJCD"
click at [545, 569] on span "Asignar caso" at bounding box center [549, 564] width 89 height 42
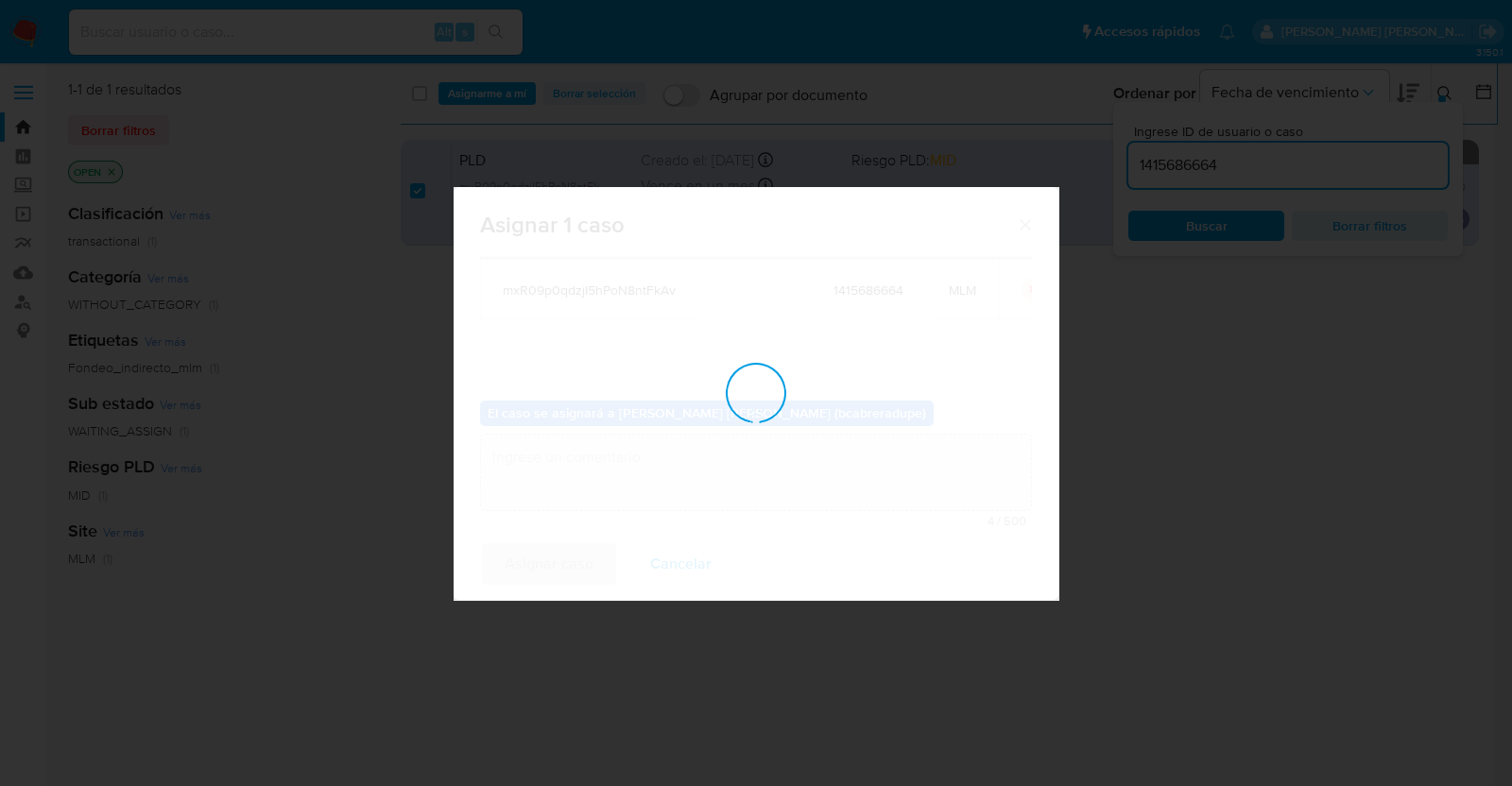
checkbox input "false"
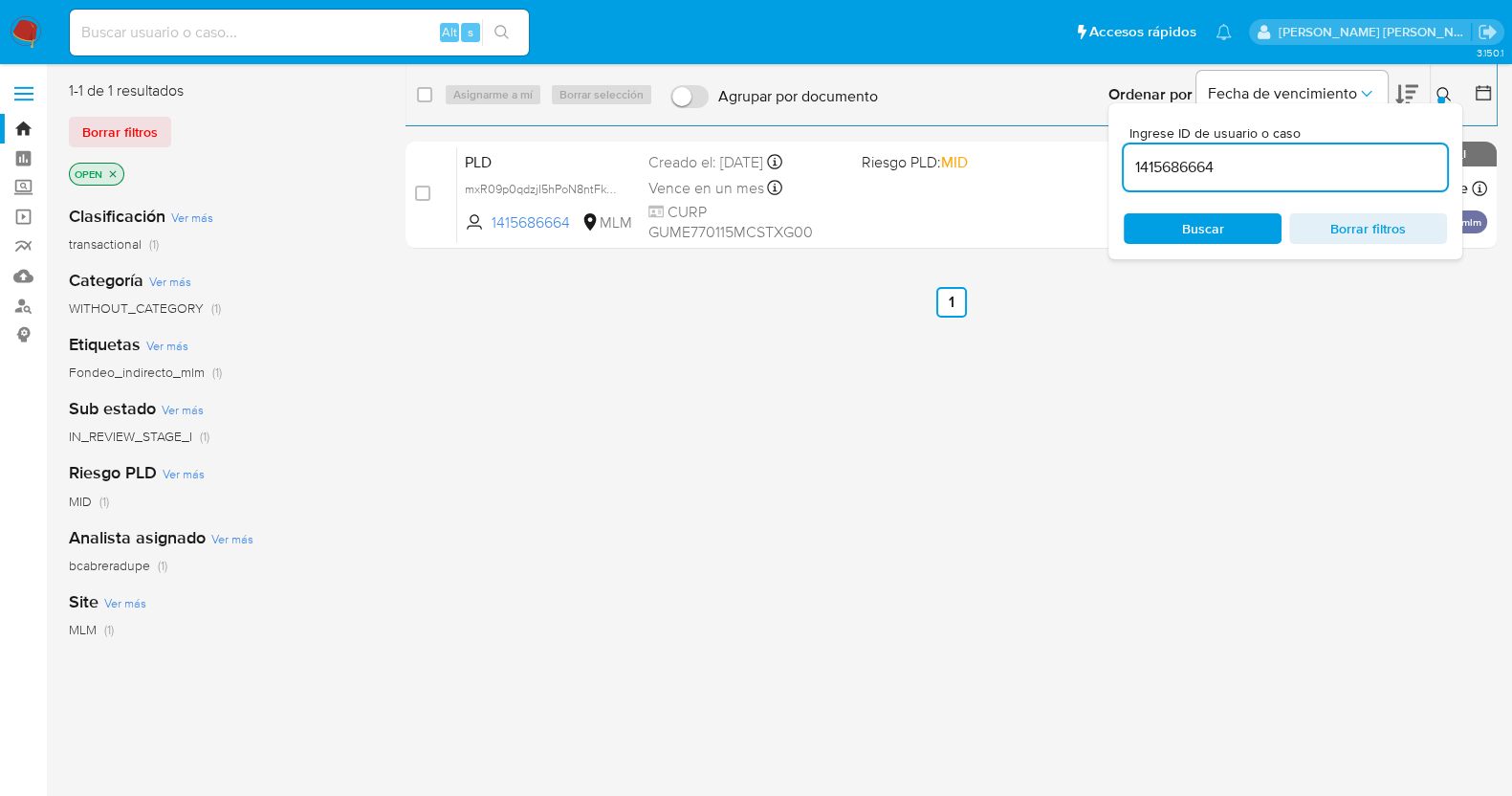
click at [1158, 162] on input "1415686664" at bounding box center [1285, 167] width 323 height 25
paste input "430890818"
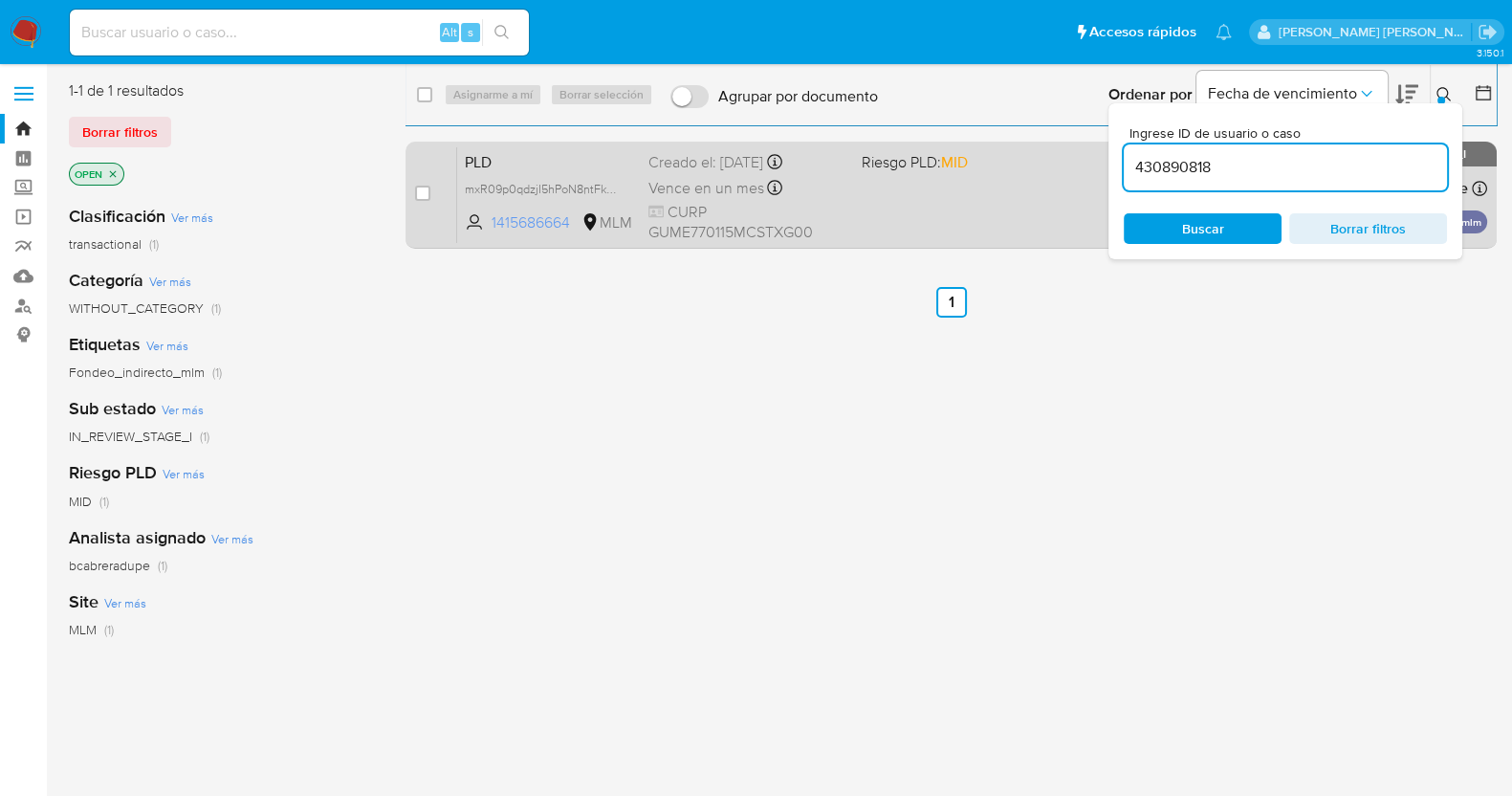
type input "430890818"
click at [425, 194] on input "checkbox" at bounding box center [422, 193] width 15 height 15
checkbox input "true"
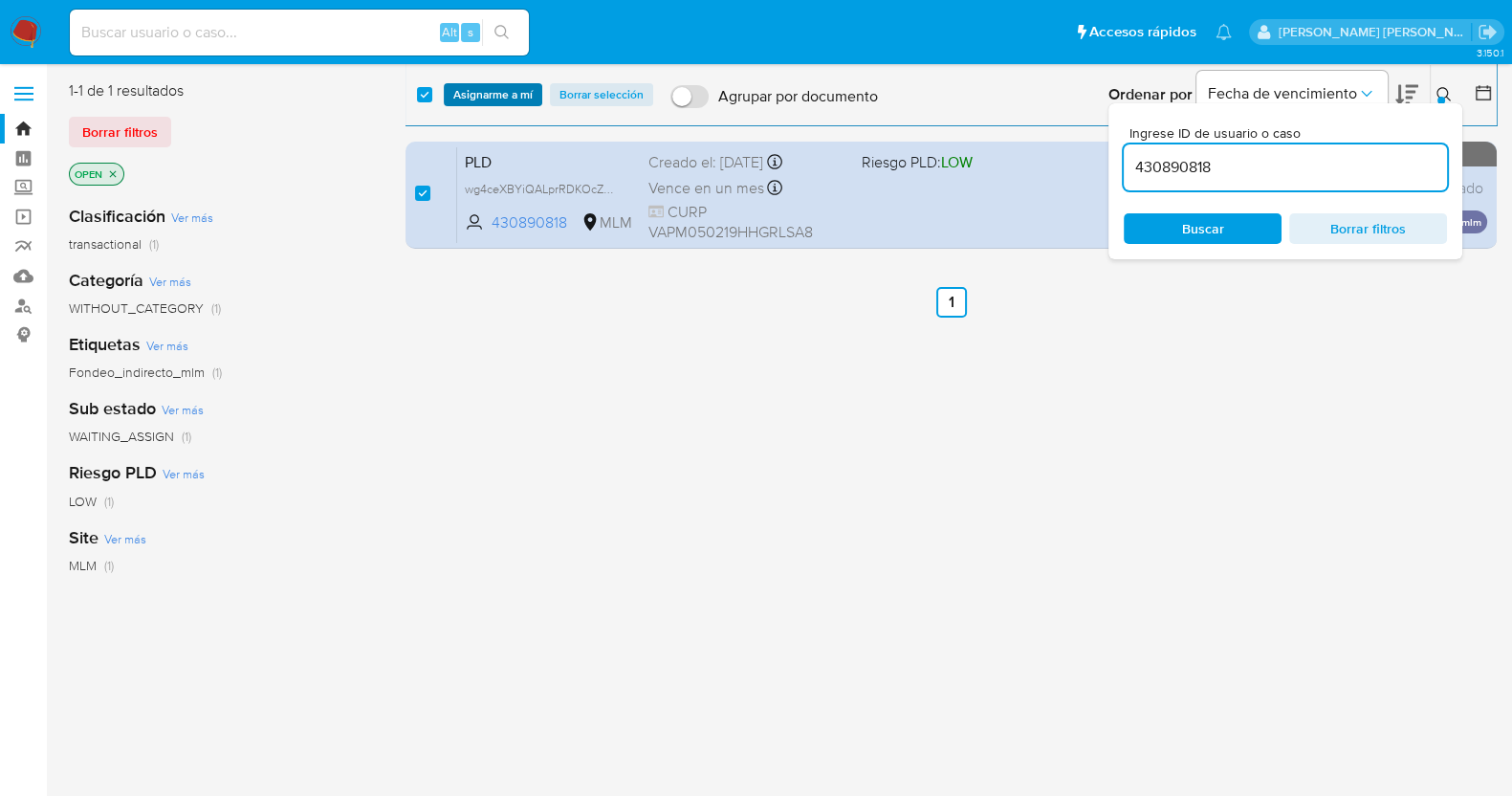
click at [522, 88] on span "Asignarme a mí" at bounding box center [493, 94] width 79 height 19
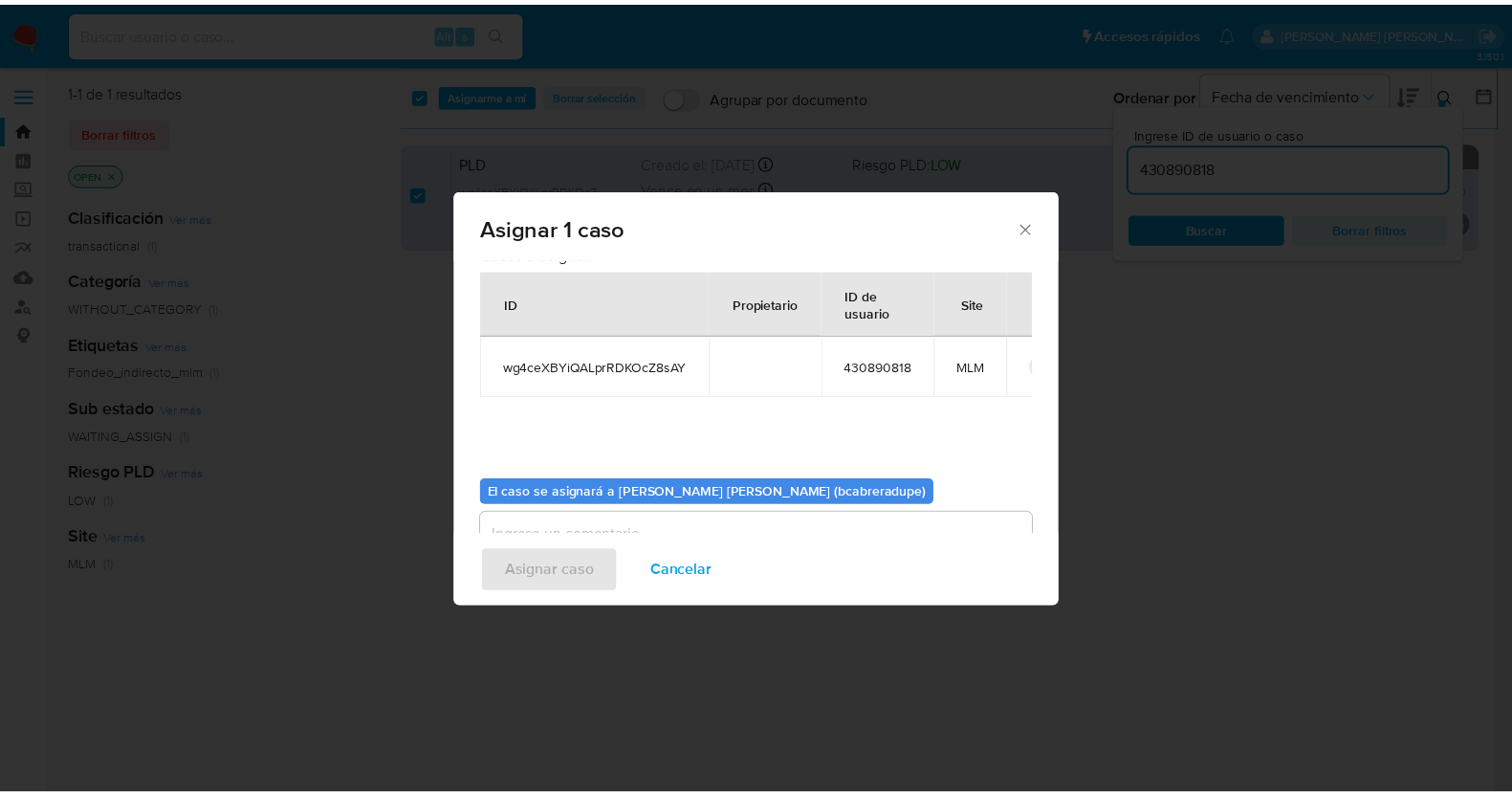
scroll to position [99, 0]
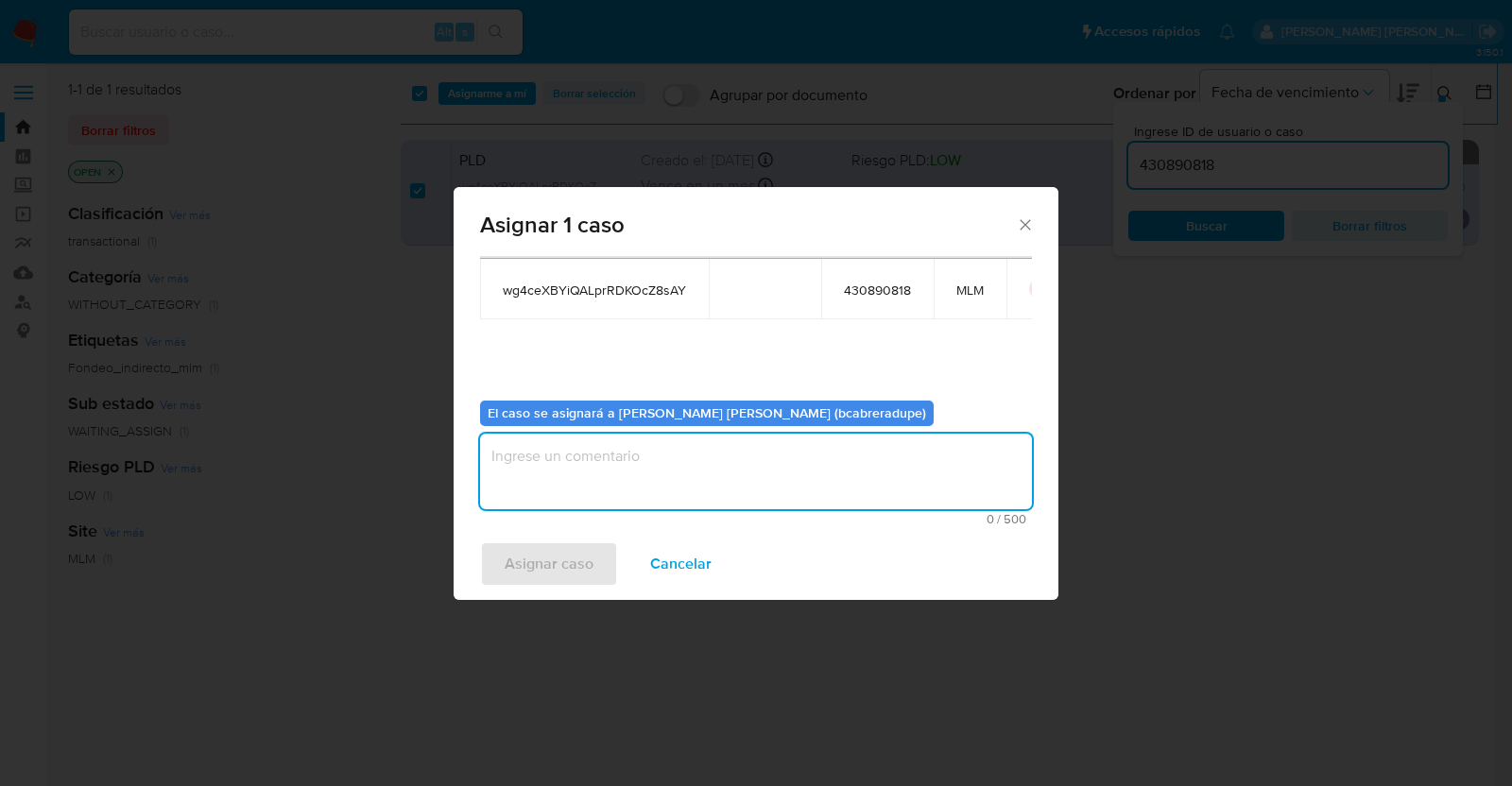
click at [780, 479] on textarea "assign-modal" at bounding box center [756, 471] width 552 height 75
type textarea "BJCD"
click at [552, 569] on span "Asignar caso" at bounding box center [549, 564] width 89 height 42
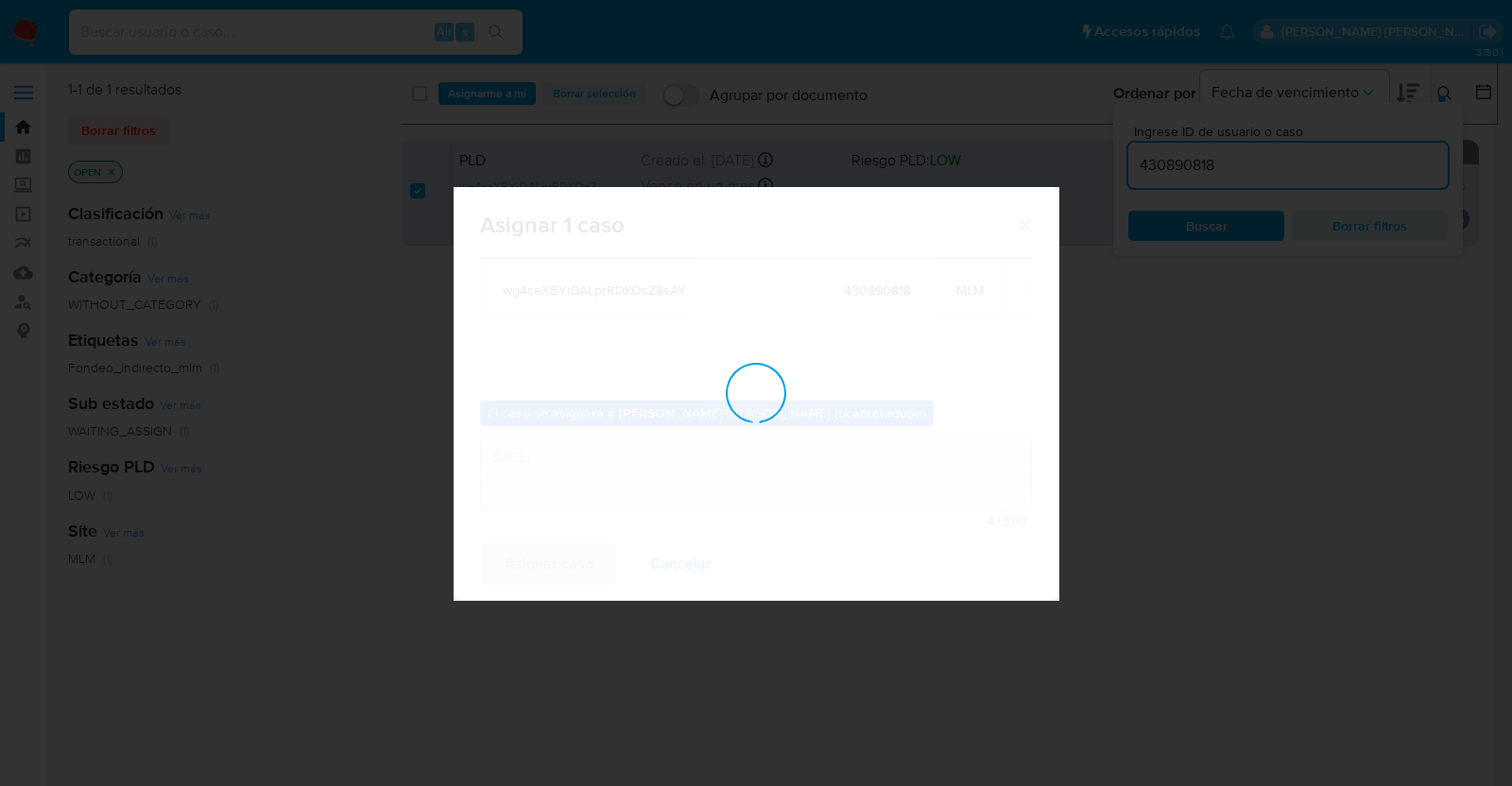
checkbox input "false"
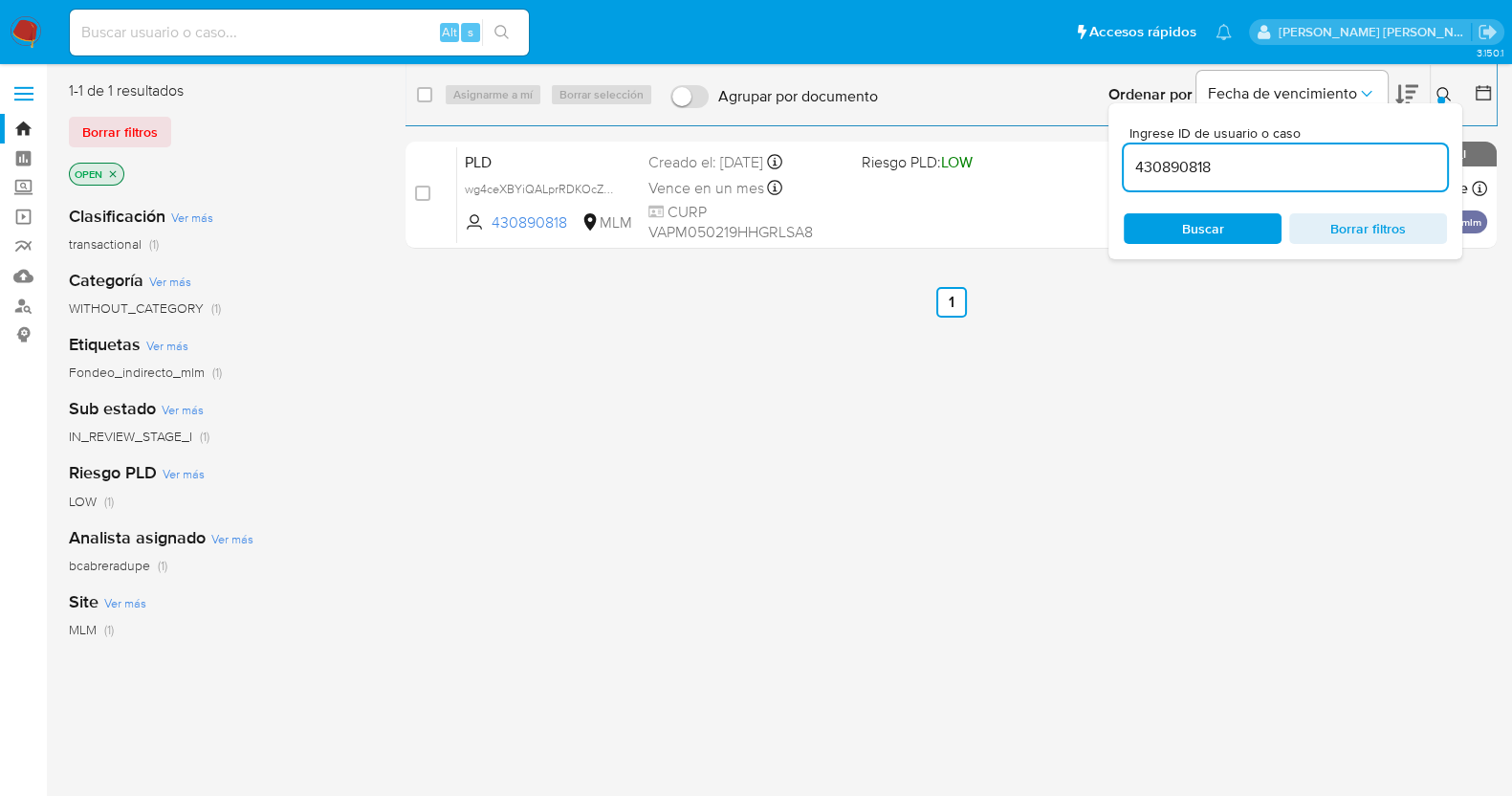
click at [28, 28] on img at bounding box center [26, 32] width 33 height 33
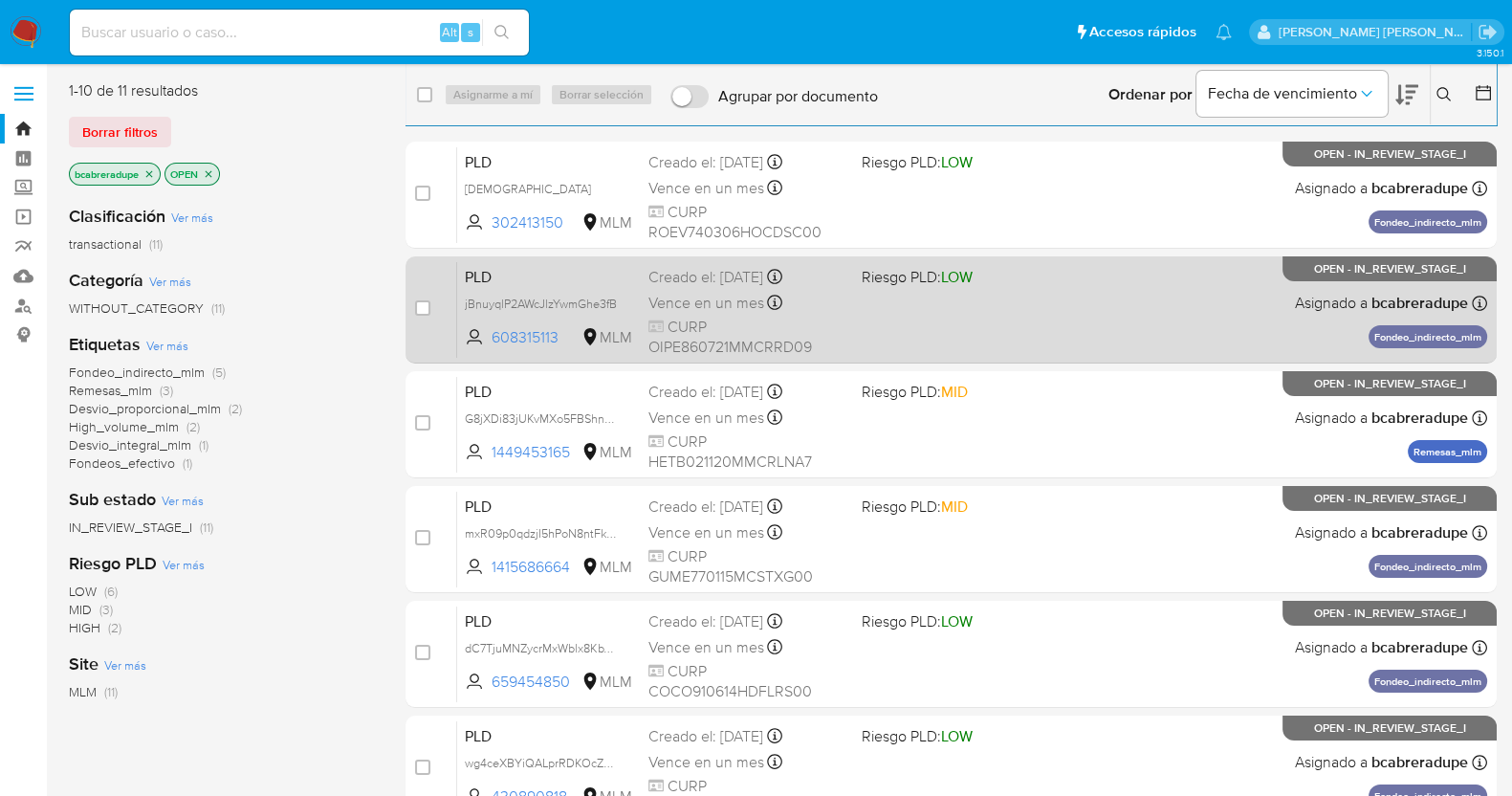
click at [714, 304] on span "Vence en un mes" at bounding box center [706, 303] width 116 height 21
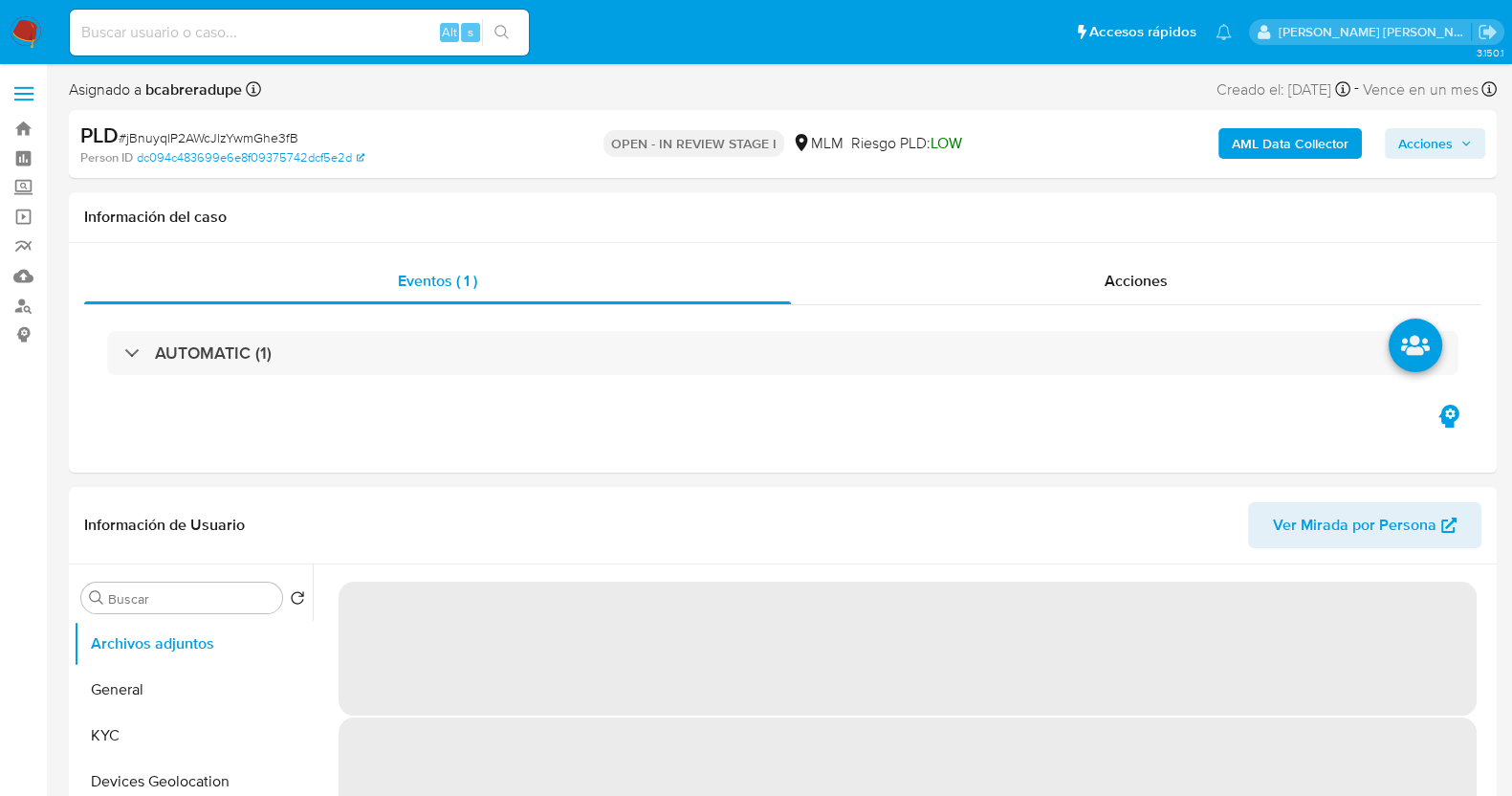
select select "10"
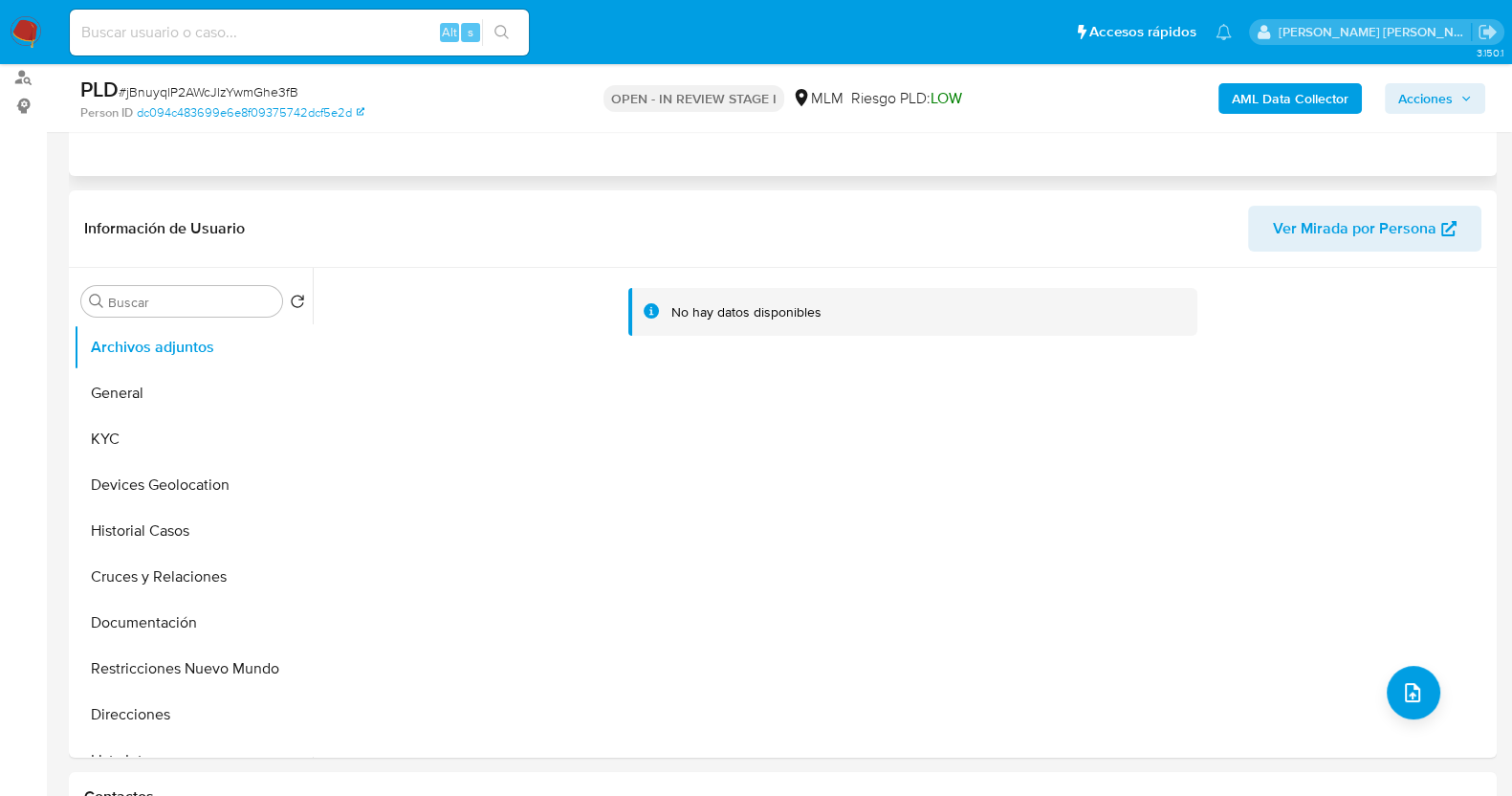
scroll to position [119, 0]
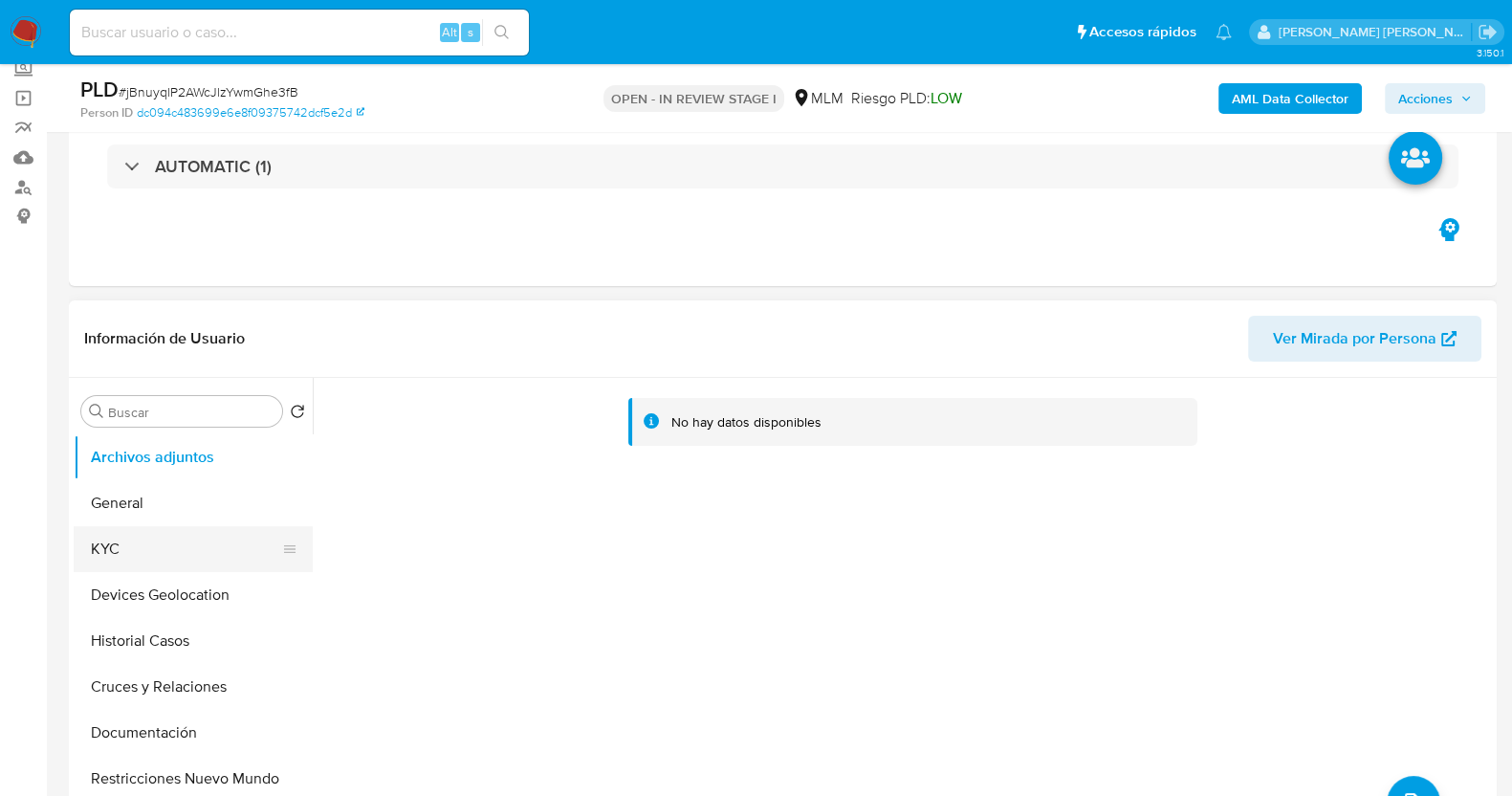
click at [140, 550] on button "KYC" at bounding box center [186, 549] width 224 height 45
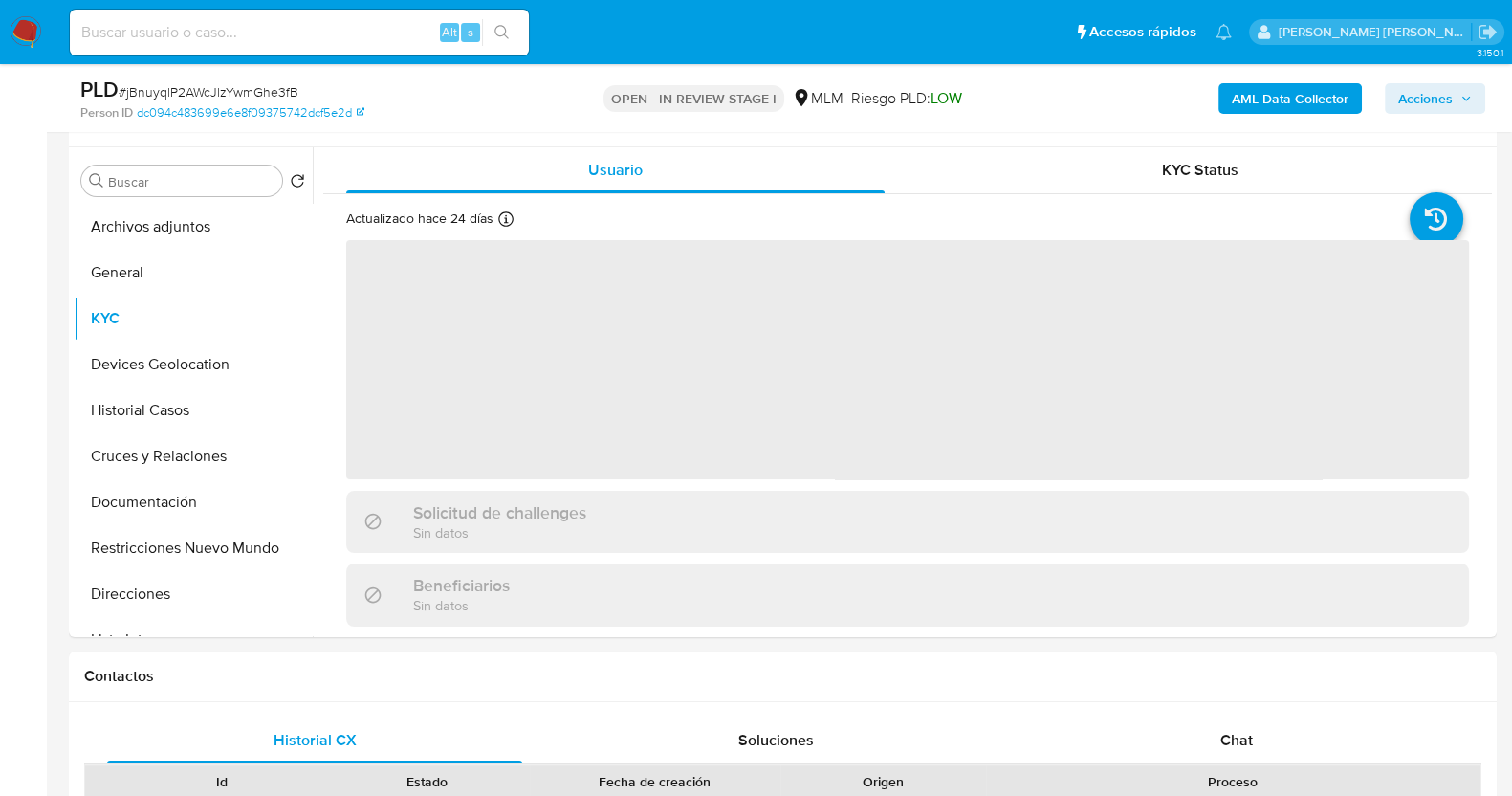
scroll to position [359, 0]
